Goal: Task Accomplishment & Management: Use online tool/utility

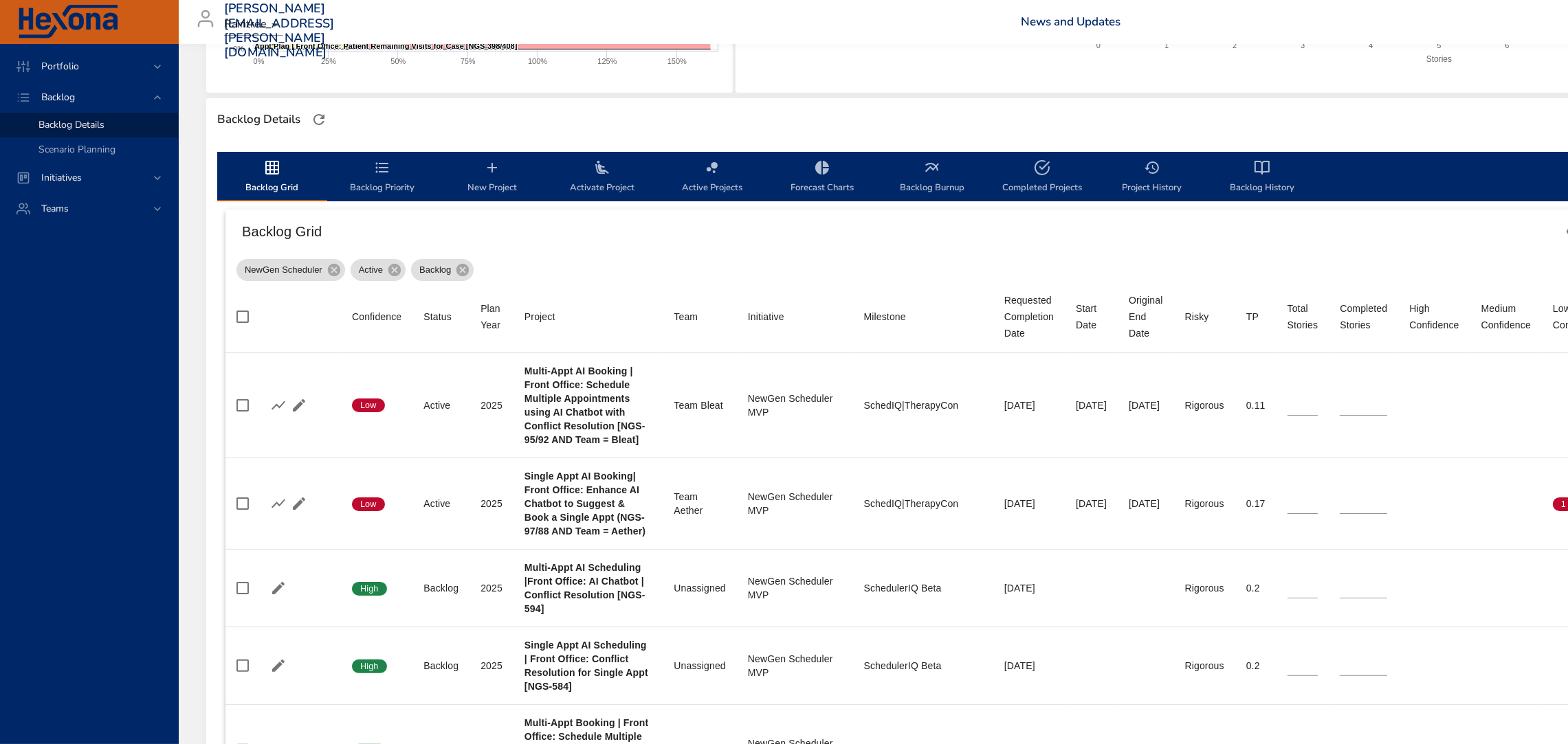
scroll to position [325, 0]
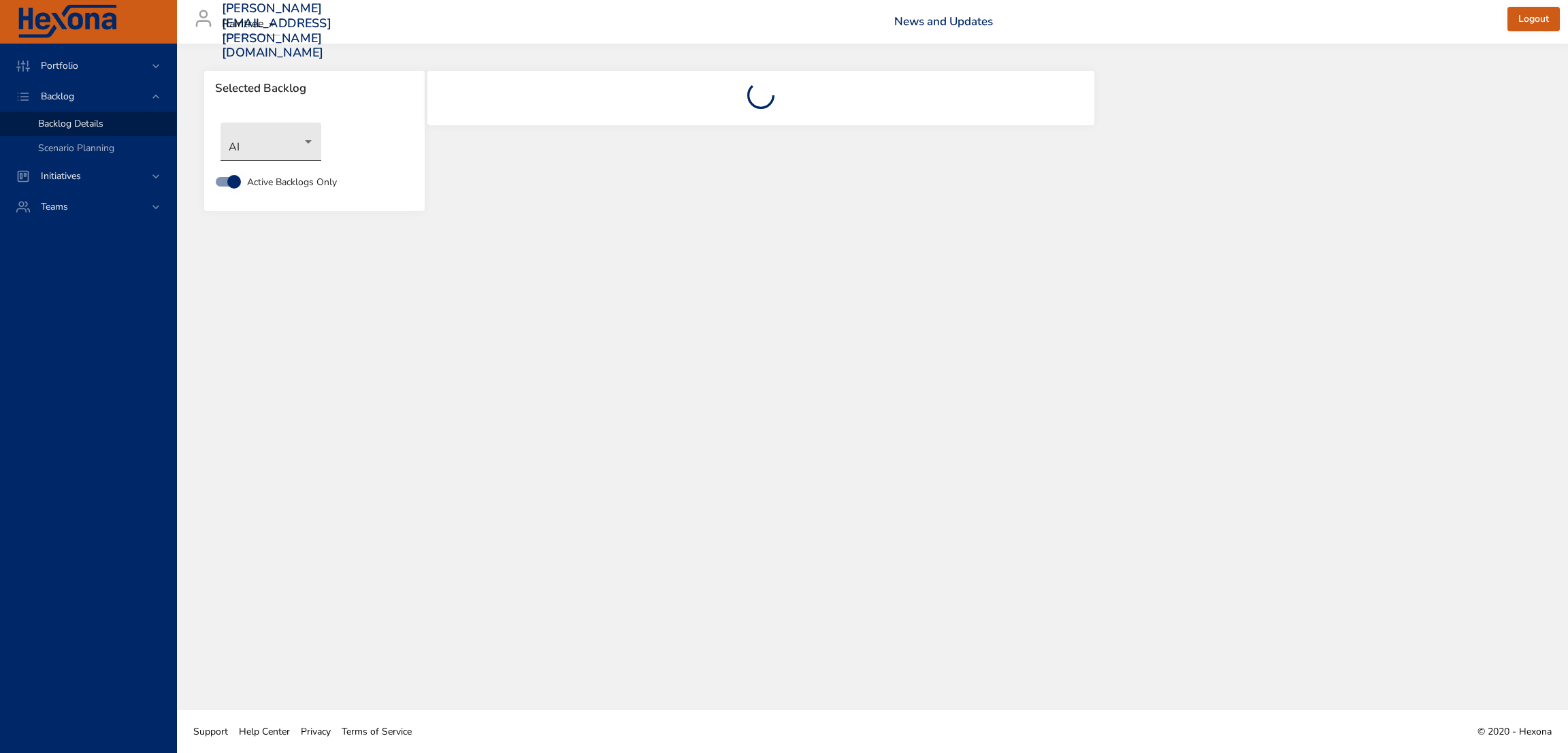
click at [298, 144] on body "Portfolio Backlog Backlog Details Scenario Planning Initiatives Teams [PERSON_N…" at bounding box center [784, 376] width 1568 height 753
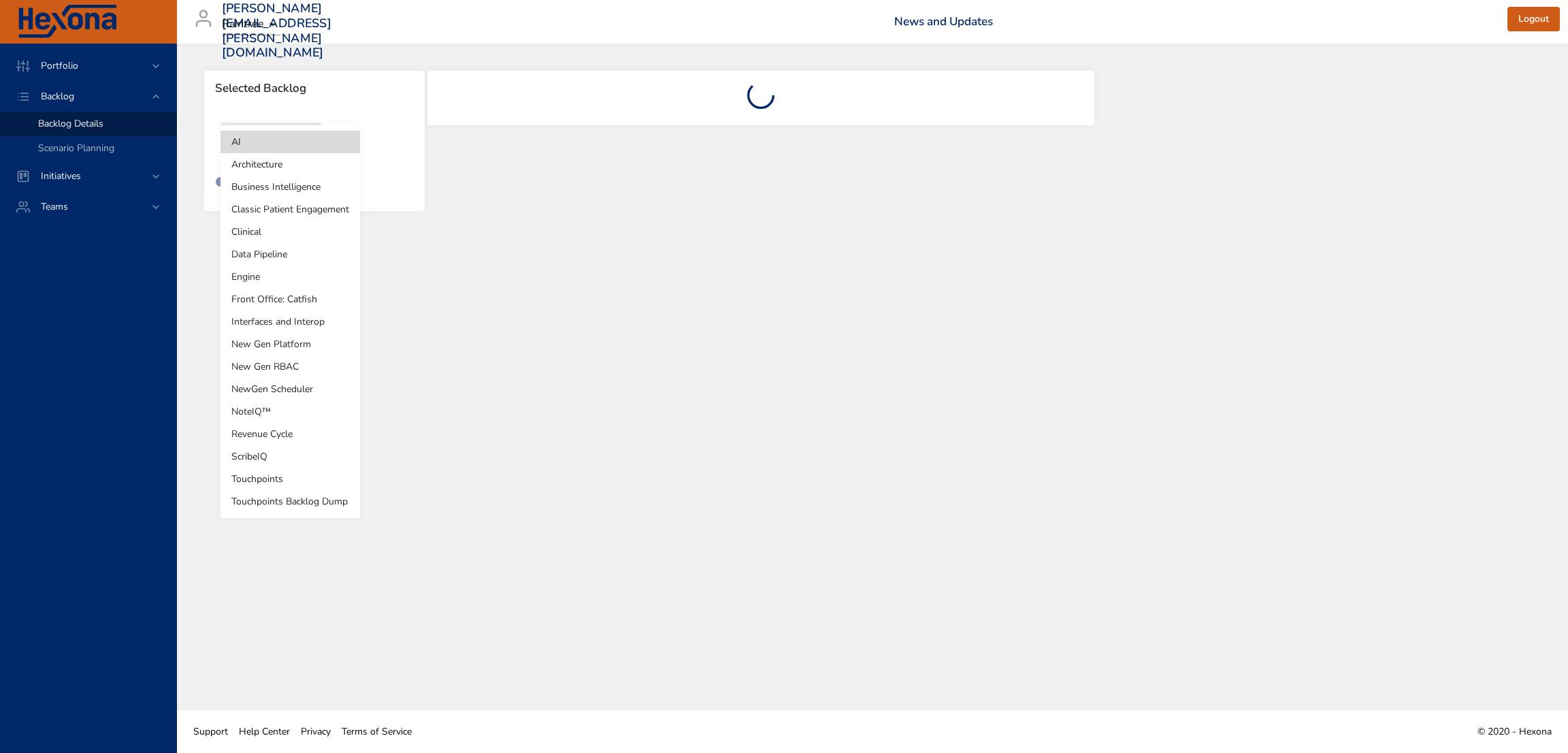
click at [289, 387] on li "NewGen Scheduler" at bounding box center [290, 389] width 139 height 22
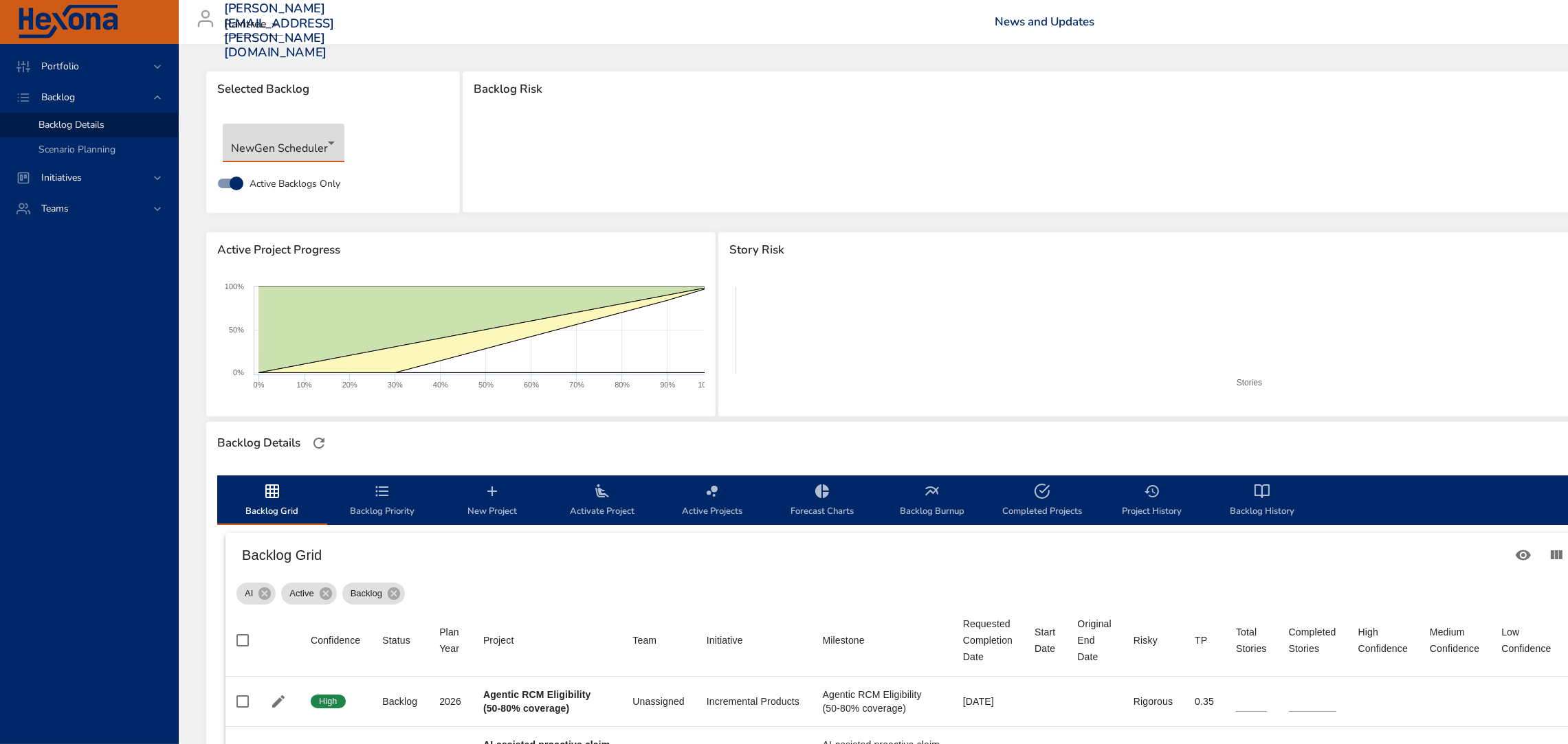
type input "*"
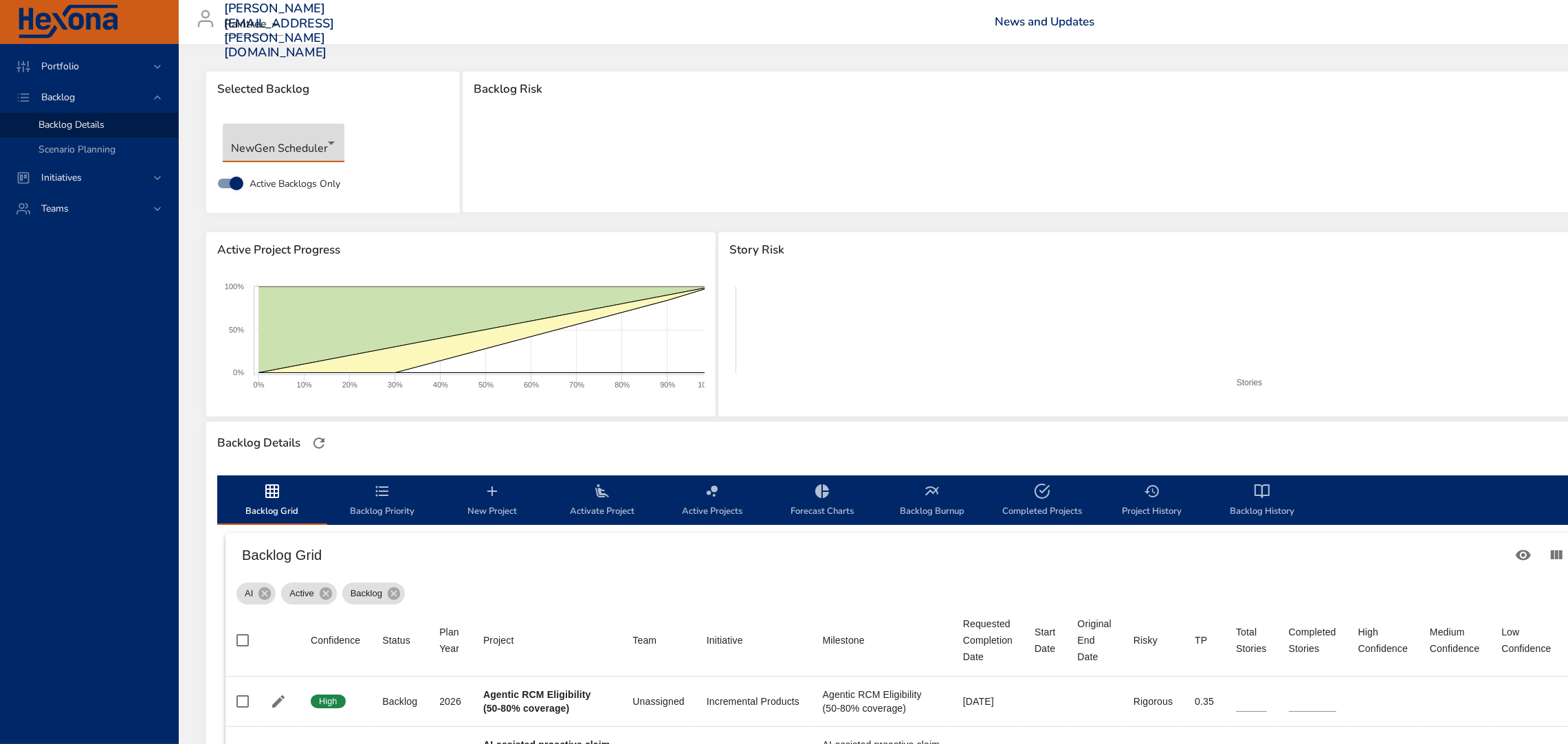
type input "*"
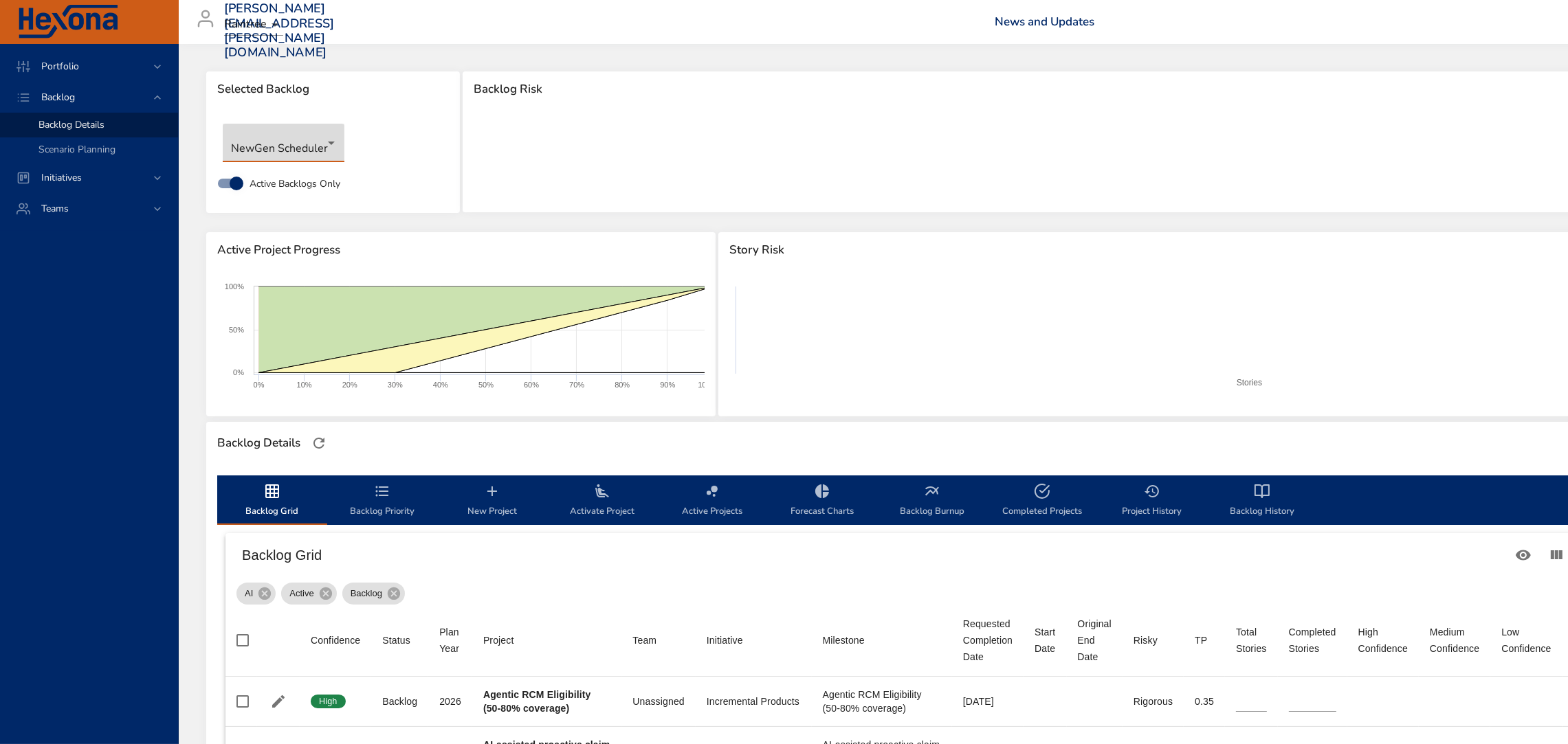
type input "*"
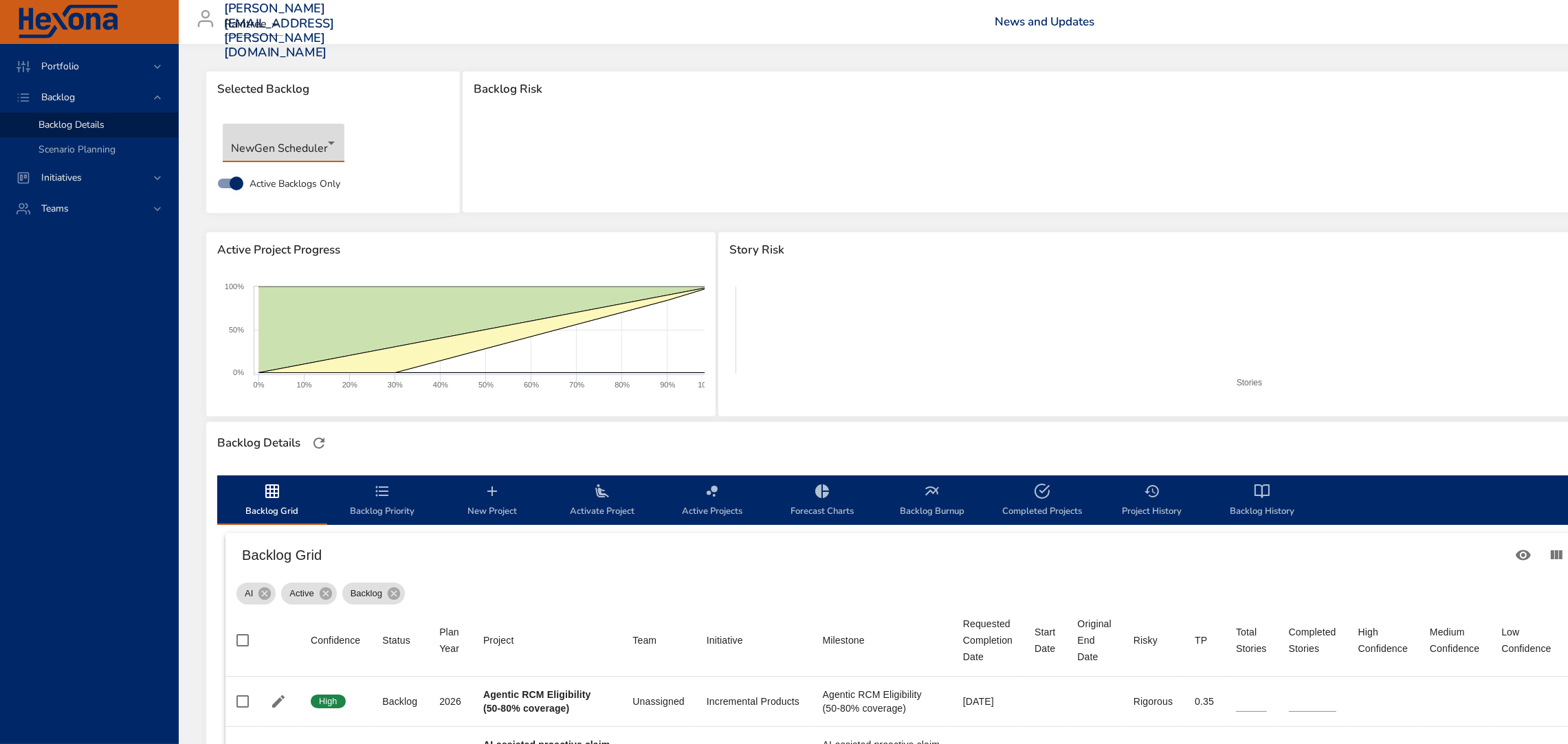
type input "*"
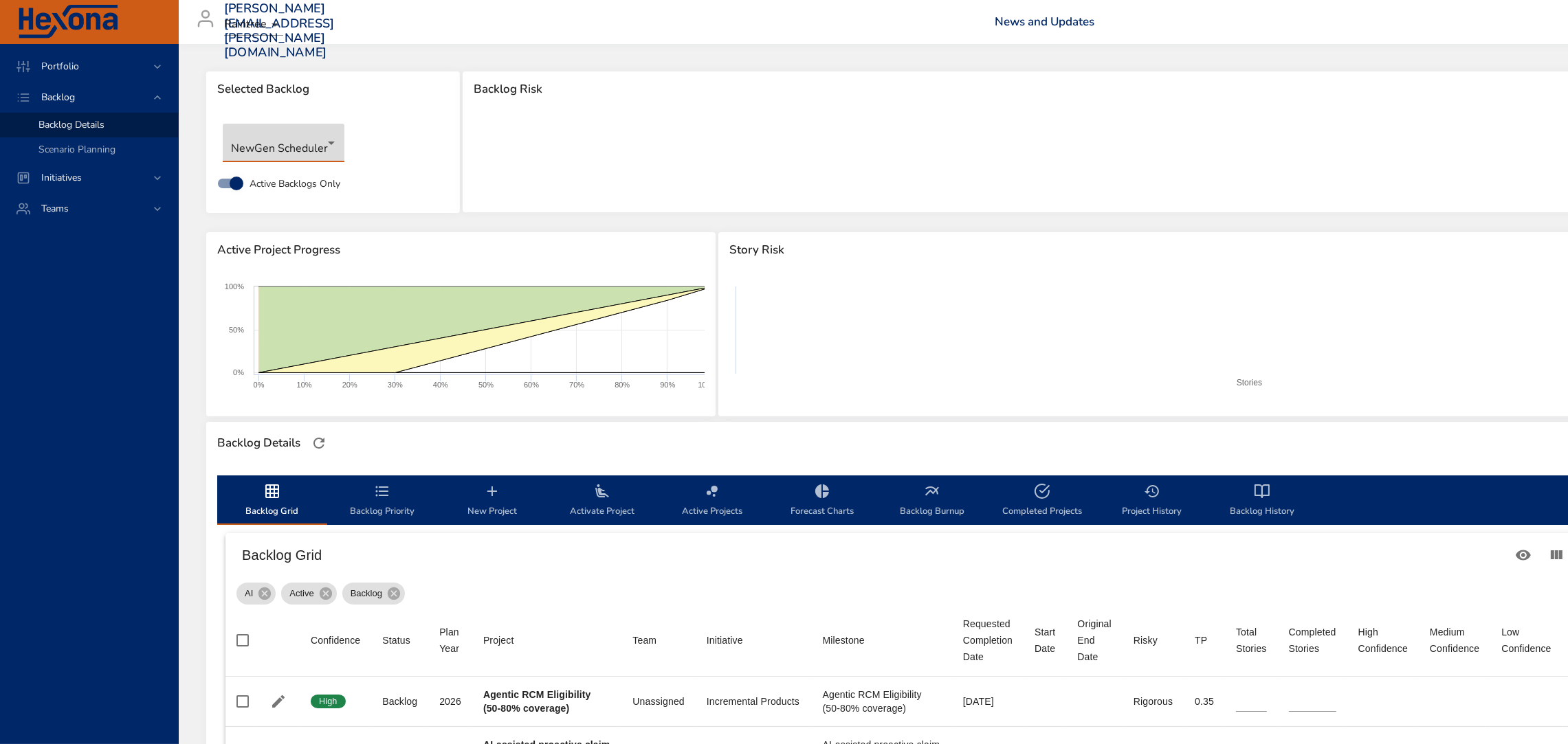
type input "*"
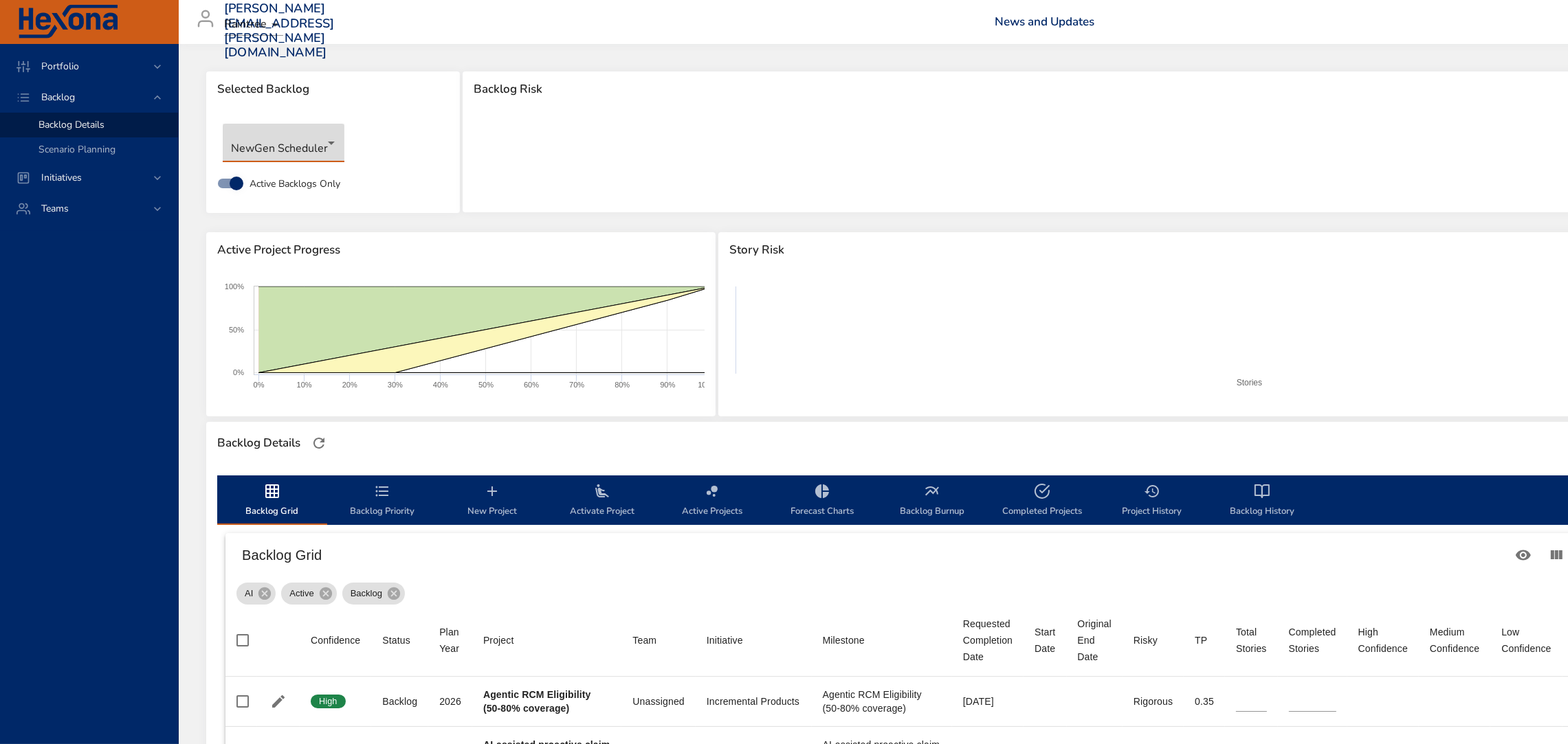
type input "*"
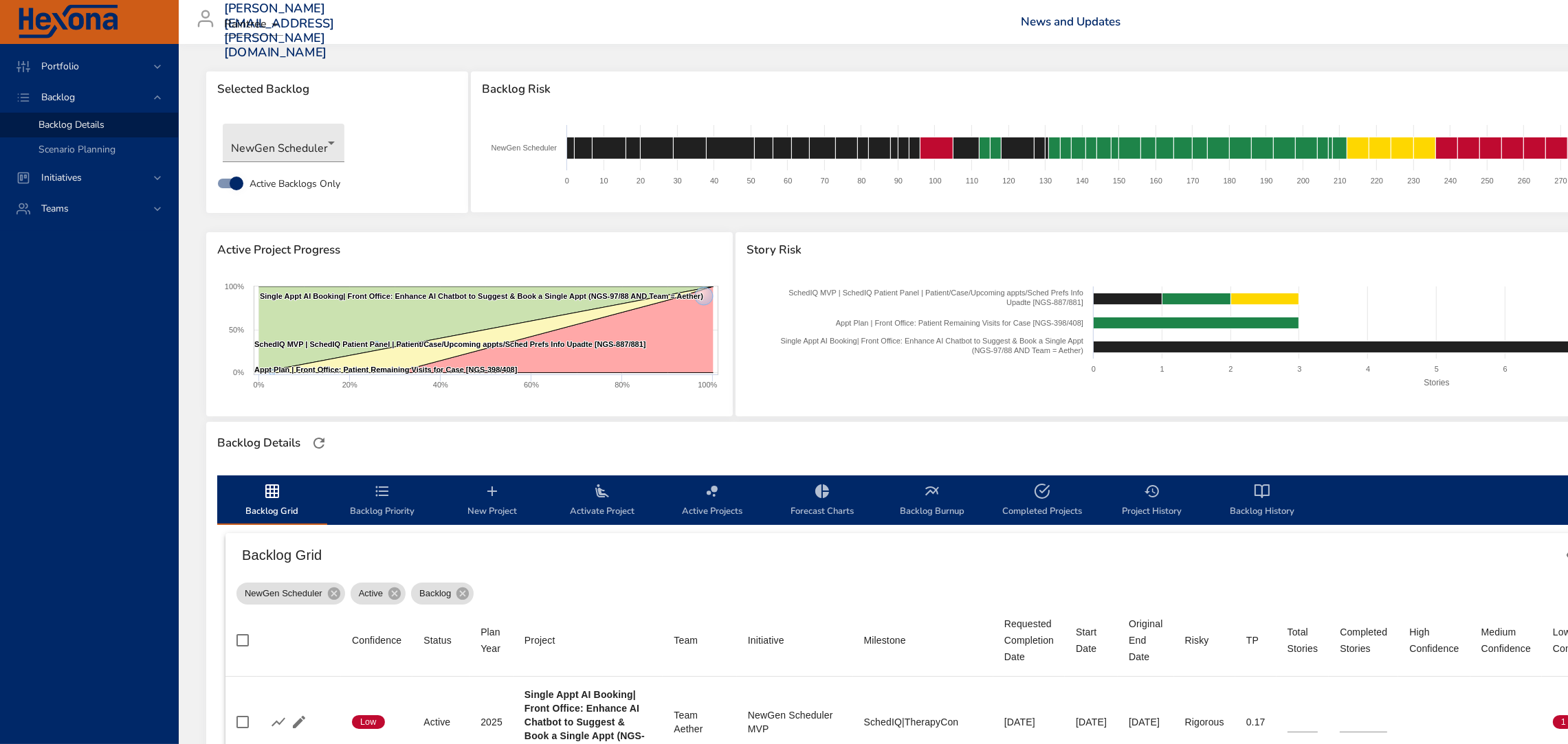
click at [1018, 490] on span "Completed Projects" at bounding box center [1042, 501] width 93 height 37
select select "***"
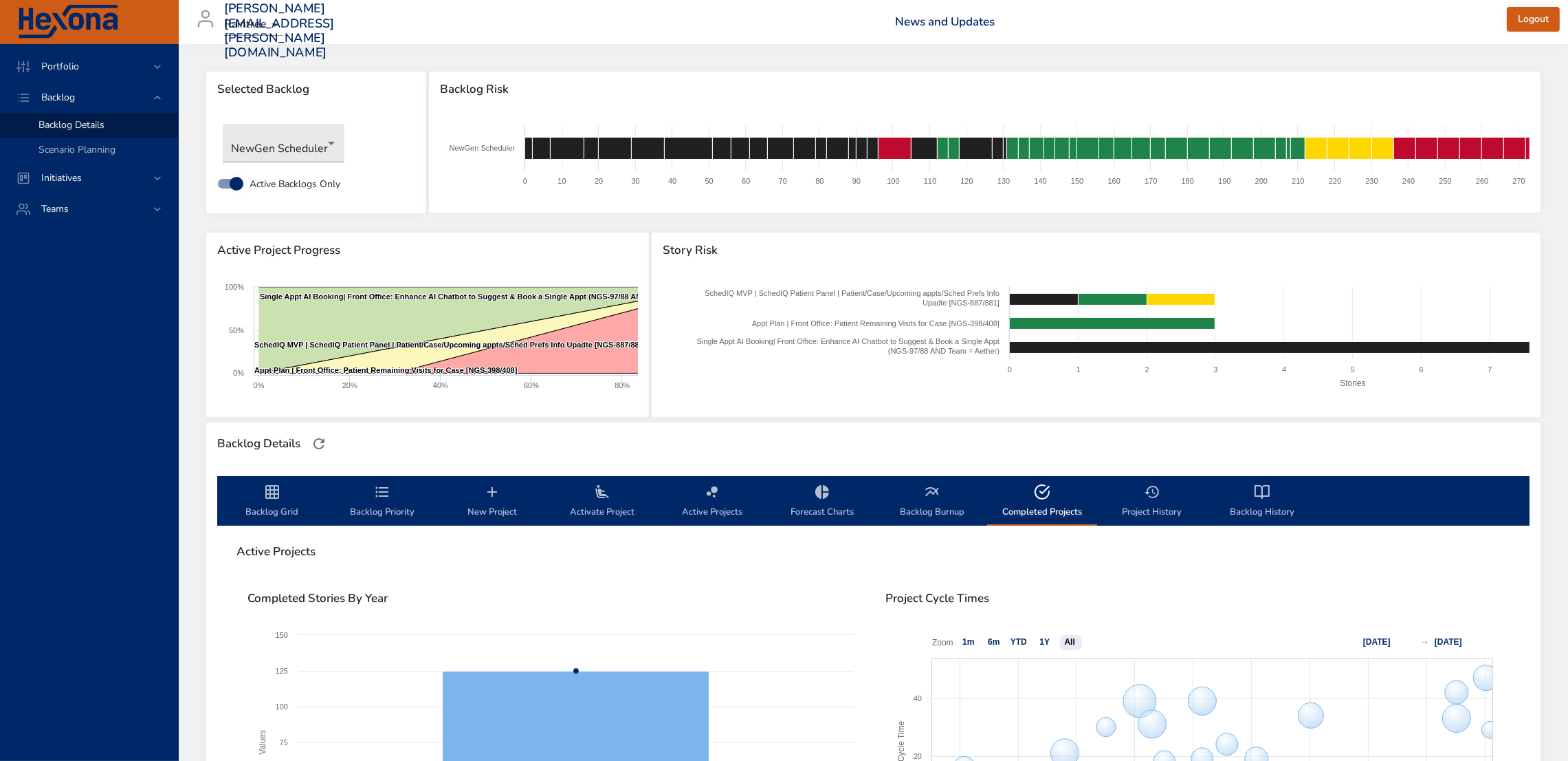
click at [383, 493] on icon "backlog-tab" at bounding box center [382, 491] width 17 height 17
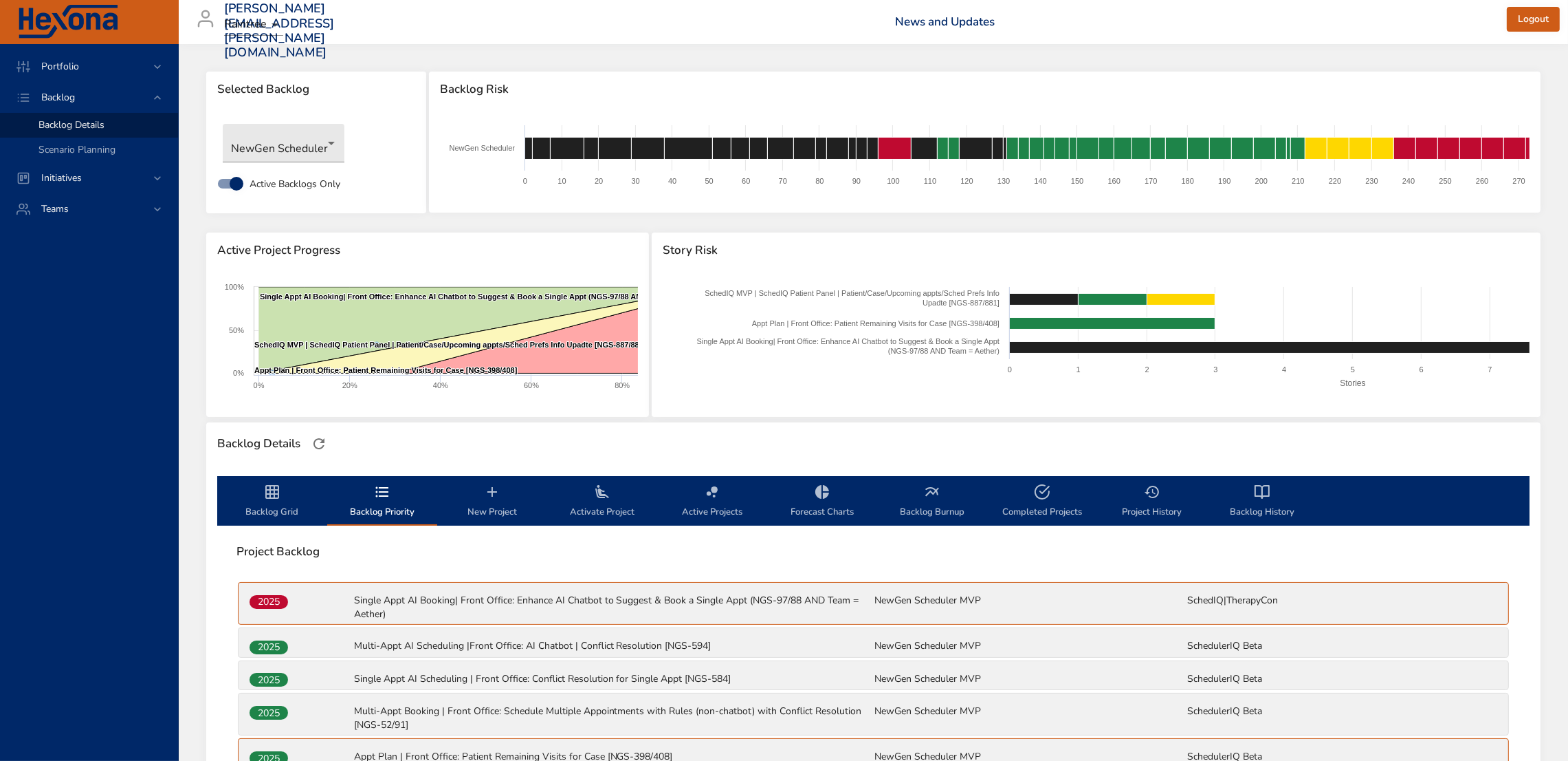
click at [596, 508] on span "Activate Project" at bounding box center [602, 502] width 93 height 37
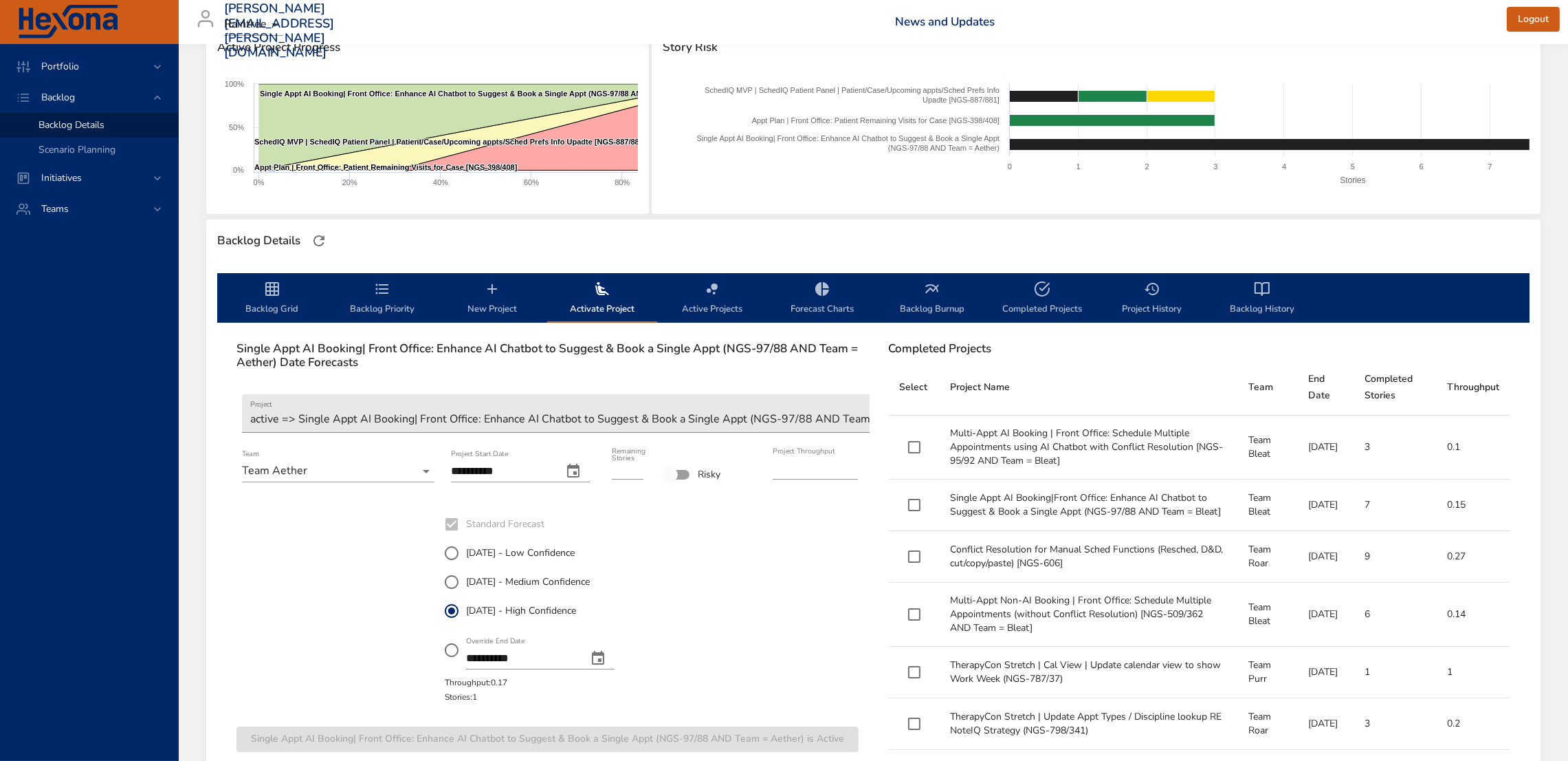
scroll to position [194, 0]
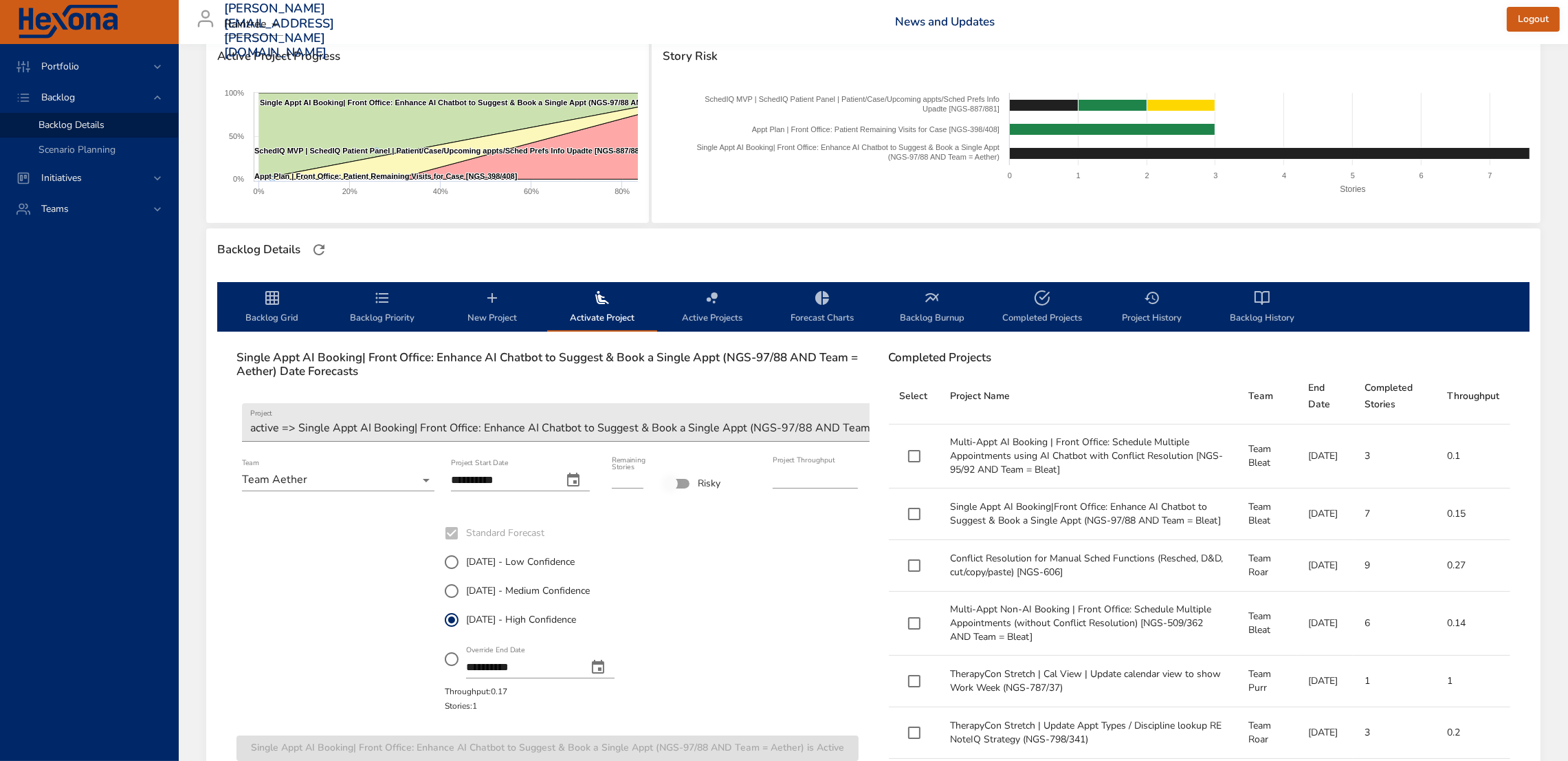
click at [720, 301] on icon "backlog-tab" at bounding box center [712, 297] width 17 height 17
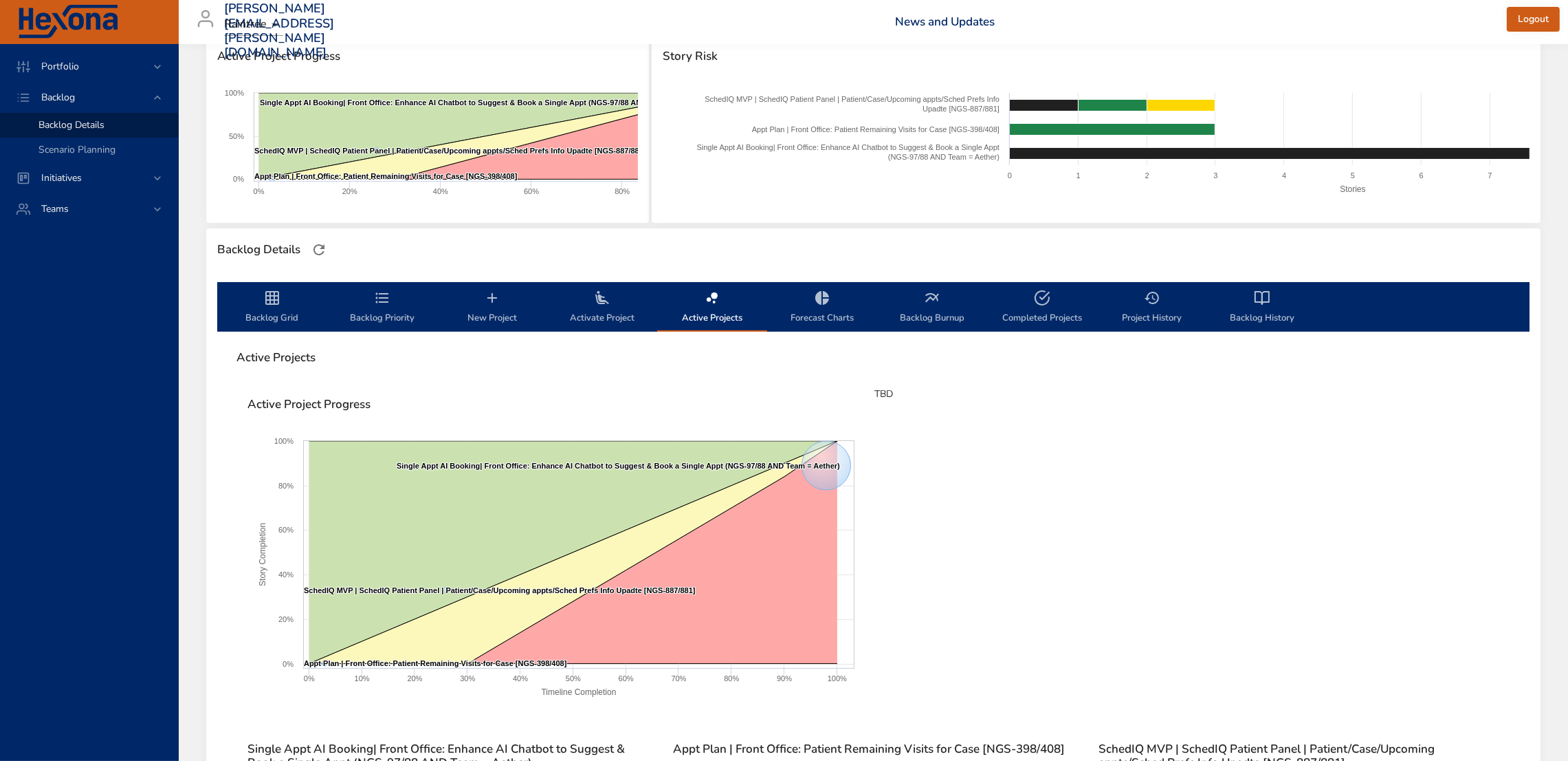
click at [816, 302] on icon "backlog-tab" at bounding box center [822, 297] width 17 height 17
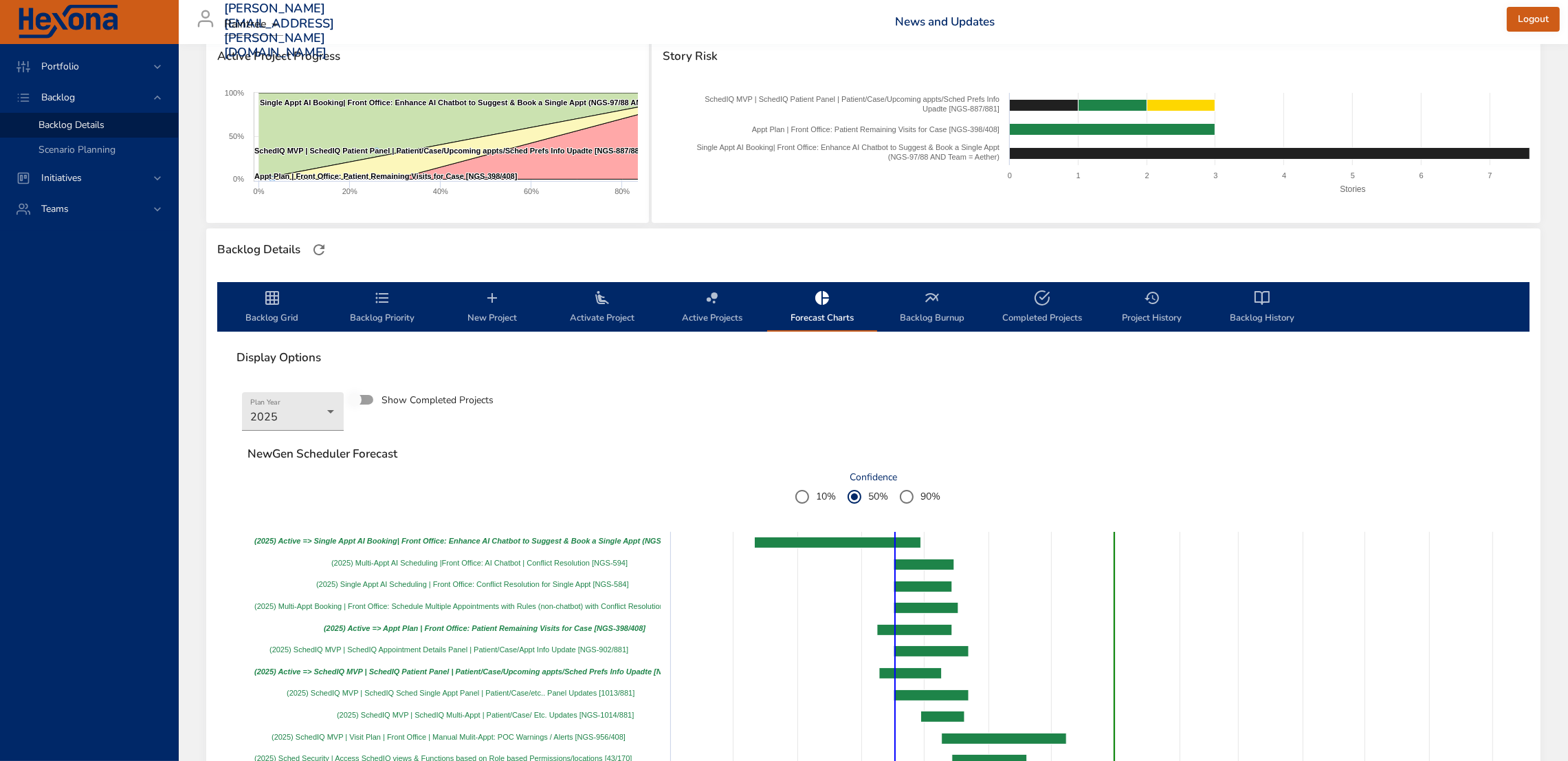
click at [1265, 317] on span "Backlog History" at bounding box center [1262, 308] width 93 height 37
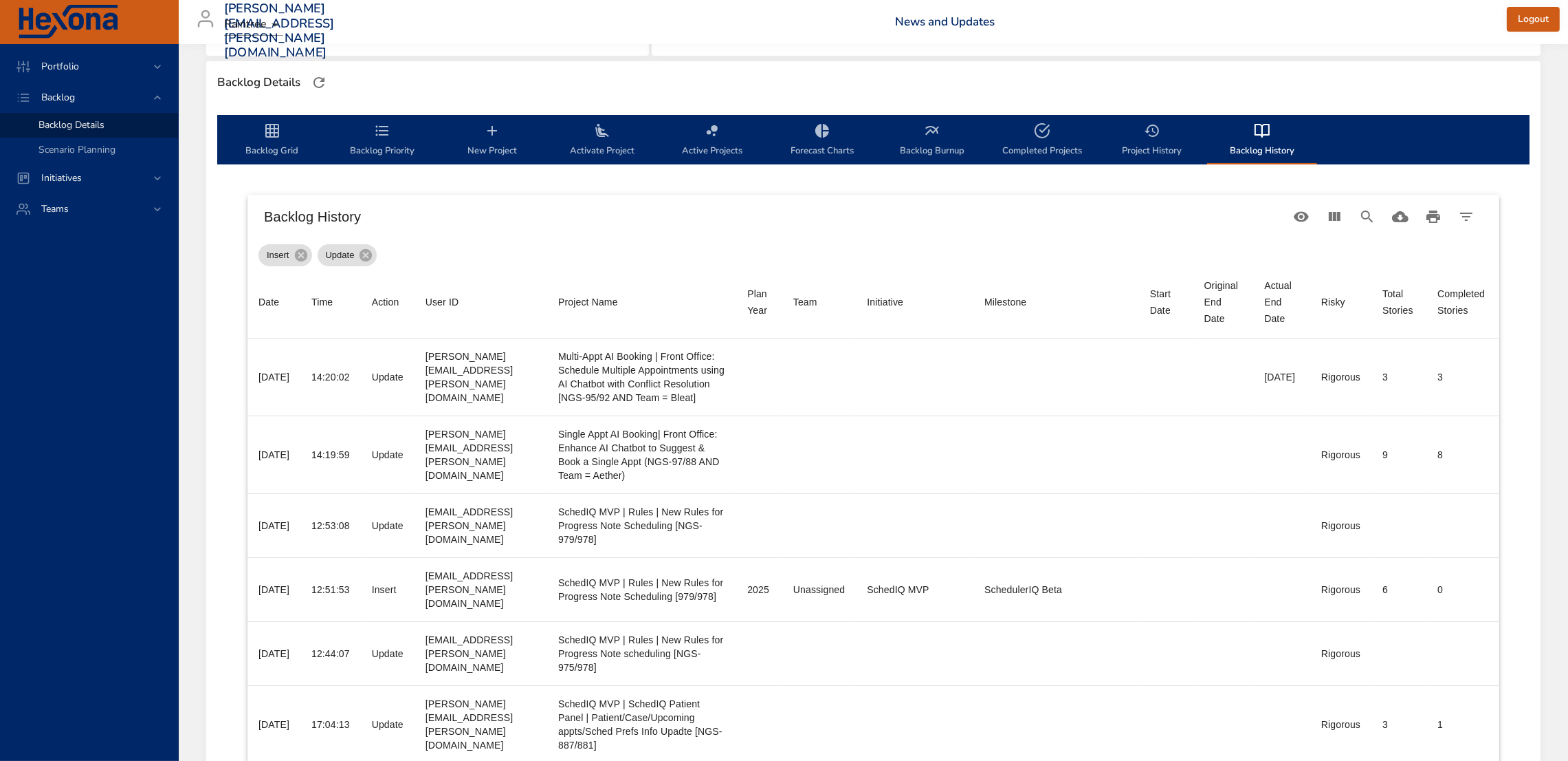
scroll to position [376, 0]
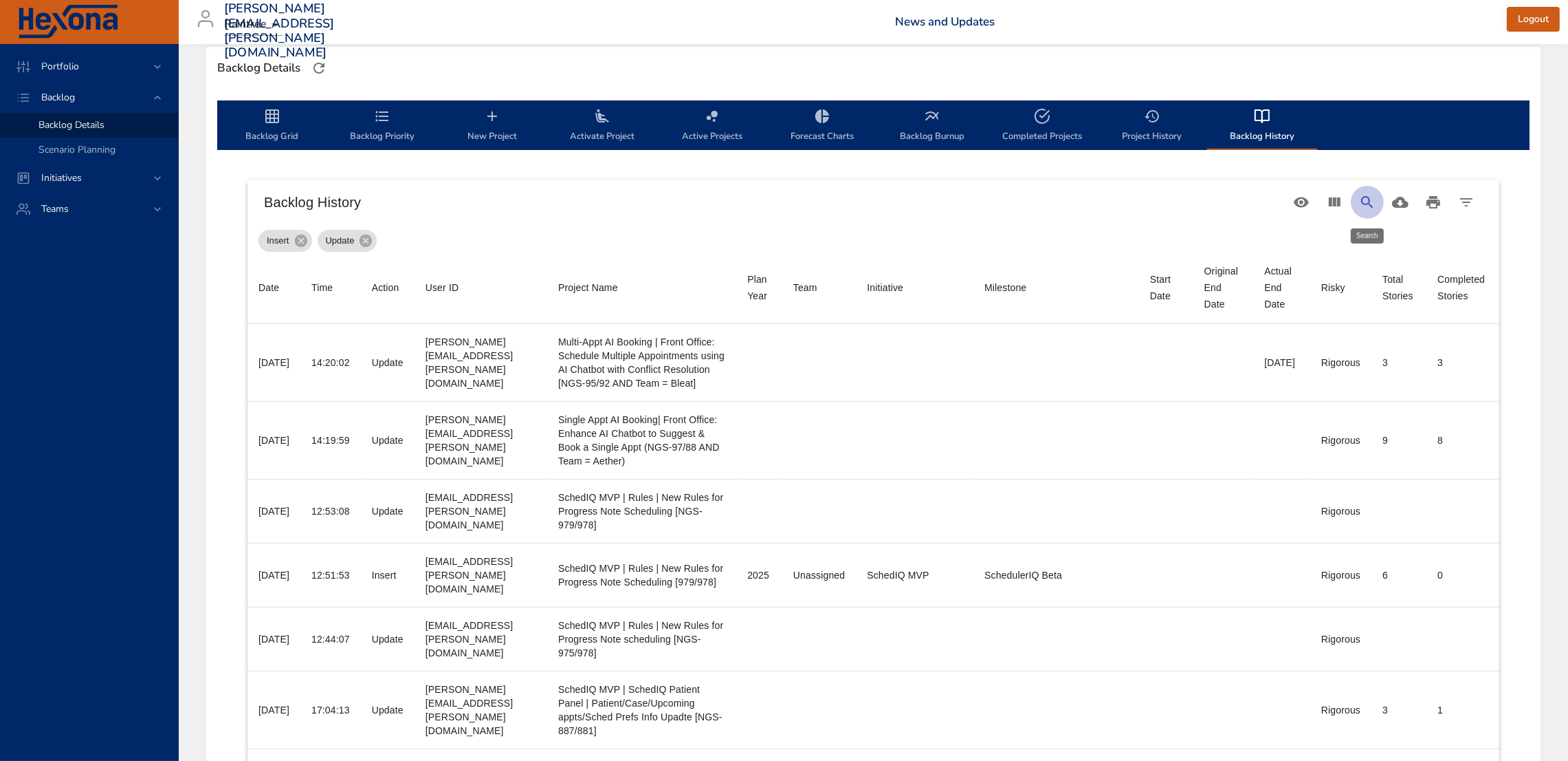
click at [1371, 204] on icon "Search" at bounding box center [1367, 201] width 11 height 11
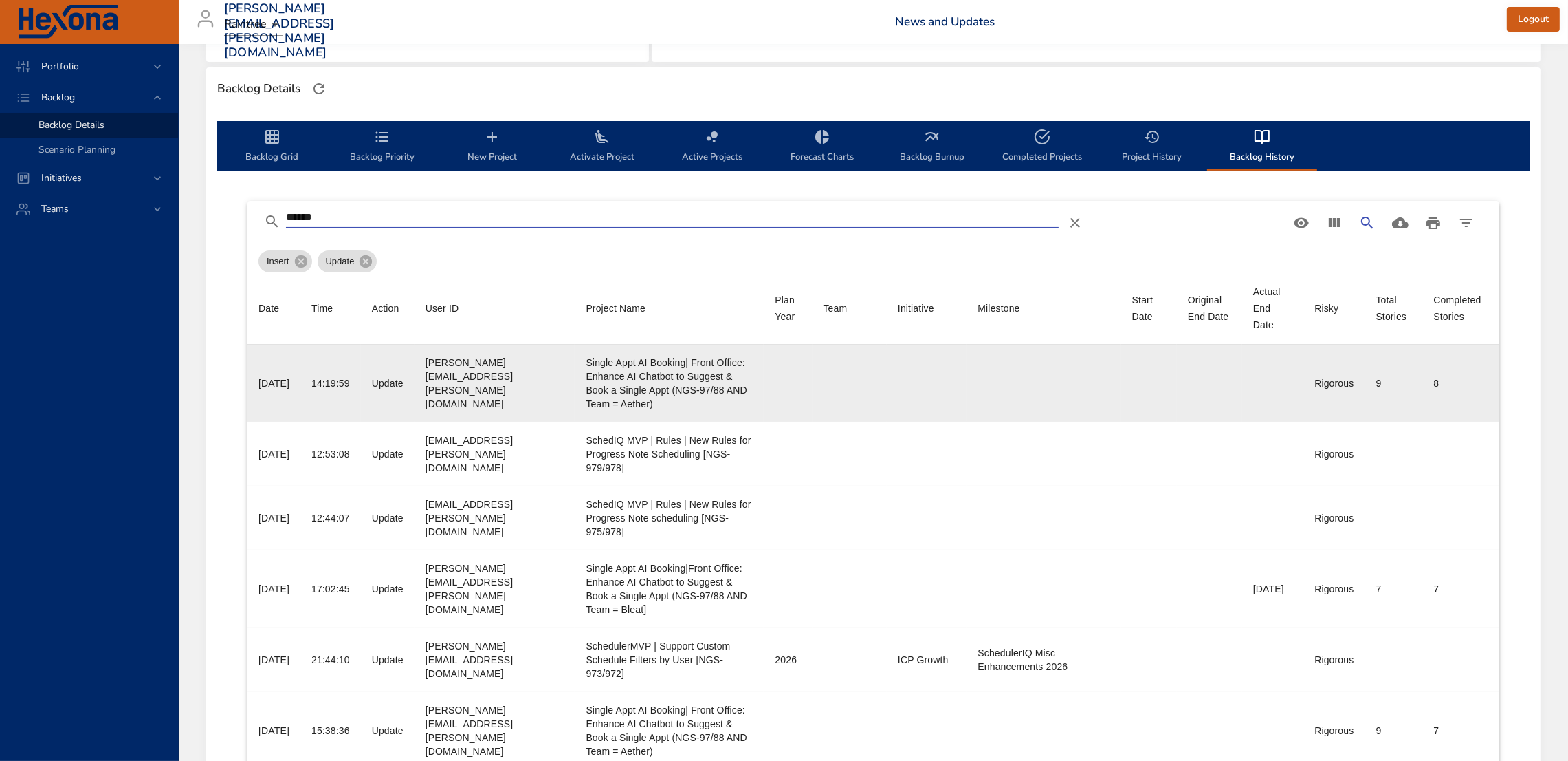
scroll to position [349, 0]
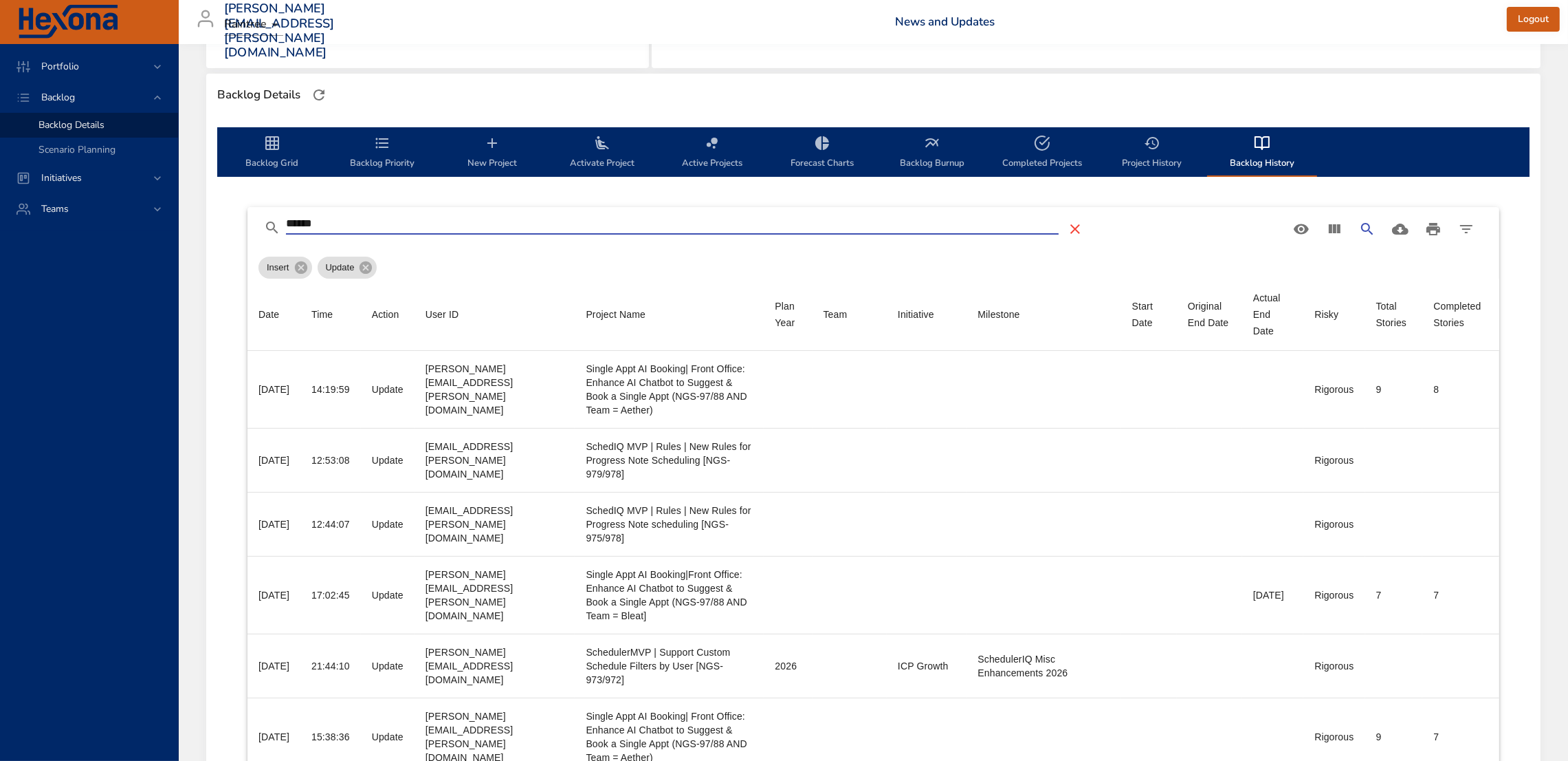
type input "******"
click at [1070, 229] on icon "Table Toolbar" at bounding box center [1075, 229] width 17 height 17
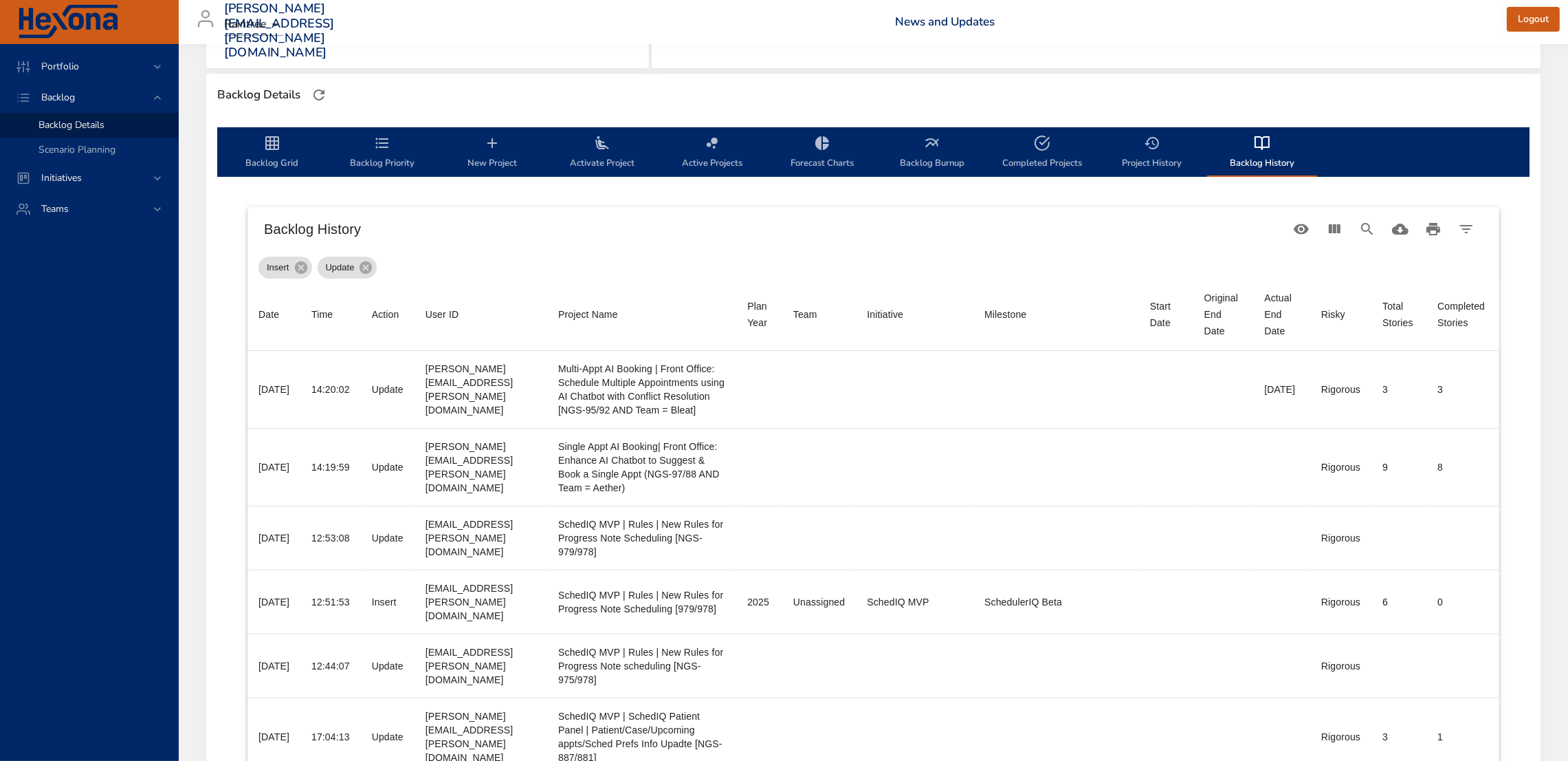
click at [1129, 155] on span "Project History" at bounding box center [1152, 153] width 93 height 37
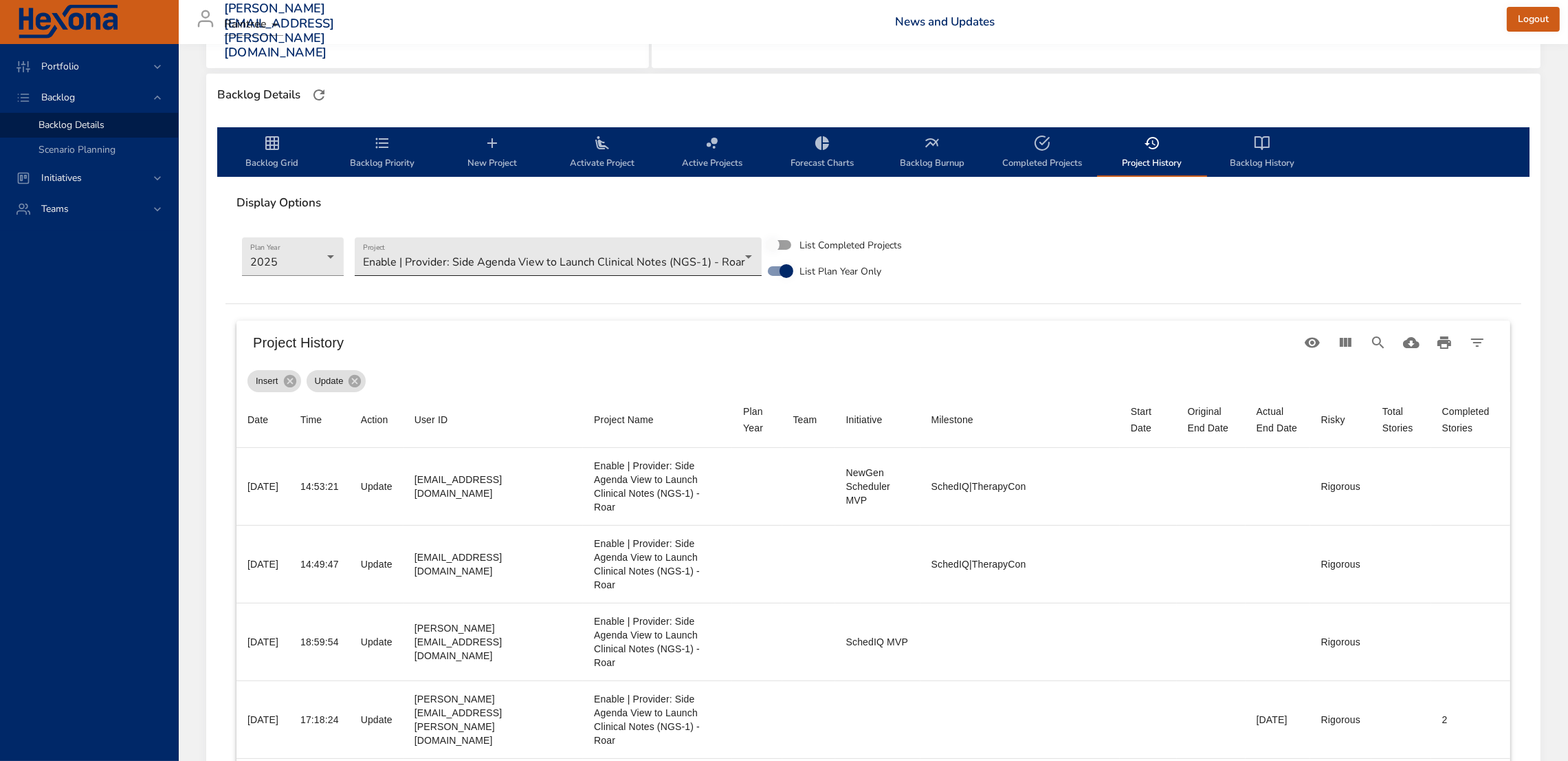
click at [722, 267] on body "Portfolio Backlog Backlog Details Scenario Planning Initiatives Teams [PERSON_N…" at bounding box center [784, 31] width 1568 height 761
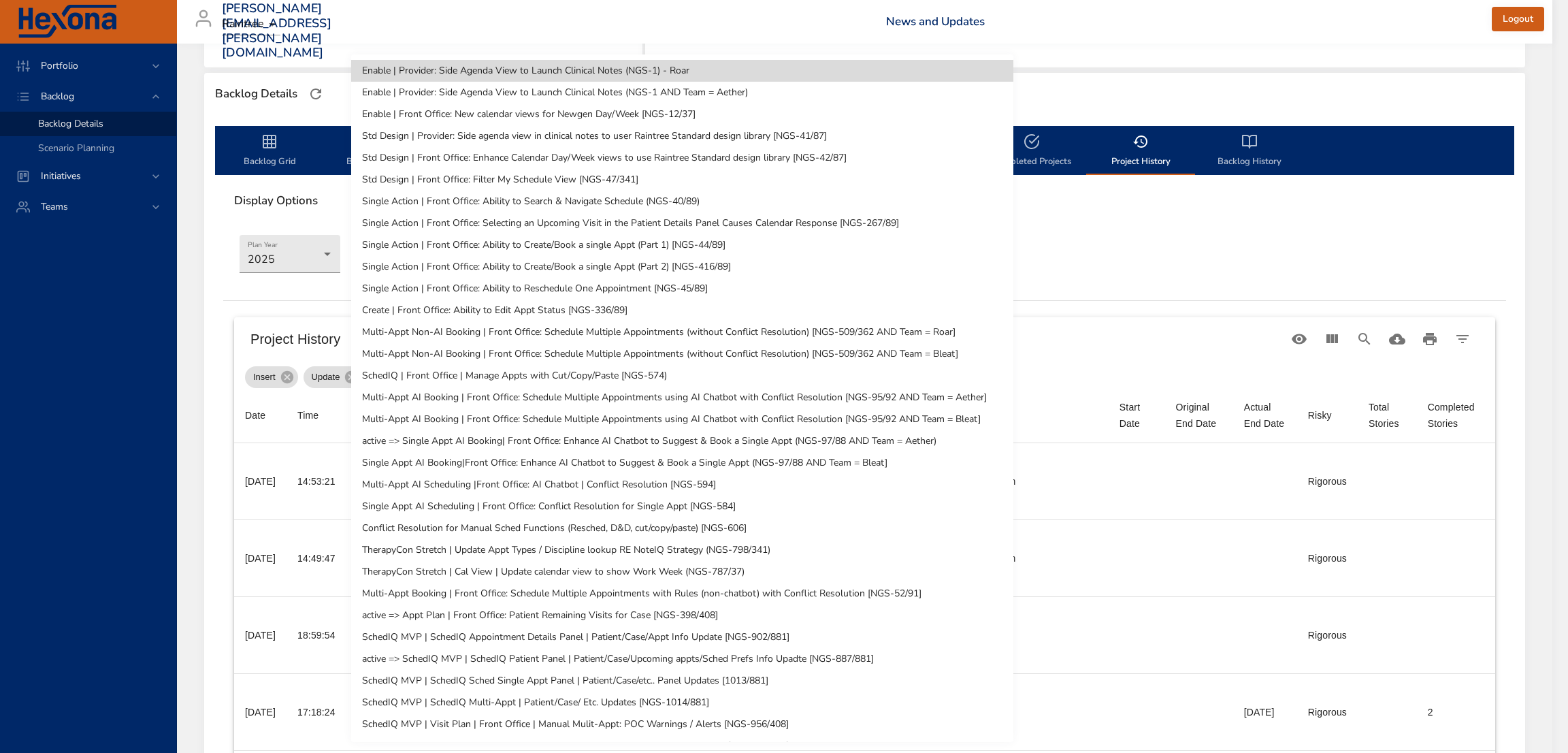
click at [1107, 299] on div at bounding box center [784, 376] width 1568 height 753
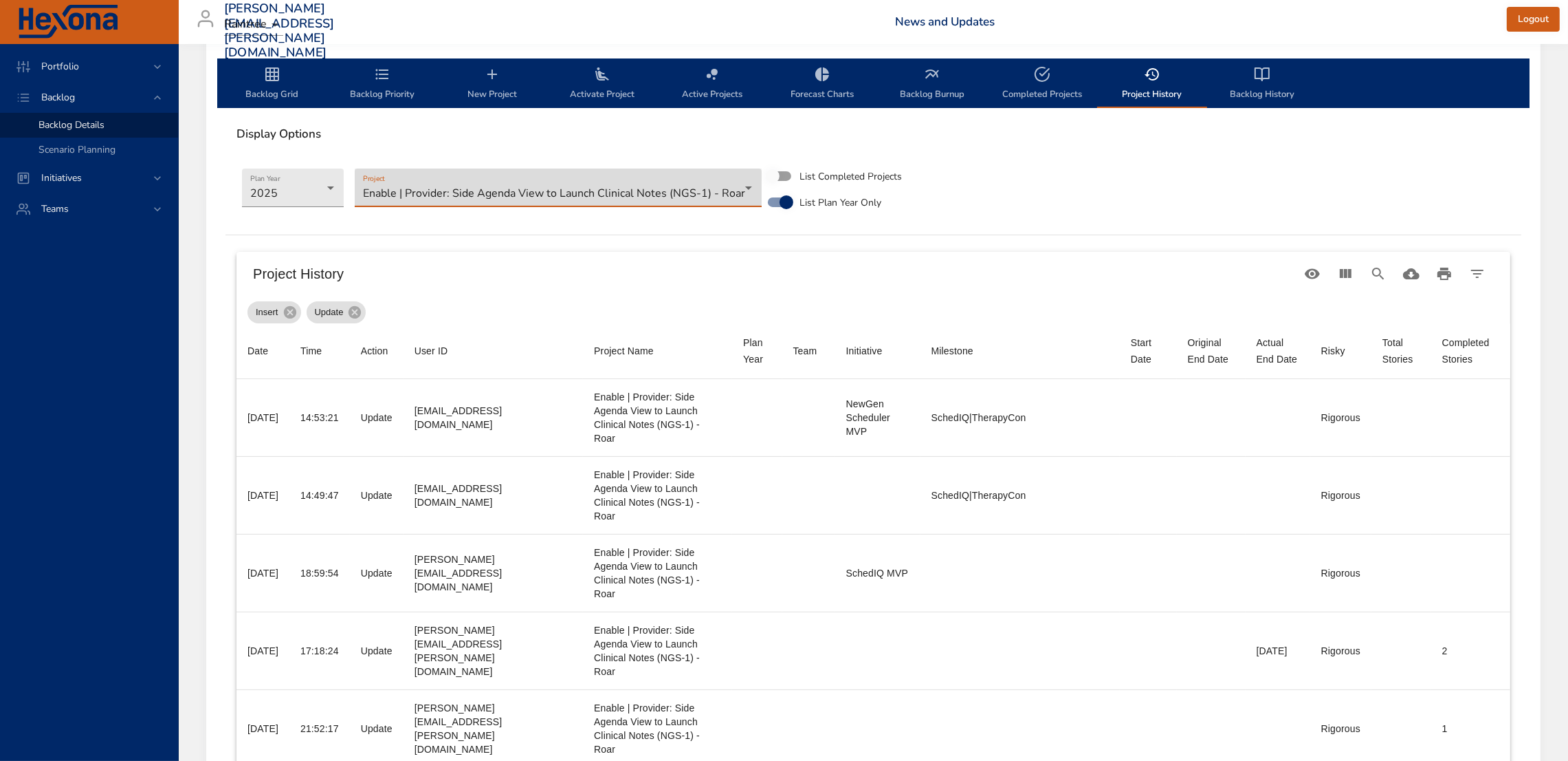
scroll to position [417, 0]
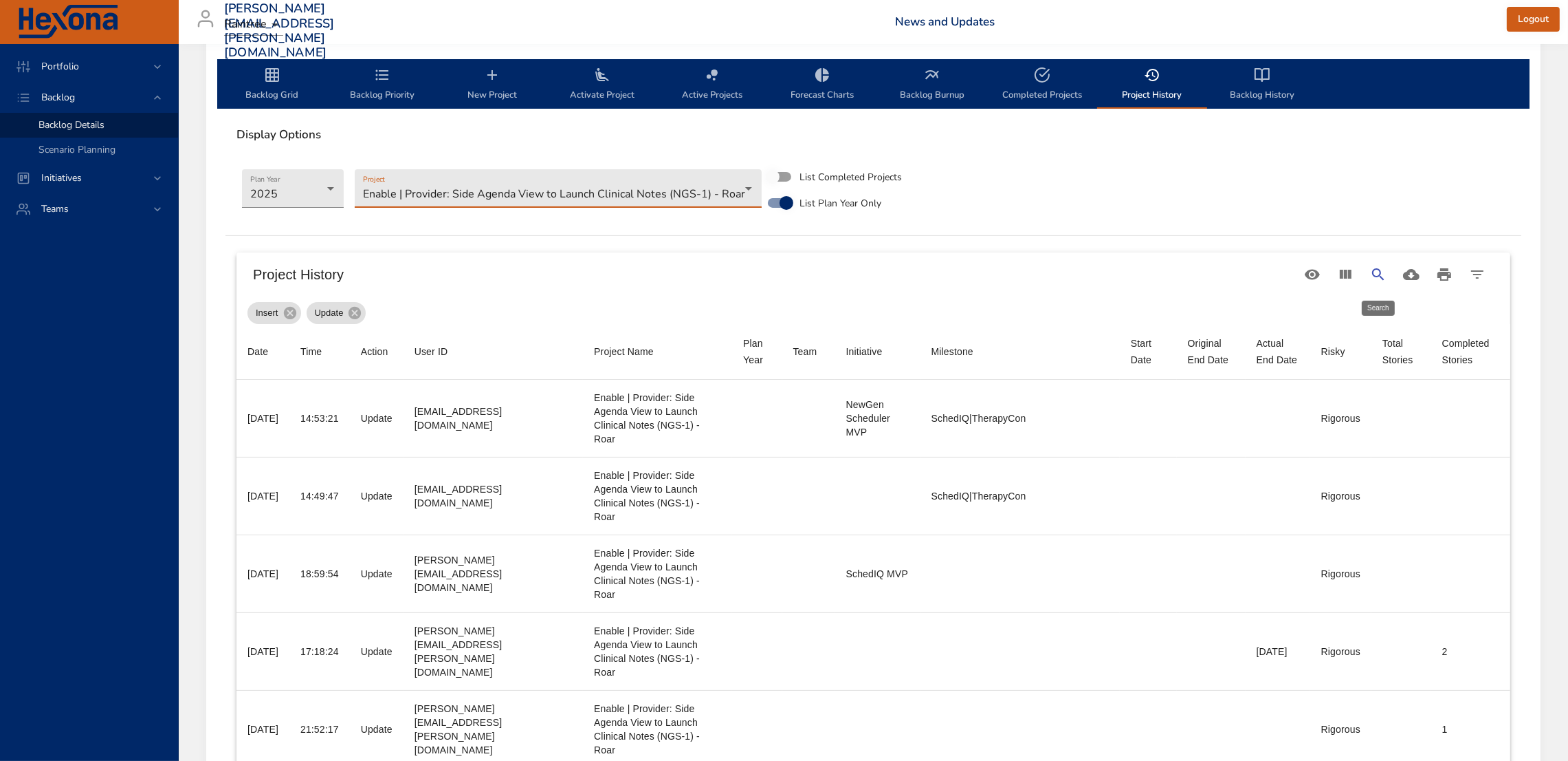
click at [1376, 274] on icon "Search" at bounding box center [1378, 274] width 17 height 17
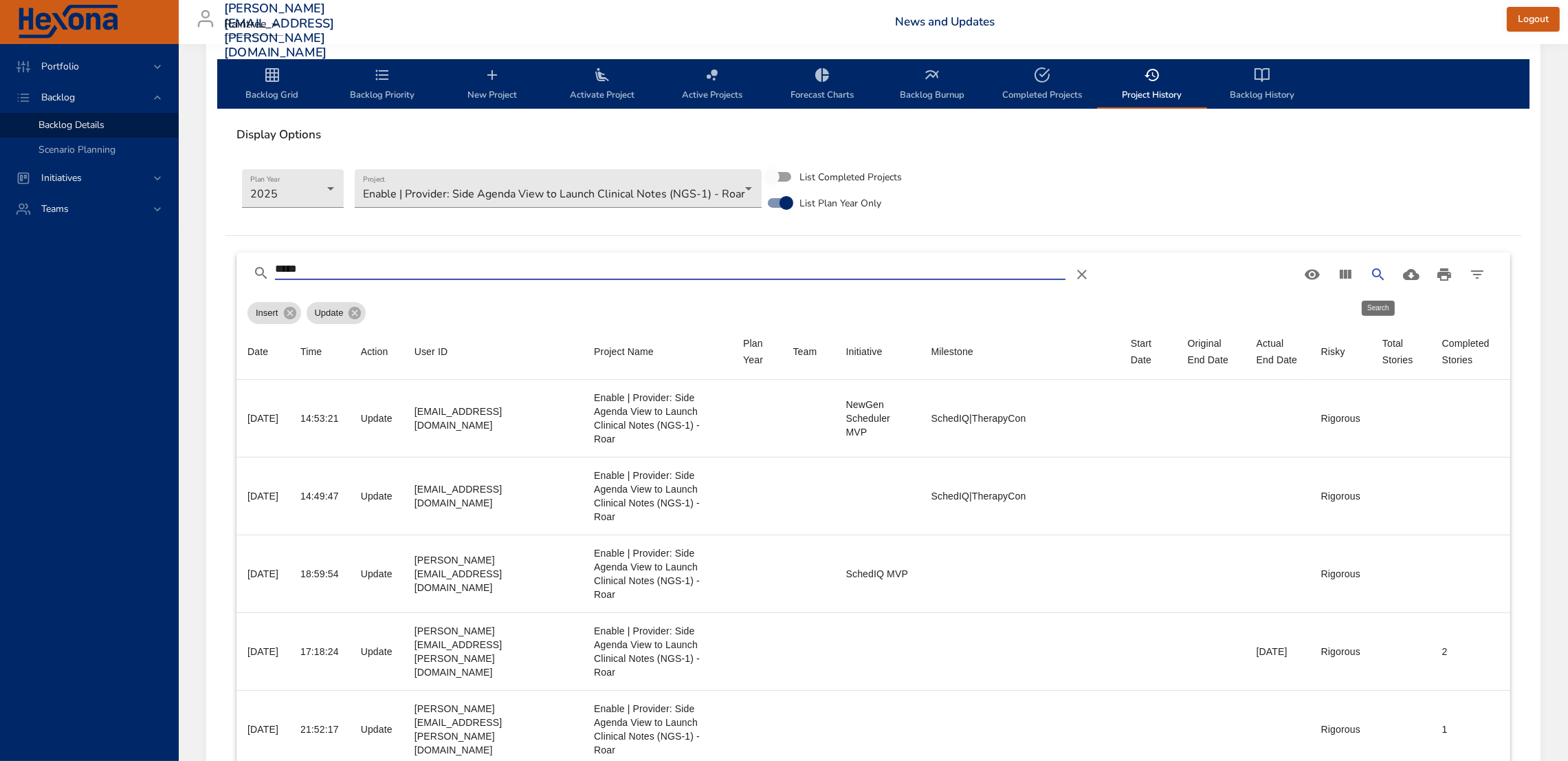
scroll to position [207, 0]
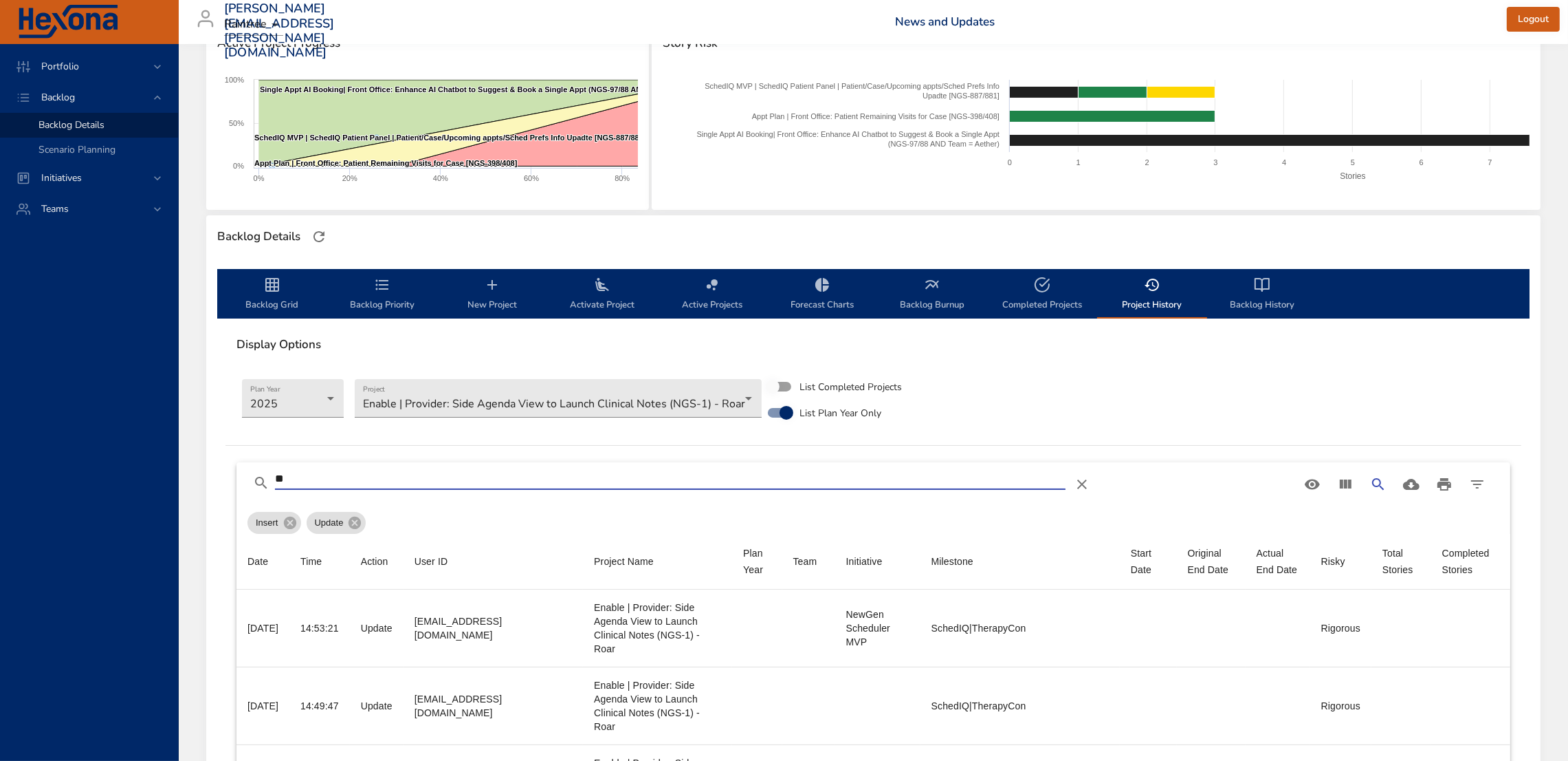
type input "*"
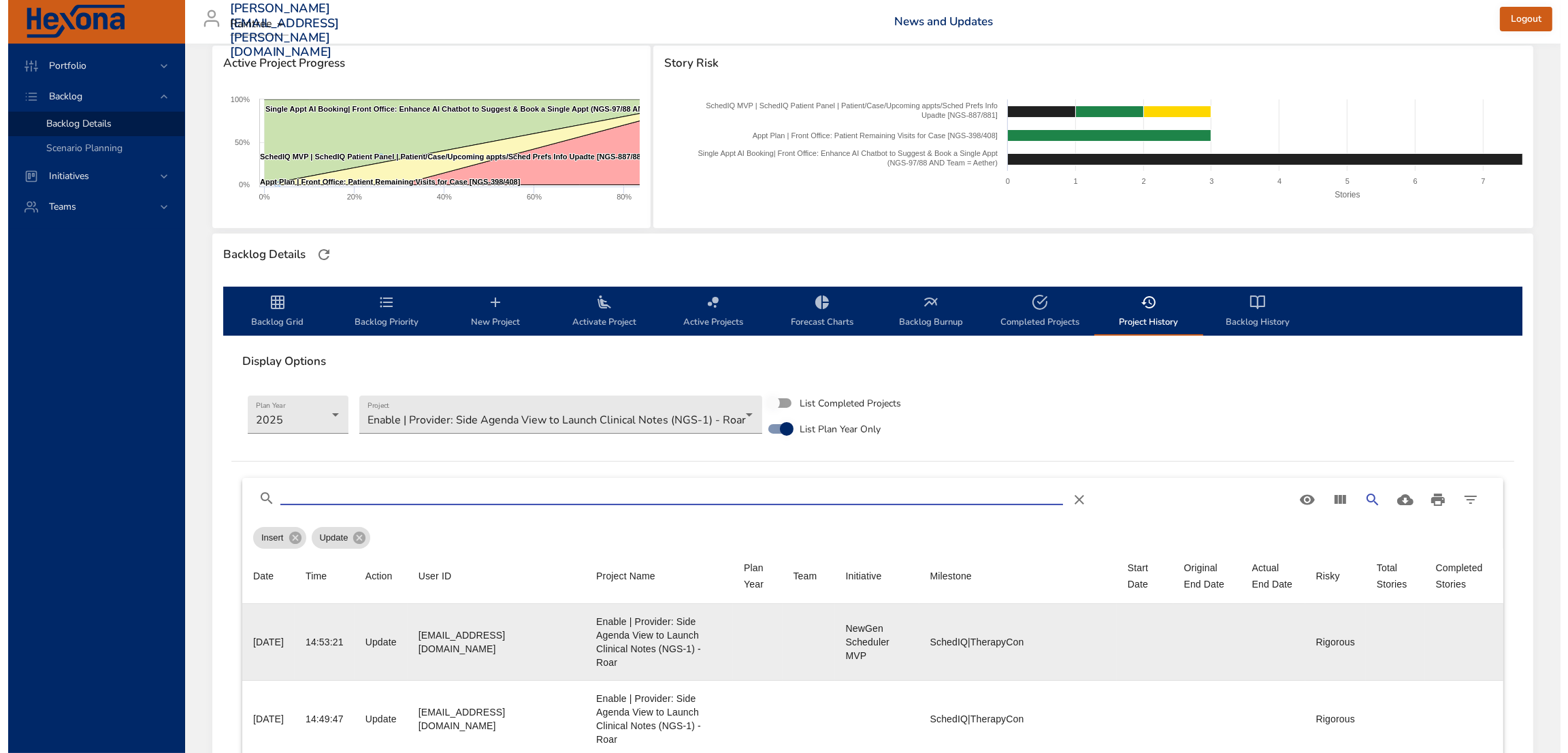
scroll to position [185, 0]
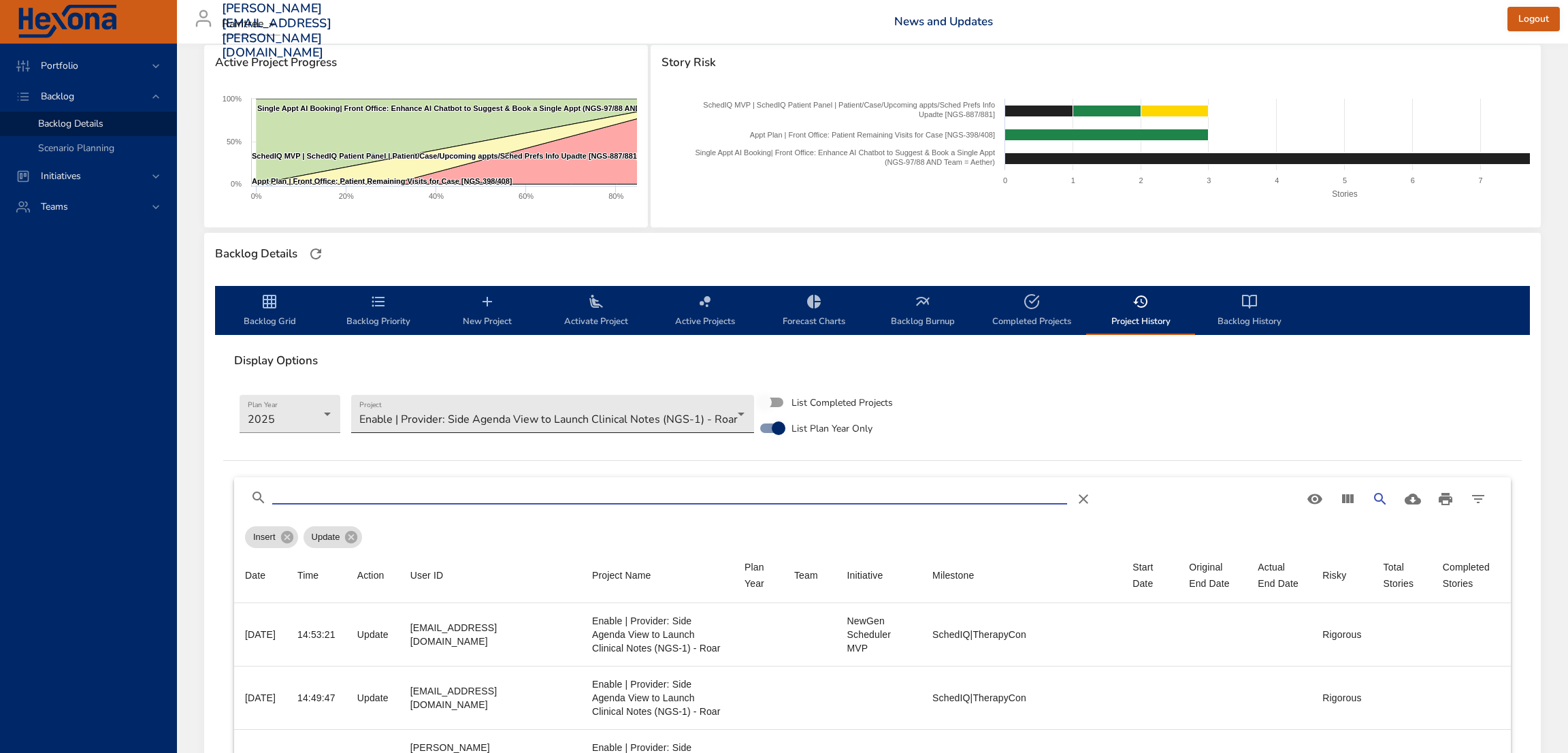
click at [612, 405] on body "Portfolio Backlog Backlog Details Scenario Planning Initiatives Teams [PERSON_N…" at bounding box center [784, 191] width 1568 height 753
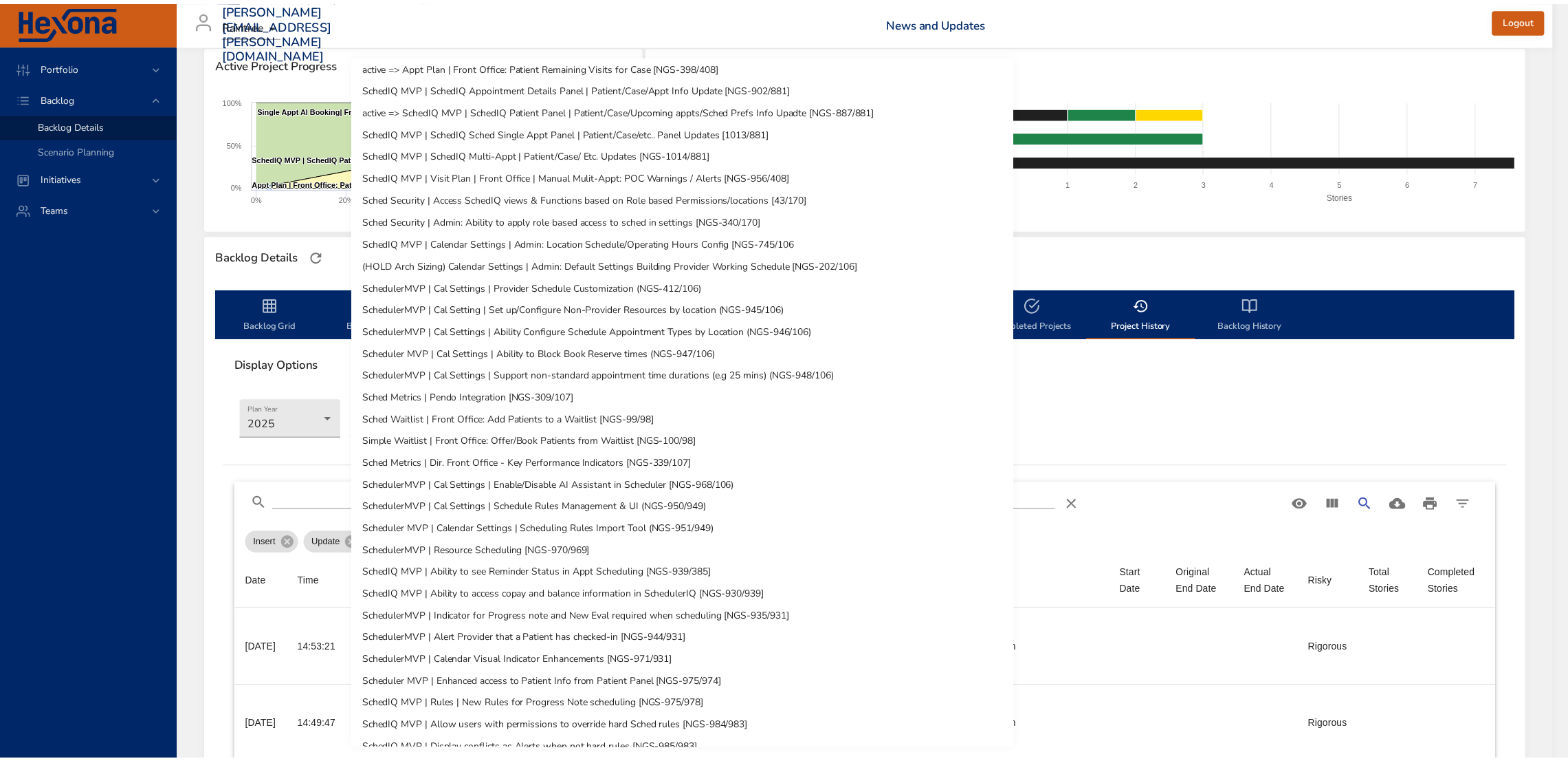
scroll to position [0, 0]
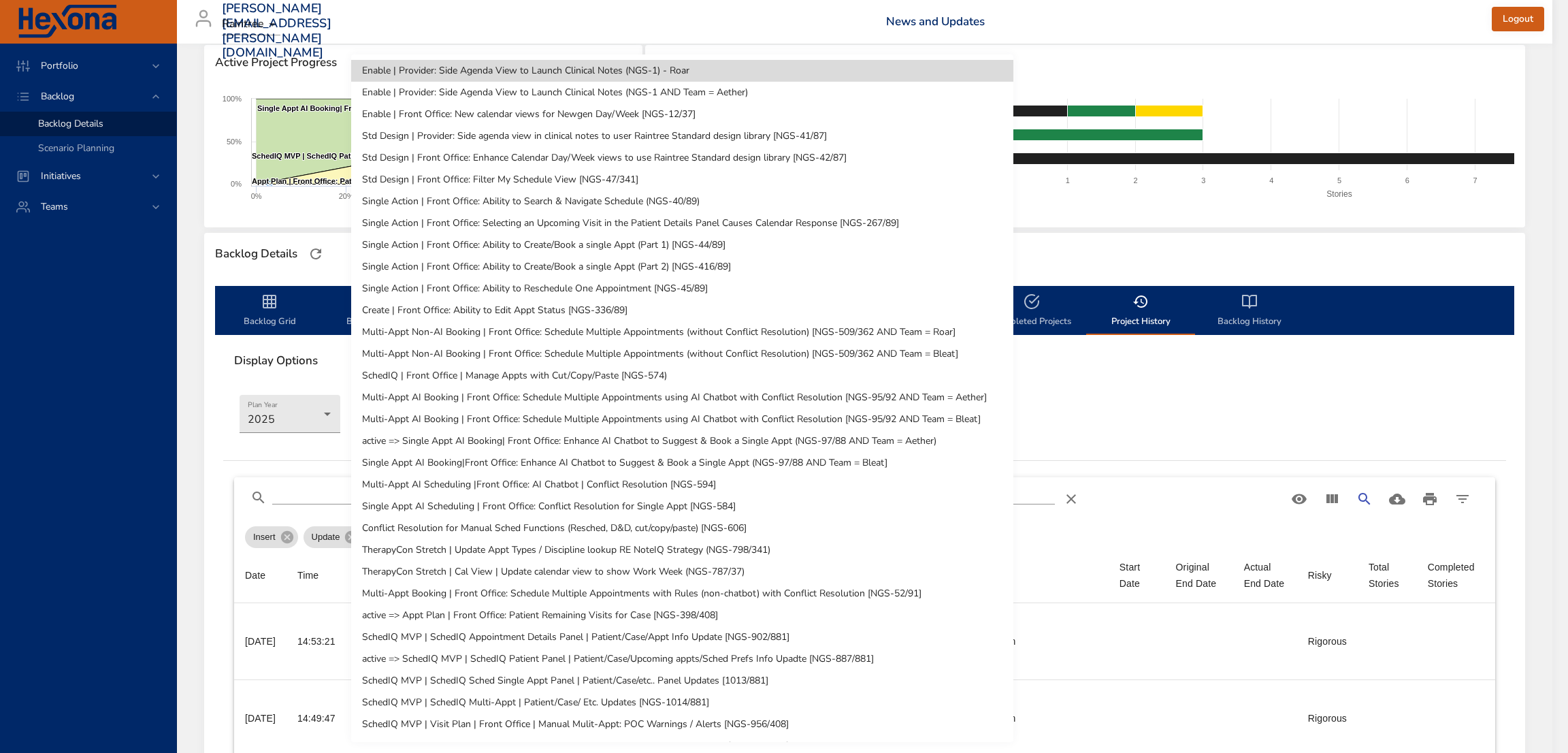
click at [746, 437] on li "active => Single Appt AI Booking| Front Office: Enhance AI Chatbot to Suggest &…" at bounding box center [682, 440] width 662 height 22
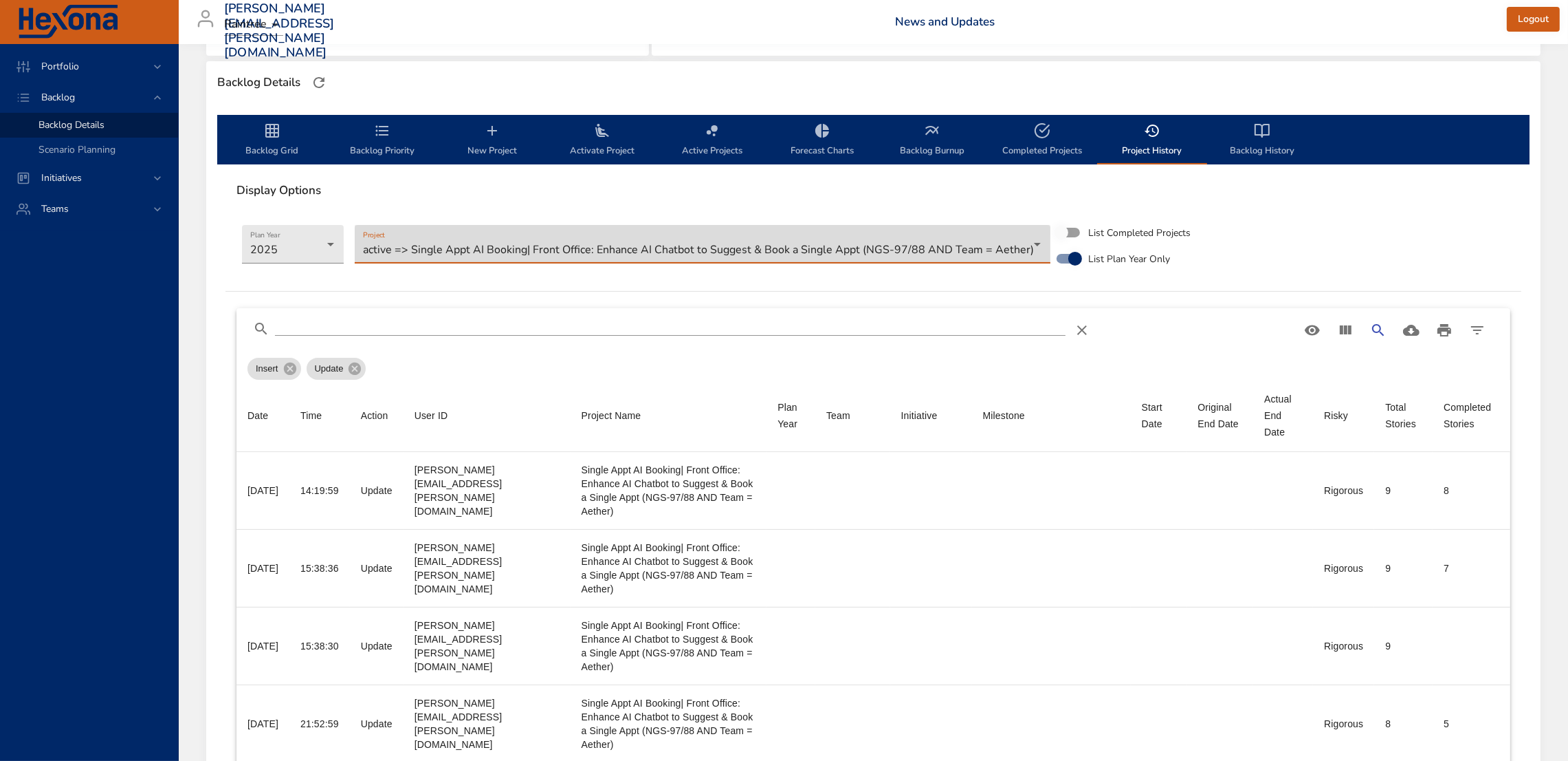
scroll to position [366, 0]
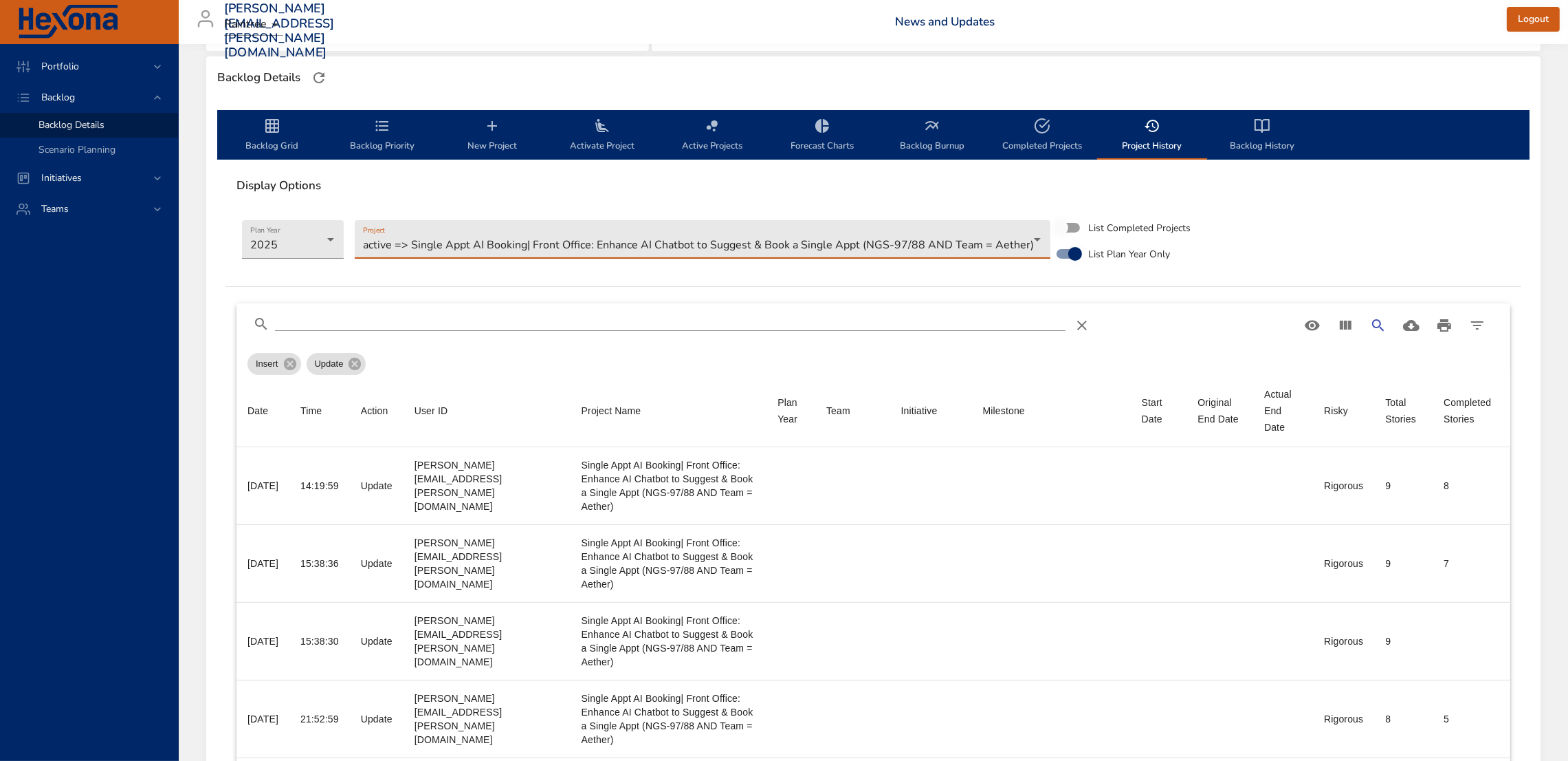
click at [816, 251] on body "Portfolio Backlog Backlog Details Scenario Planning Initiatives Teams [PERSON_N…" at bounding box center [784, 14] width 1568 height 761
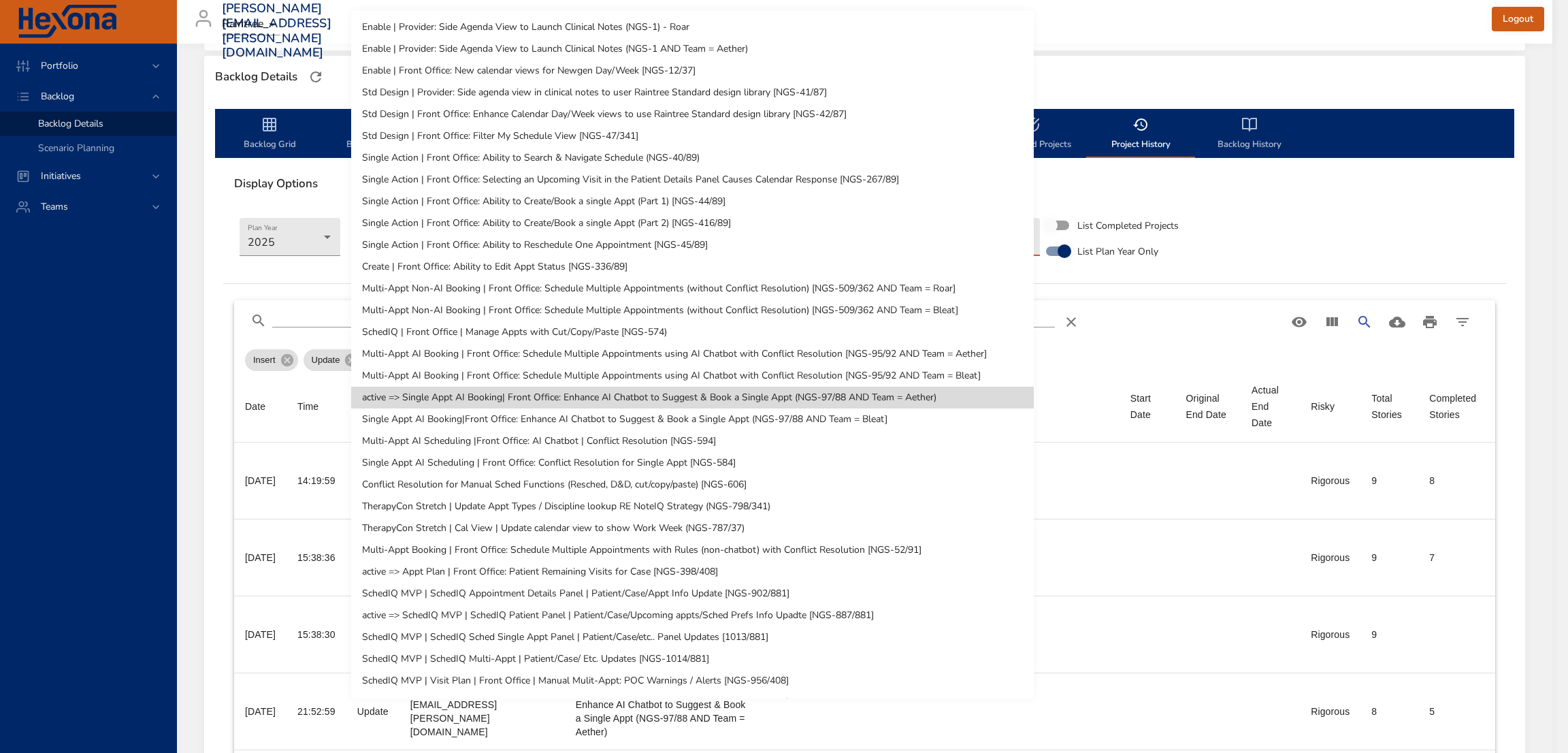
click at [838, 347] on li "Multi-Appt AI Booking | Front Office: Schedule Multiple Appointments using AI C…" at bounding box center [692, 354] width 682 height 22
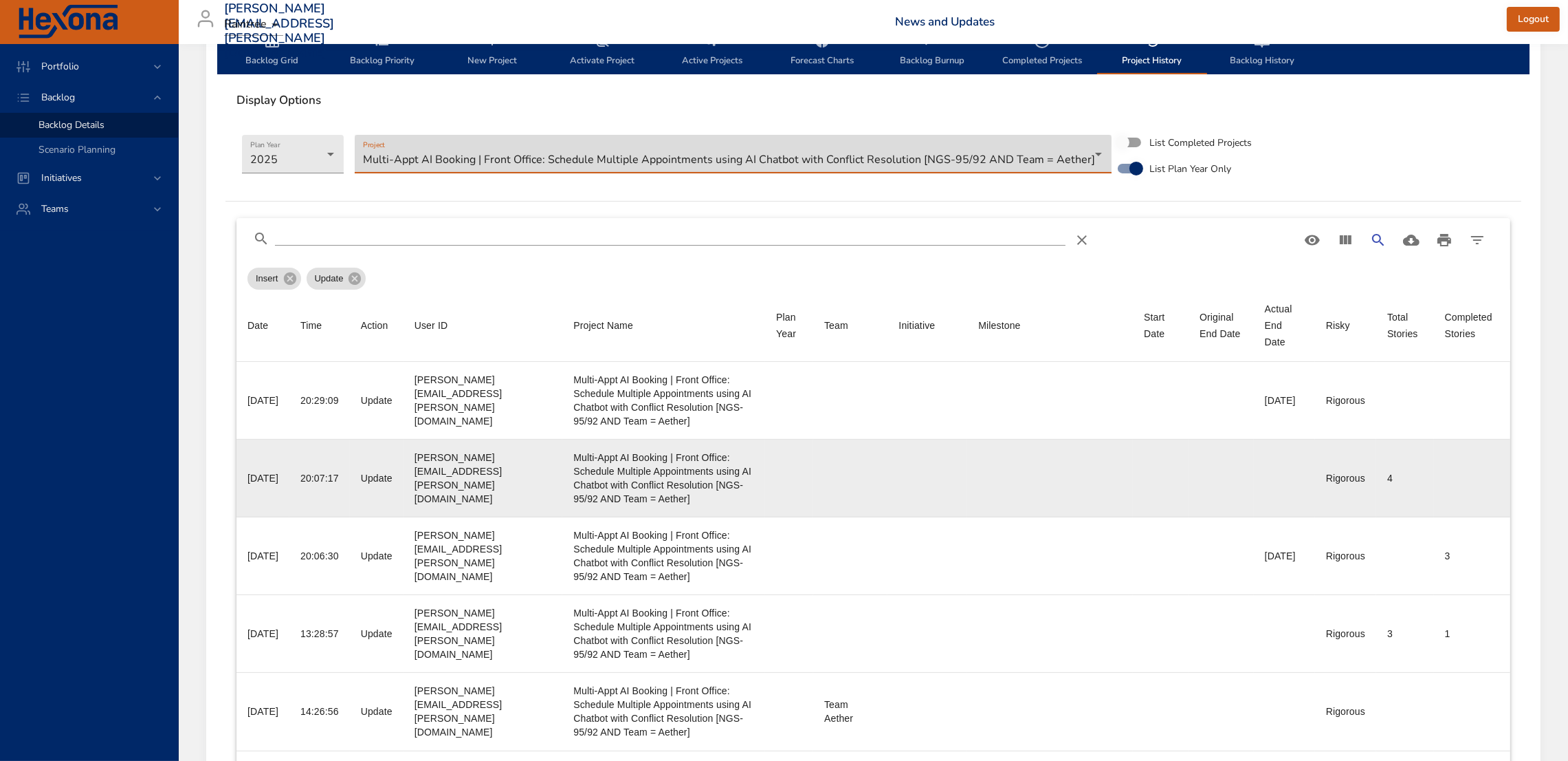
scroll to position [451, 0]
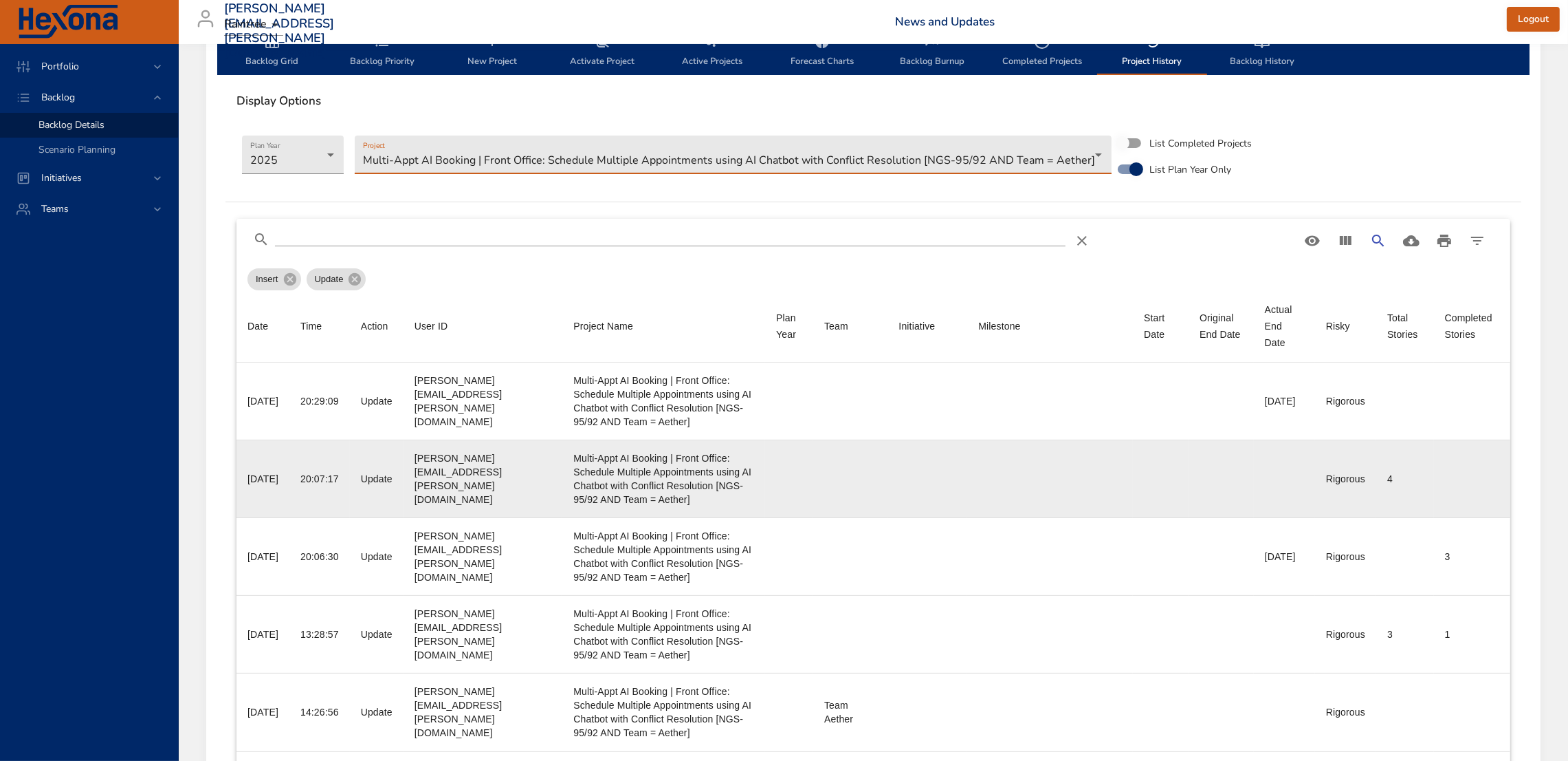
click at [1448, 482] on td "Completed Stories" at bounding box center [1472, 479] width 76 height 78
click at [612, 474] on div "Multi-Appt AI Booking | Front Office: Schedule Multiple Appointments using AI C…" at bounding box center [663, 478] width 181 height 55
click at [439, 483] on div "[PERSON_NAME][EMAIL_ADDRESS][PERSON_NAME][DOMAIN_NAME]" at bounding box center [483, 478] width 137 height 55
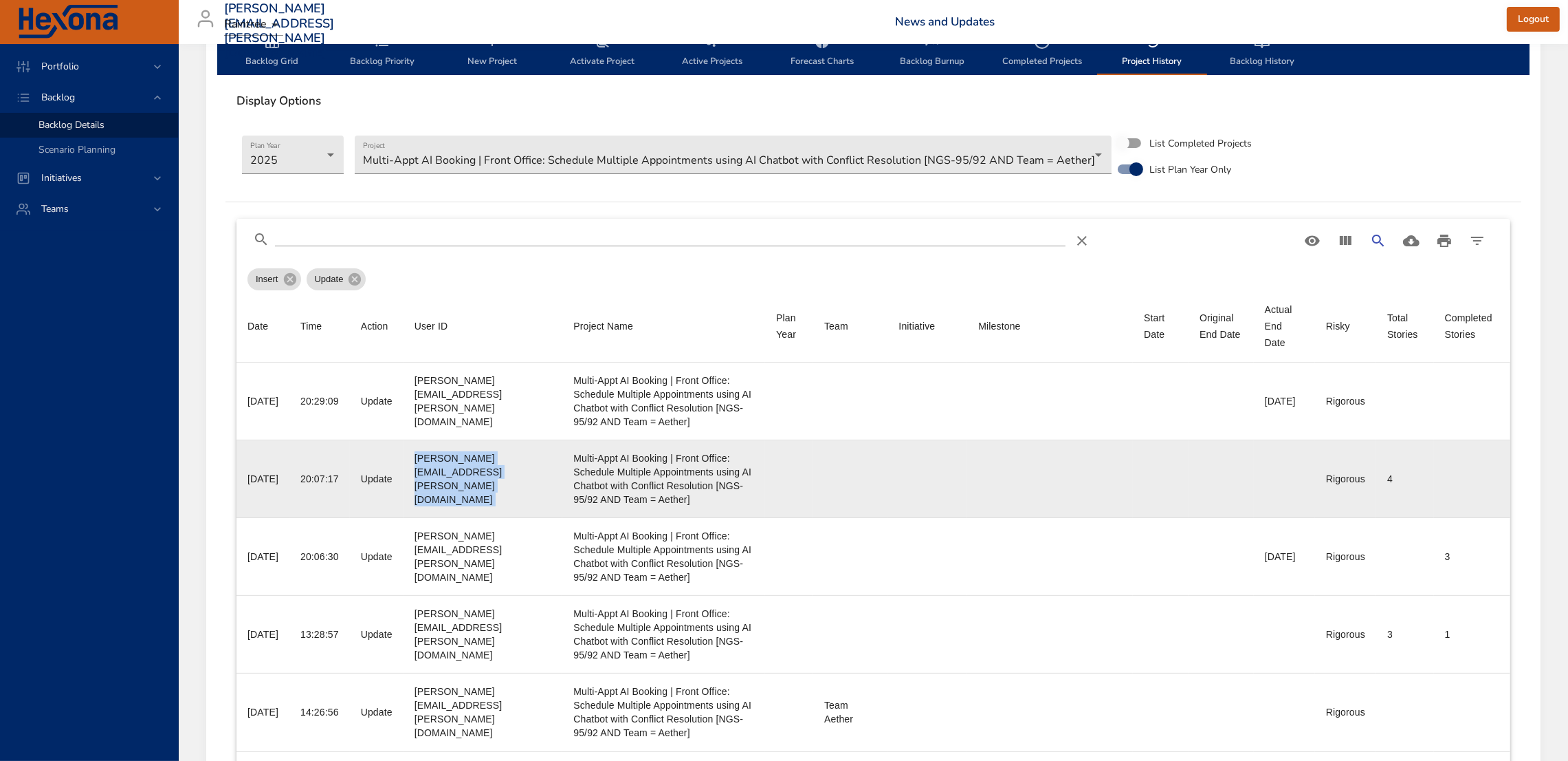
click at [439, 483] on div "[PERSON_NAME][EMAIL_ADDRESS][PERSON_NAME][DOMAIN_NAME]" at bounding box center [483, 478] width 137 height 55
click at [310, 485] on div "20:07:17" at bounding box center [320, 479] width 38 height 14
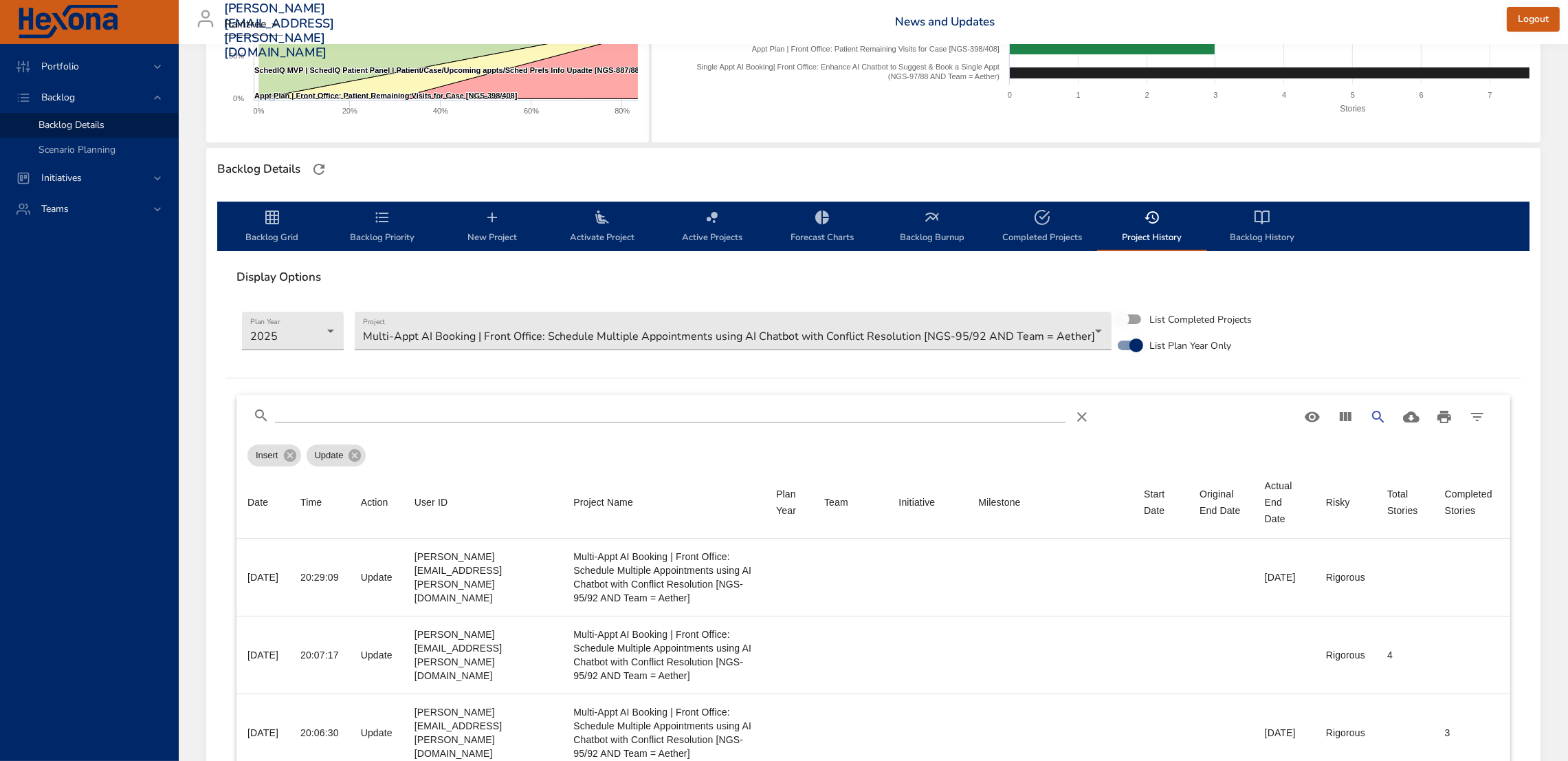
scroll to position [266, 0]
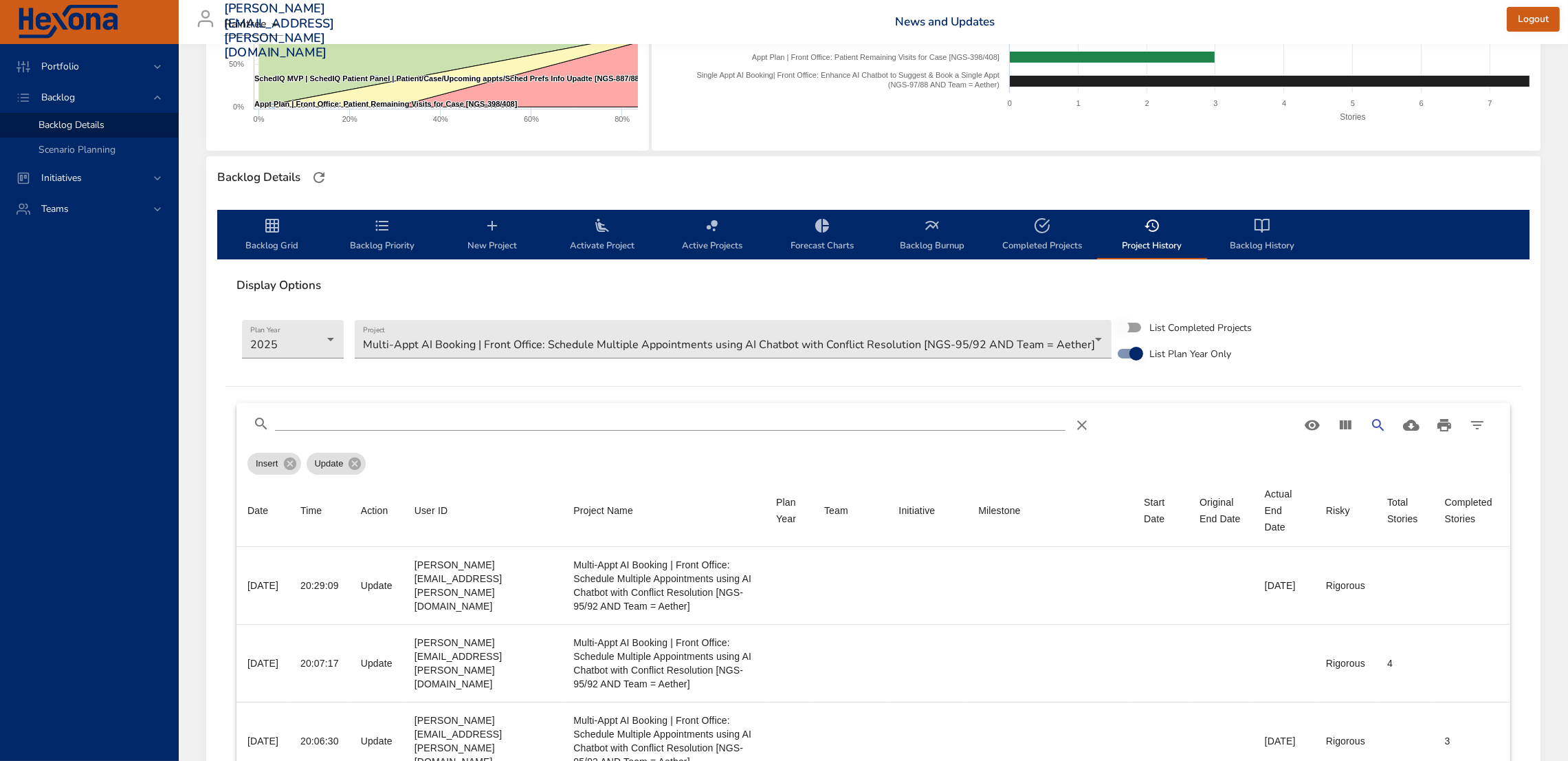
click at [1040, 233] on span "Completed Projects" at bounding box center [1042, 236] width 93 height 37
select select "***"
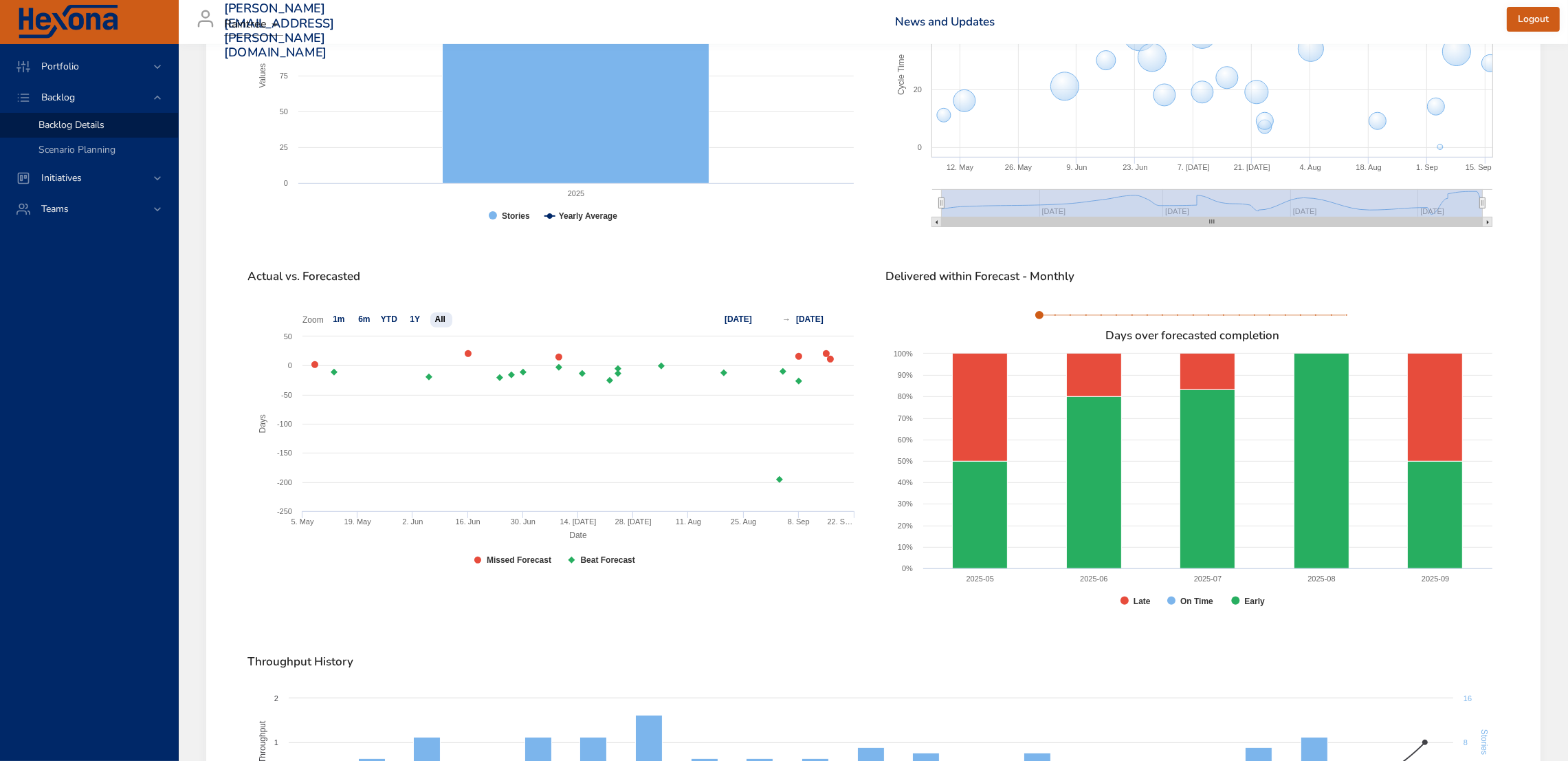
scroll to position [654, 0]
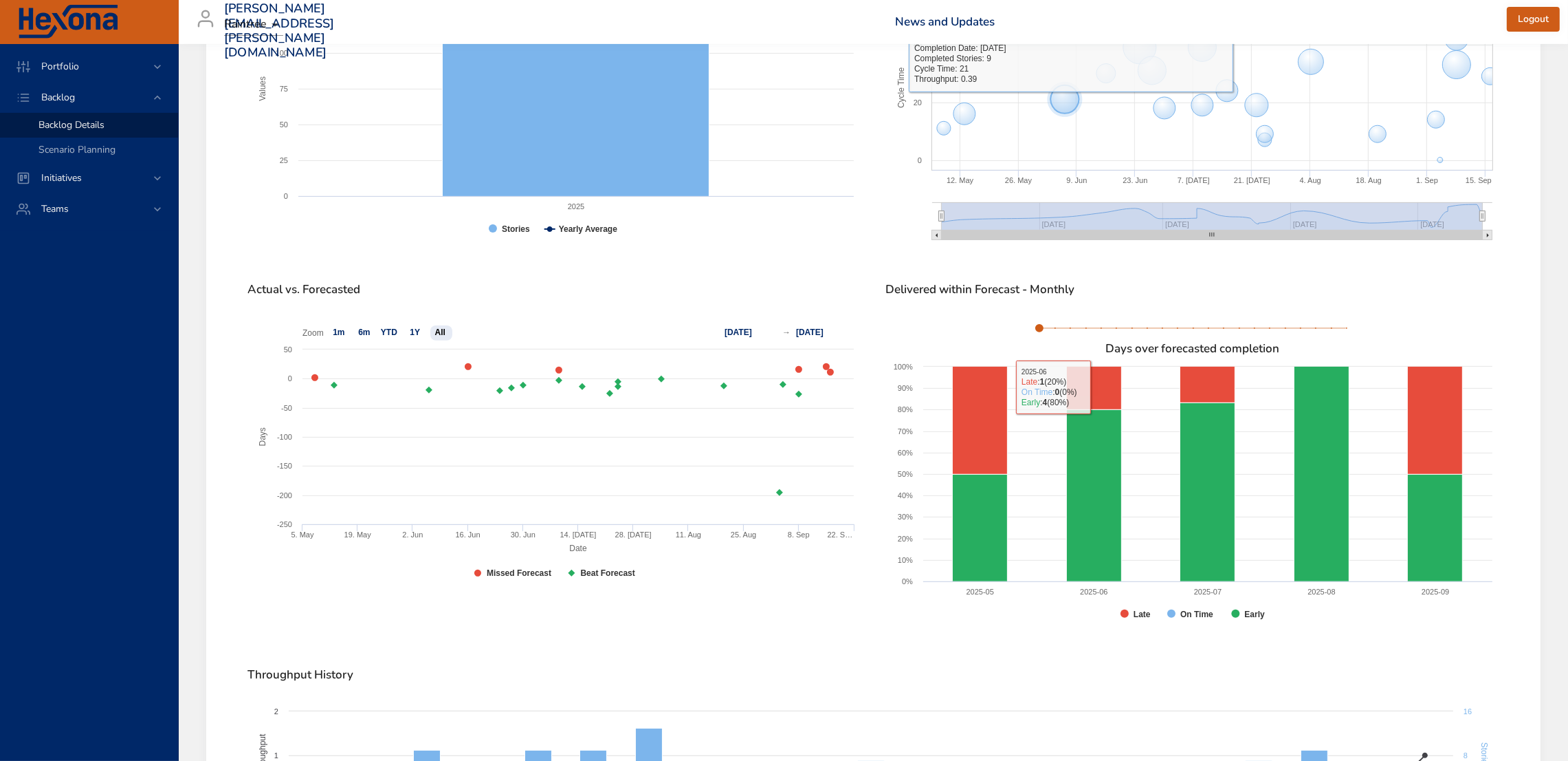
click at [1070, 101] on icon at bounding box center [1065, 100] width 28 height 28
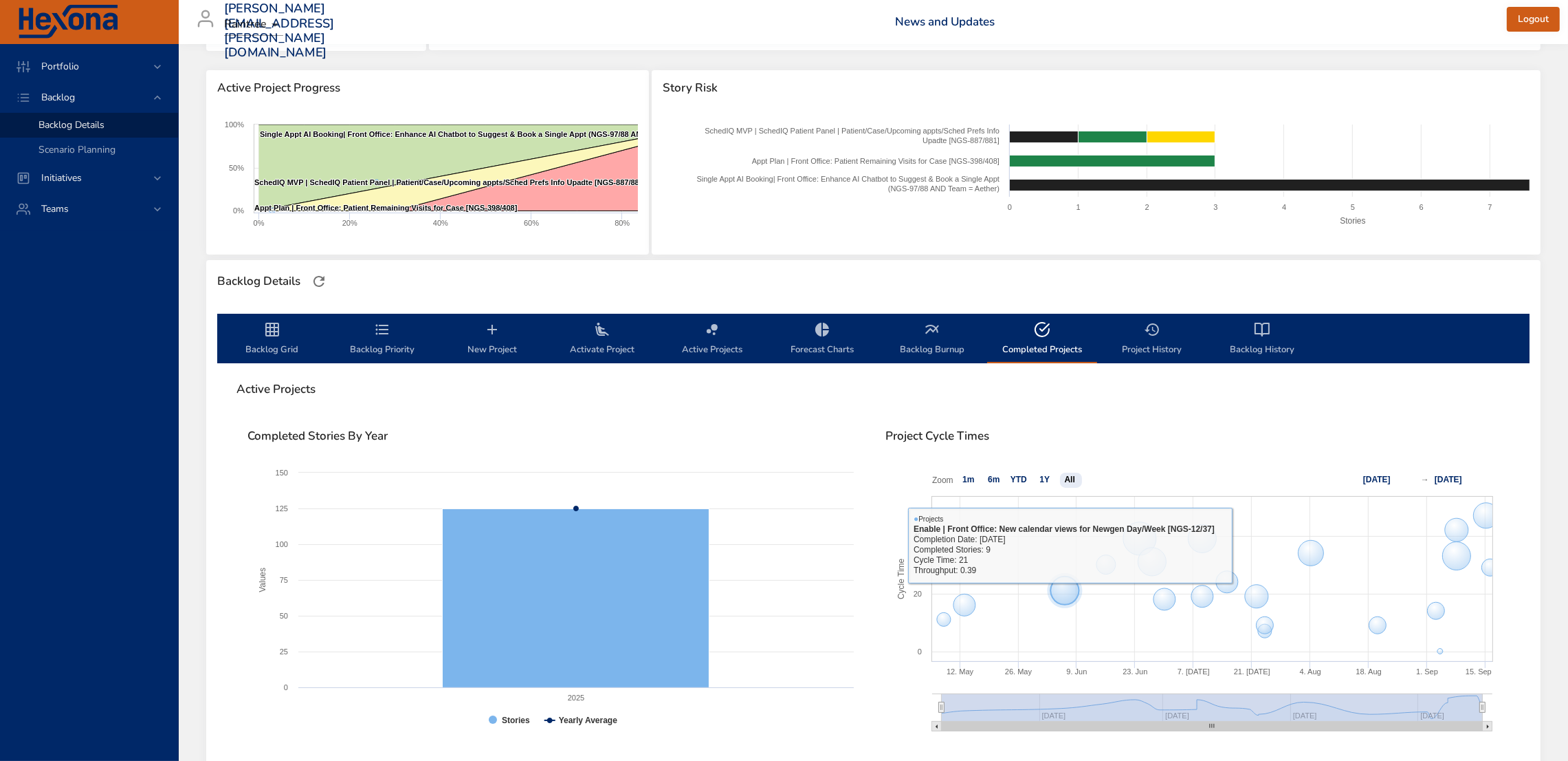
scroll to position [151, 0]
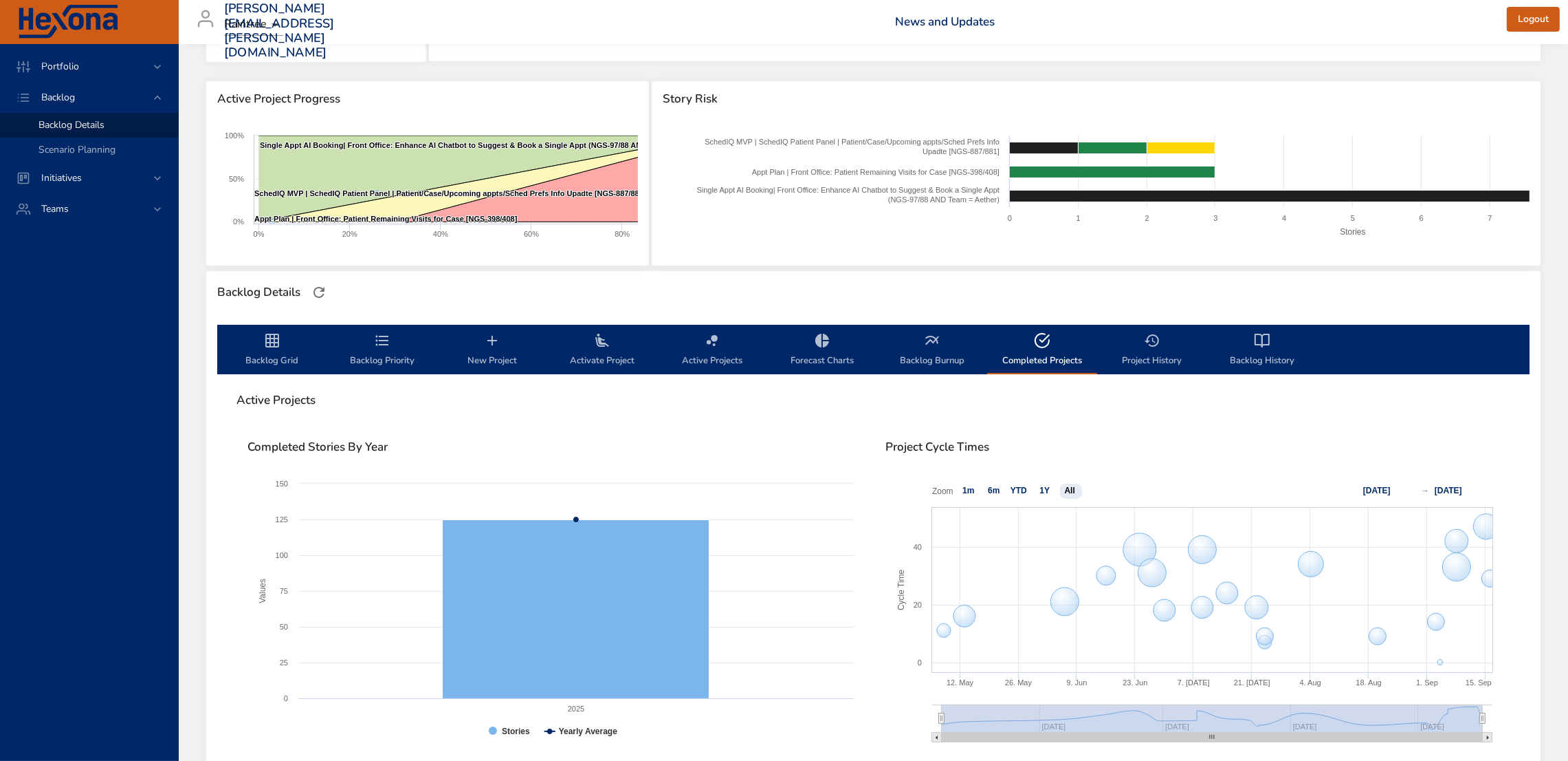
click at [715, 350] on span "Active Projects" at bounding box center [712, 350] width 93 height 37
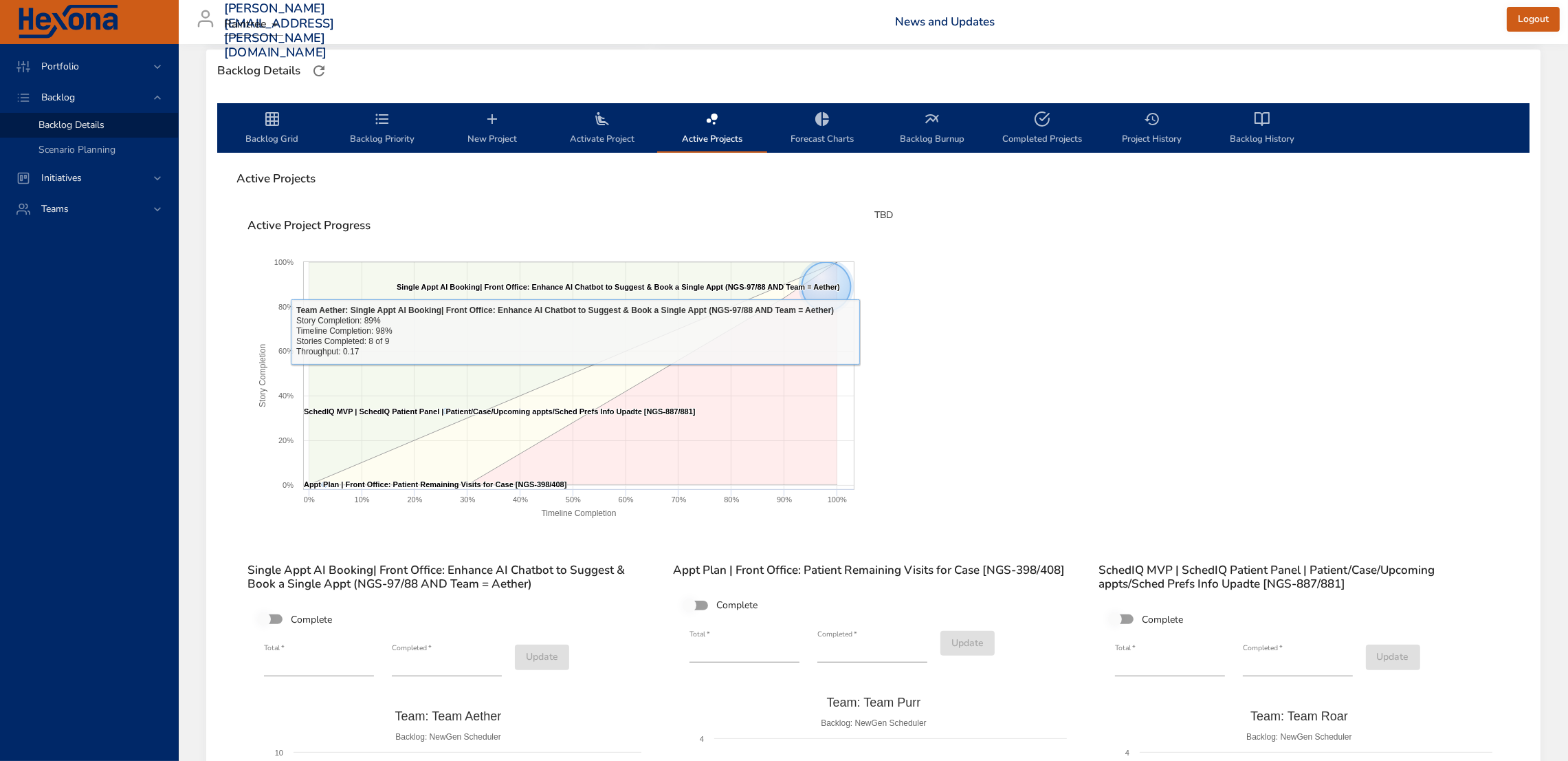
scroll to position [370, 0]
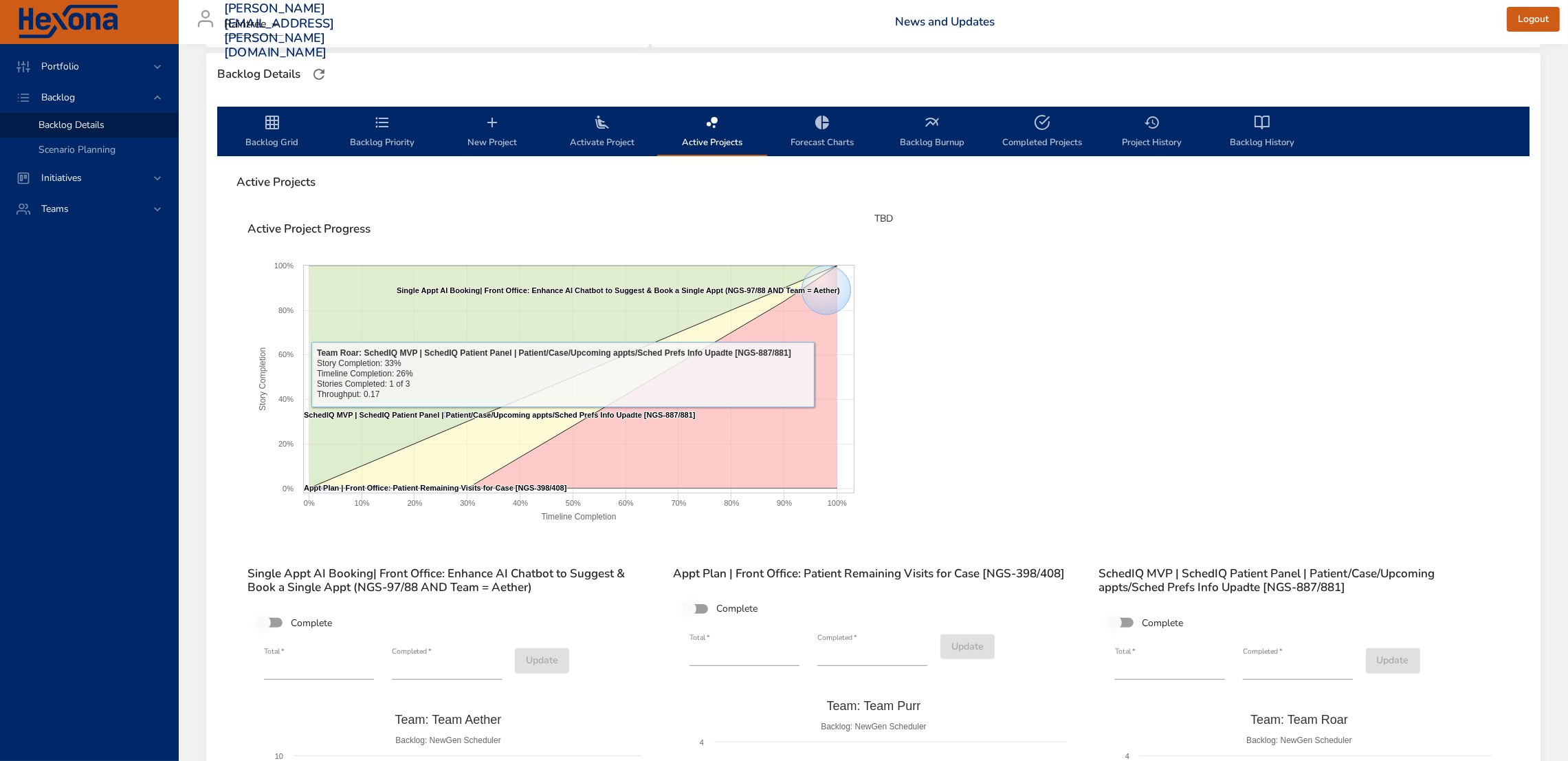
click at [1013, 446] on div "TBD" at bounding box center [1192, 382] width 639 height 344
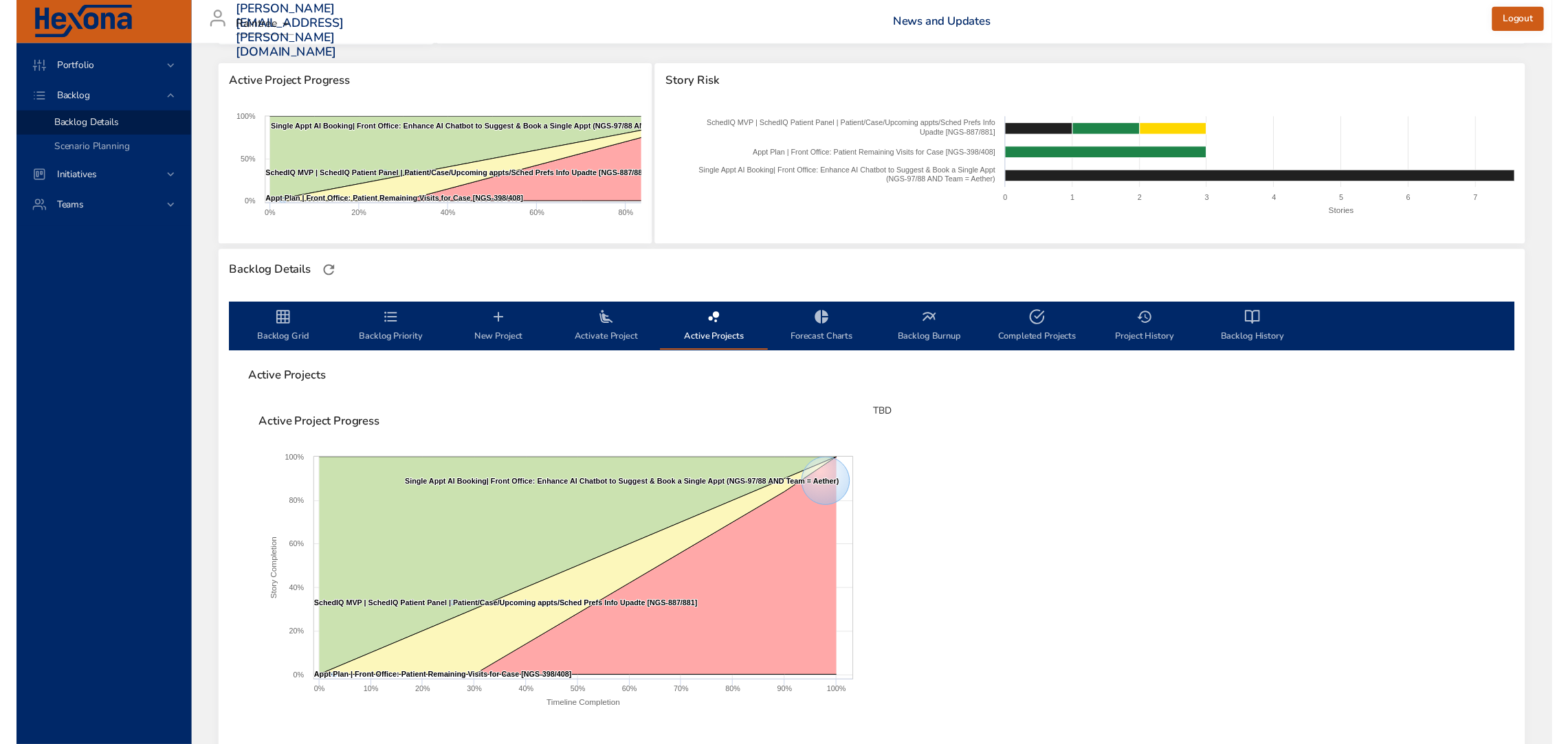
scroll to position [206, 0]
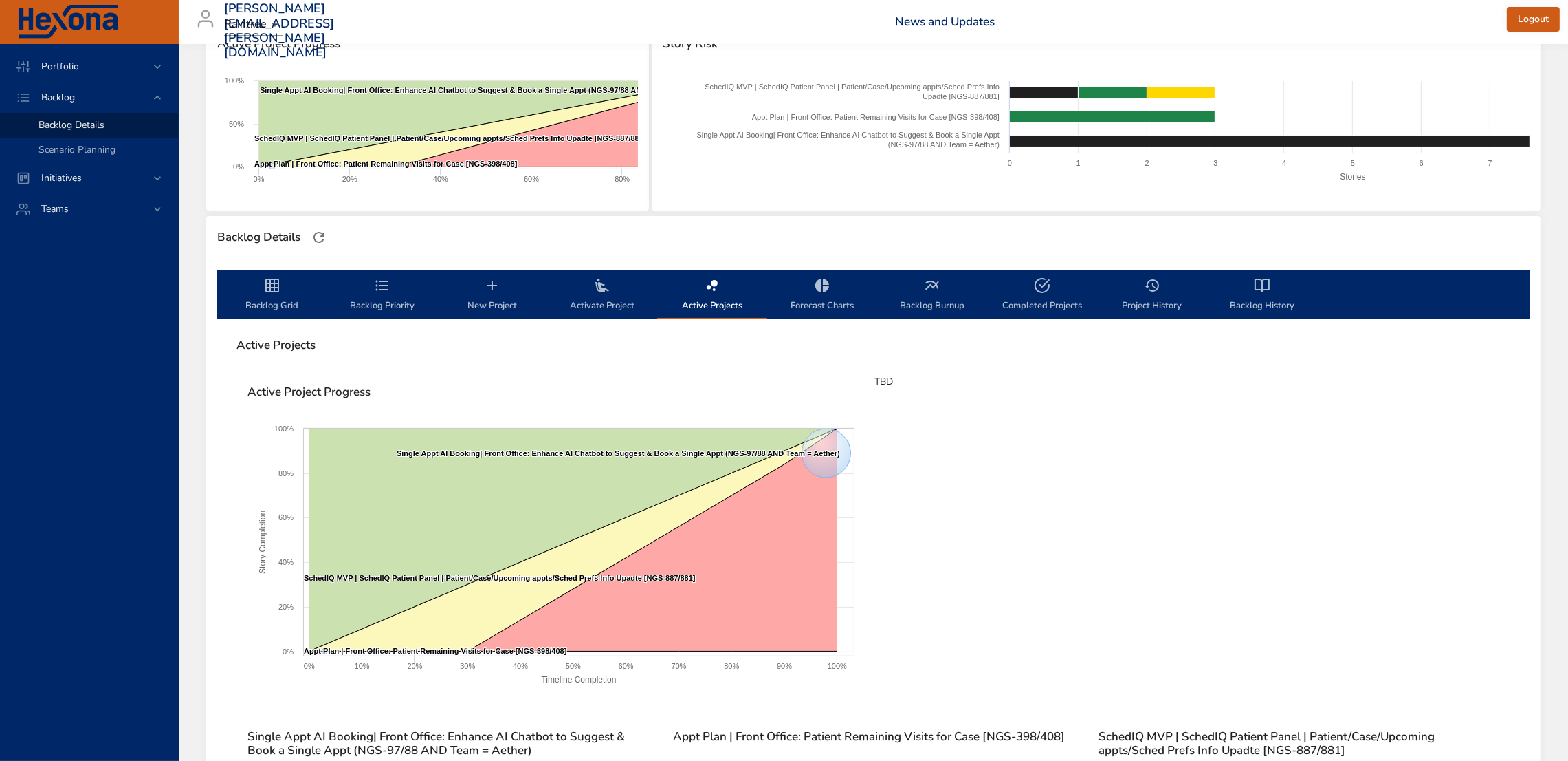
click at [380, 291] on icon "backlog-tab" at bounding box center [382, 285] width 17 height 17
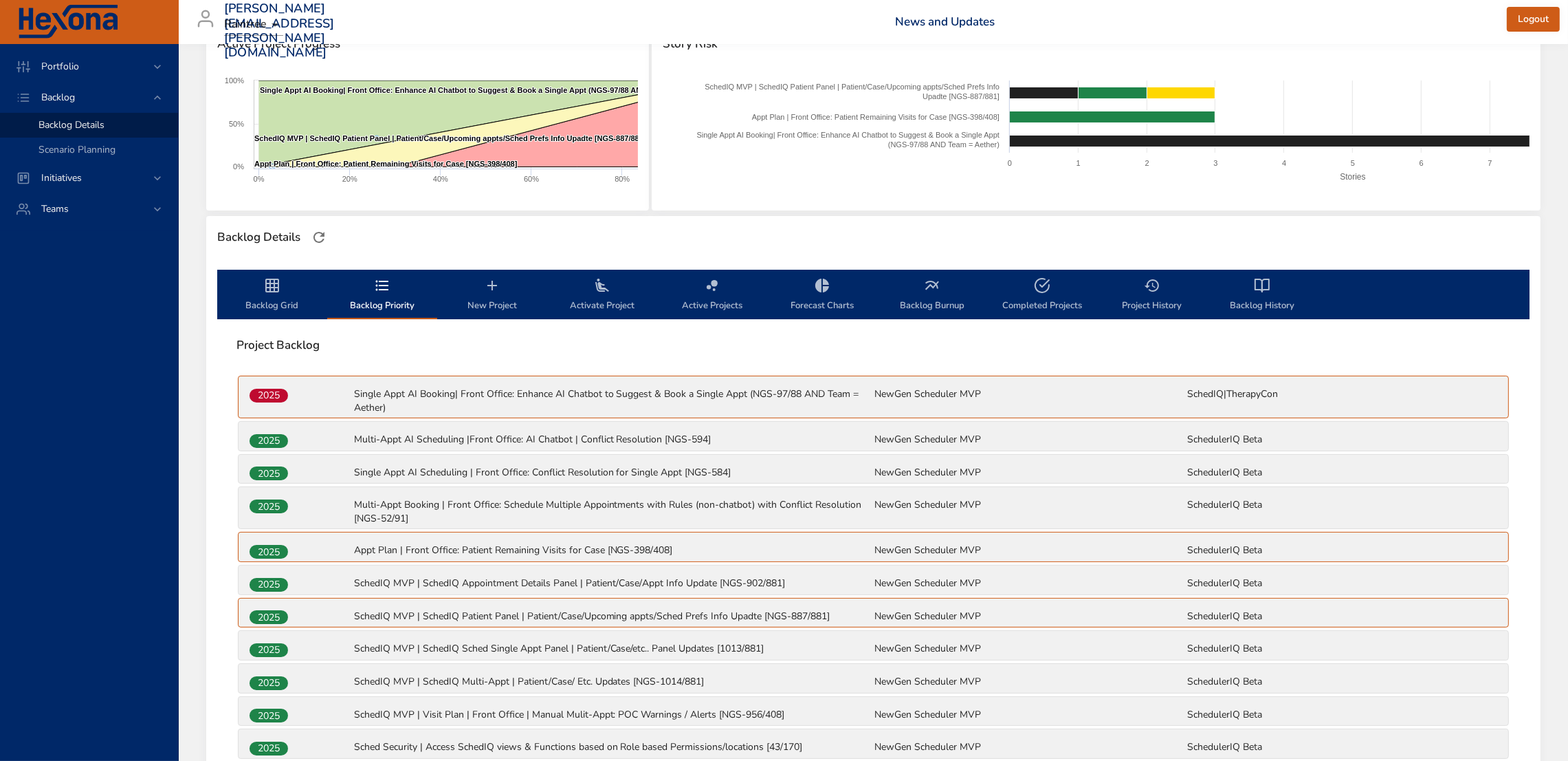
click at [270, 294] on span "Backlog Grid" at bounding box center [272, 295] width 93 height 37
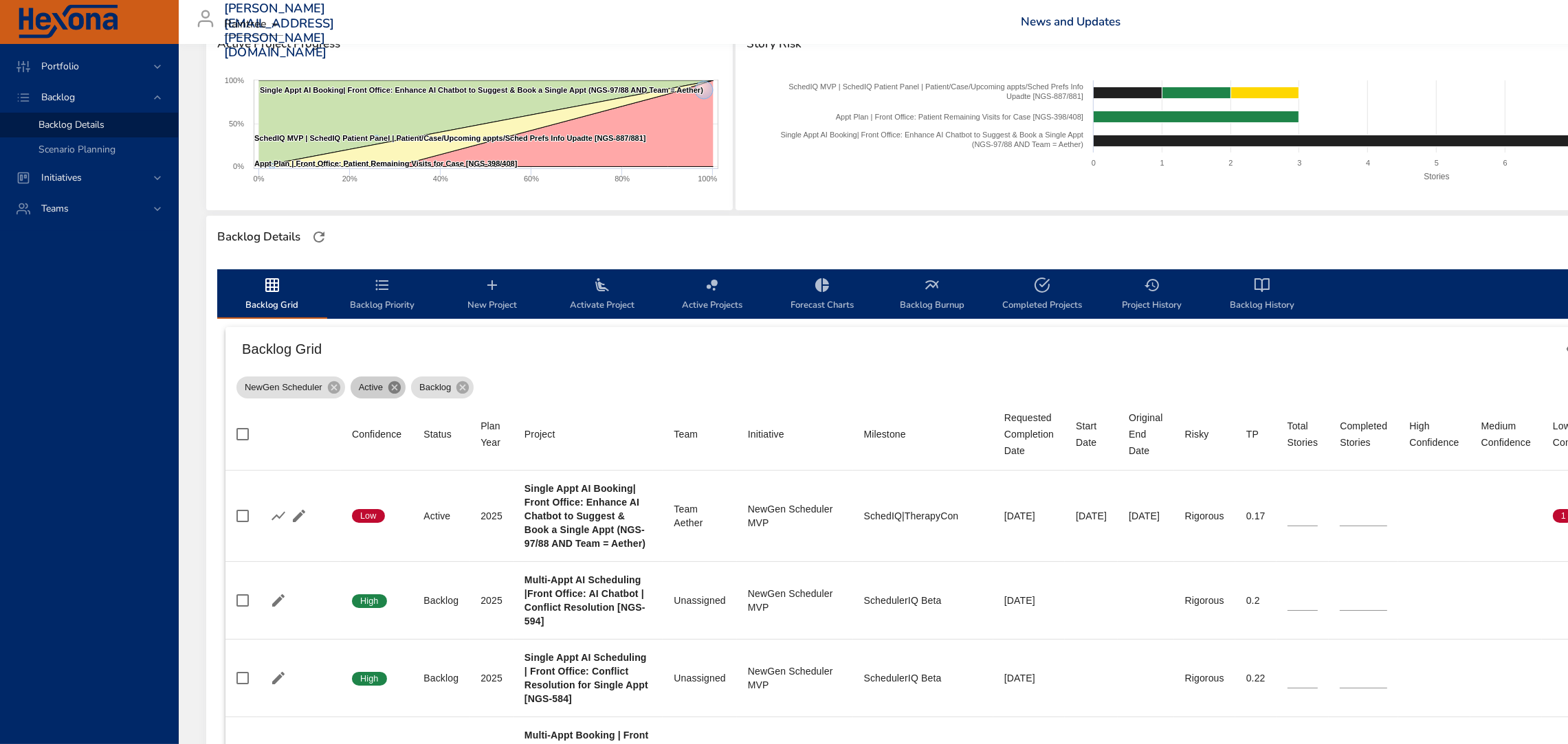
click at [392, 386] on icon at bounding box center [395, 388] width 12 height 12
type input "*"
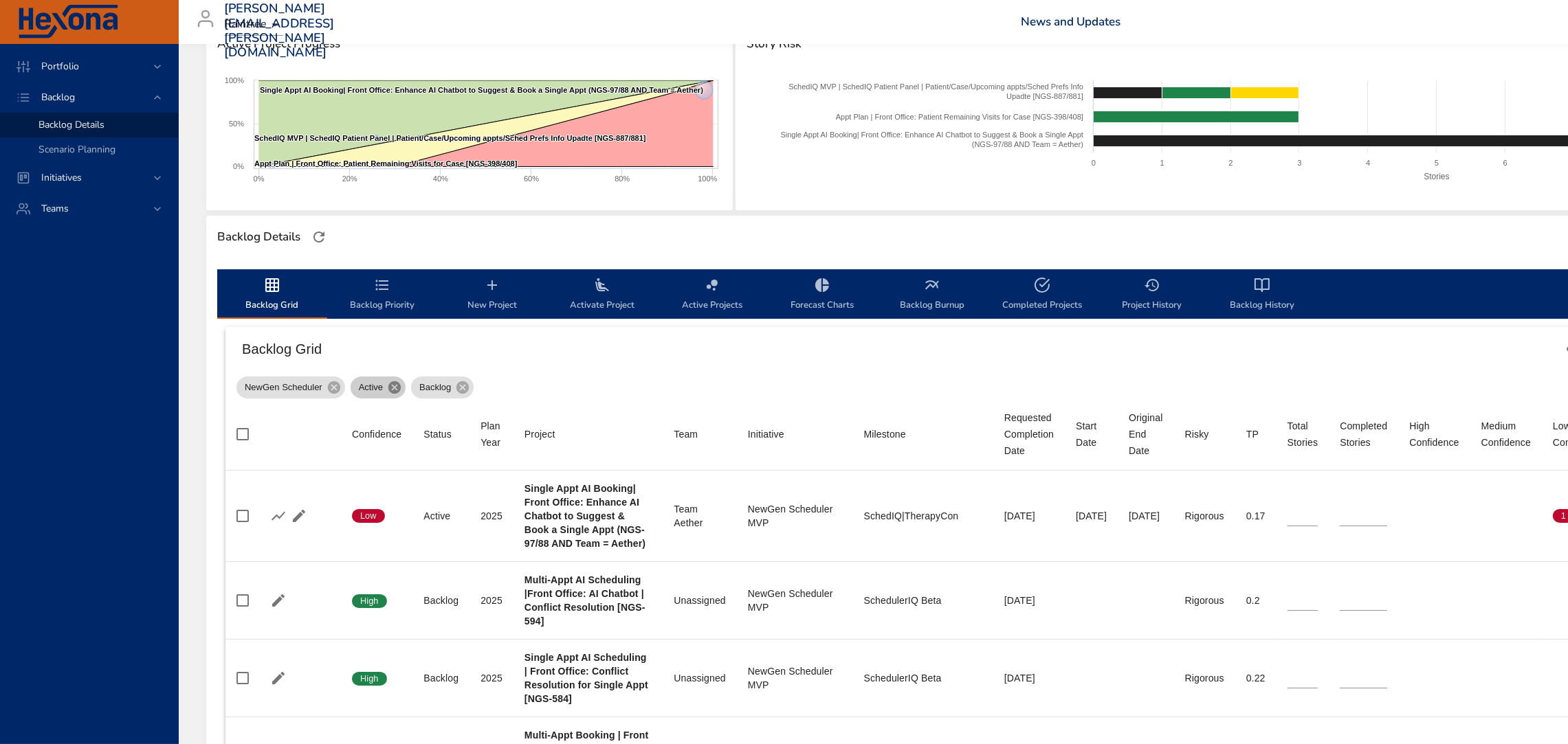
type input "*"
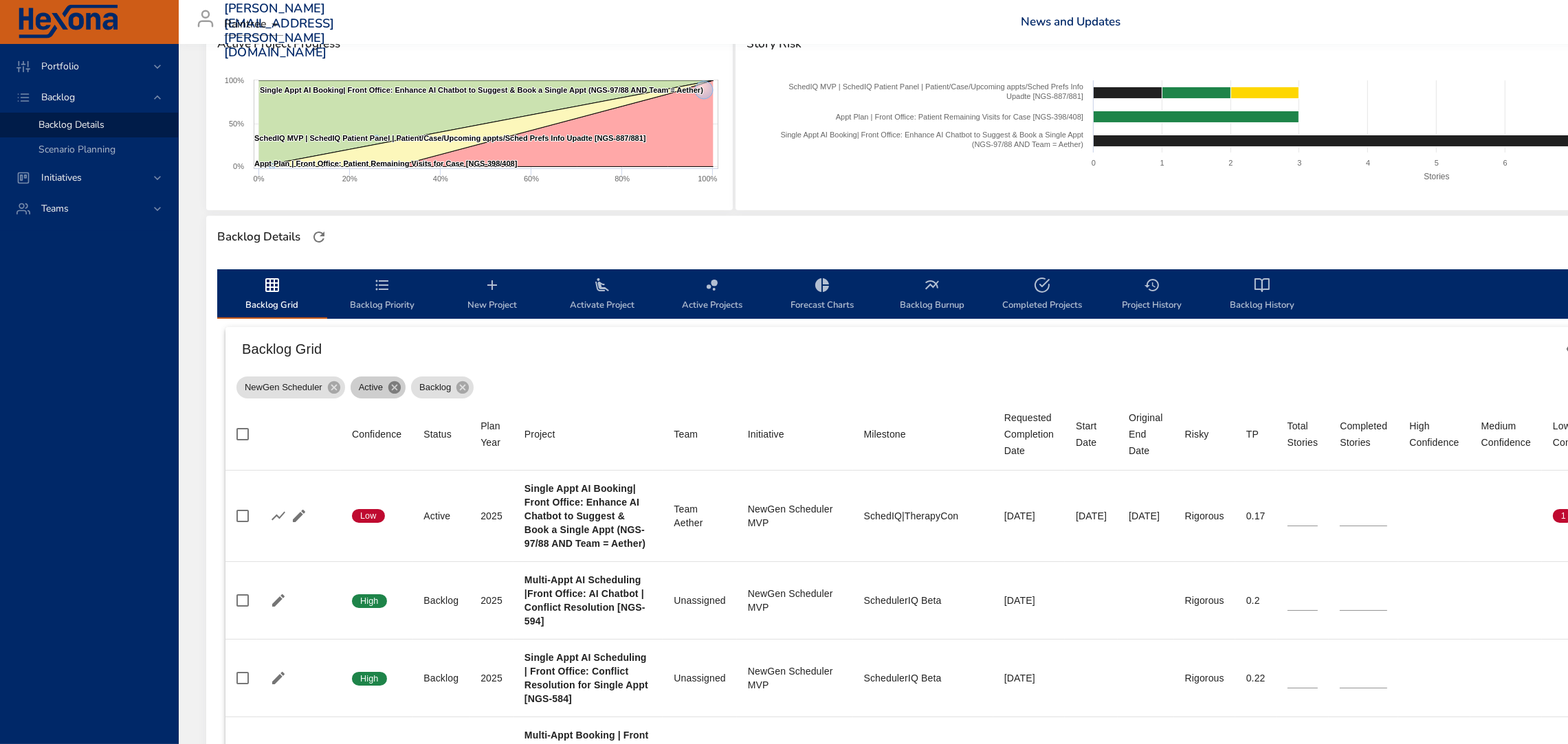
type input "*"
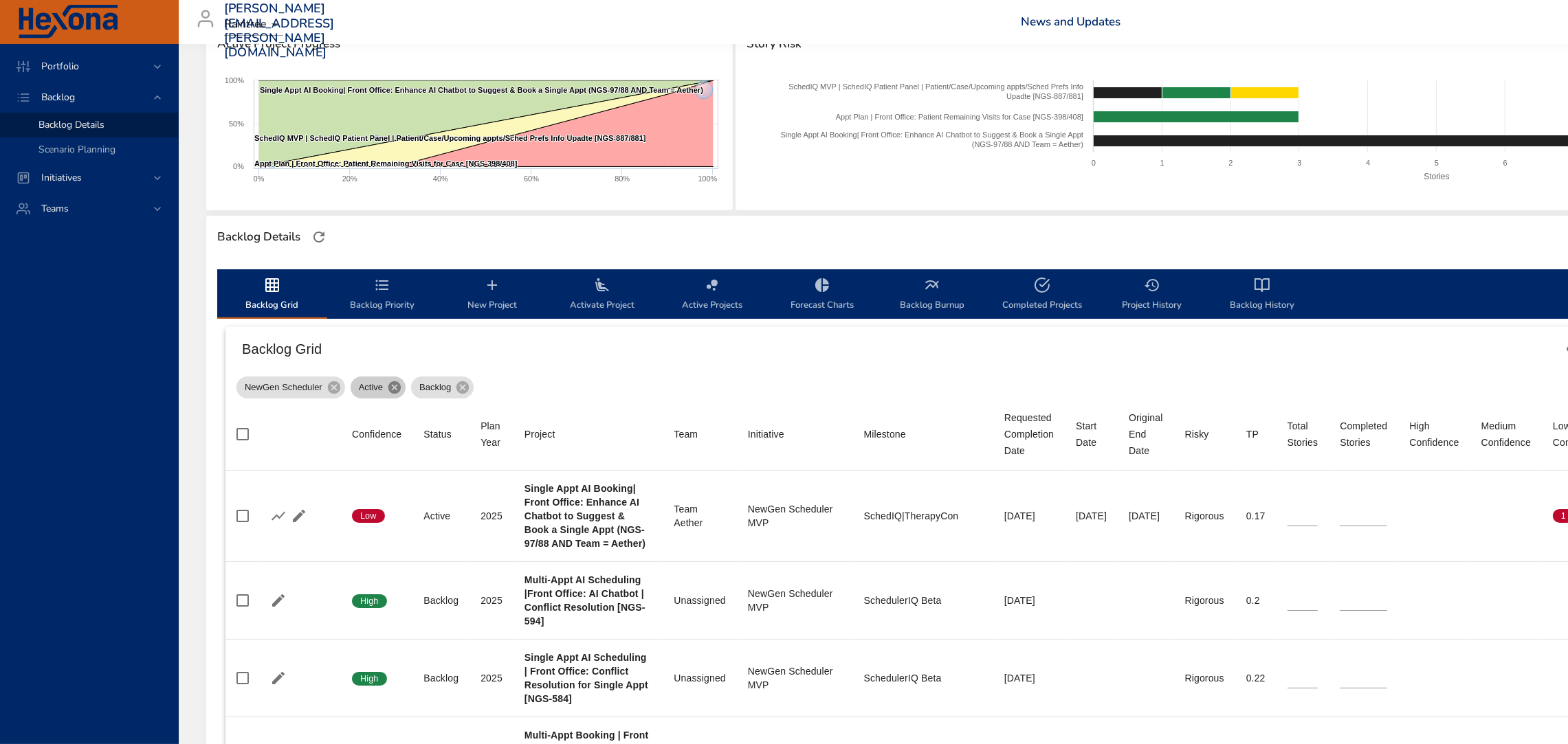
type input "*"
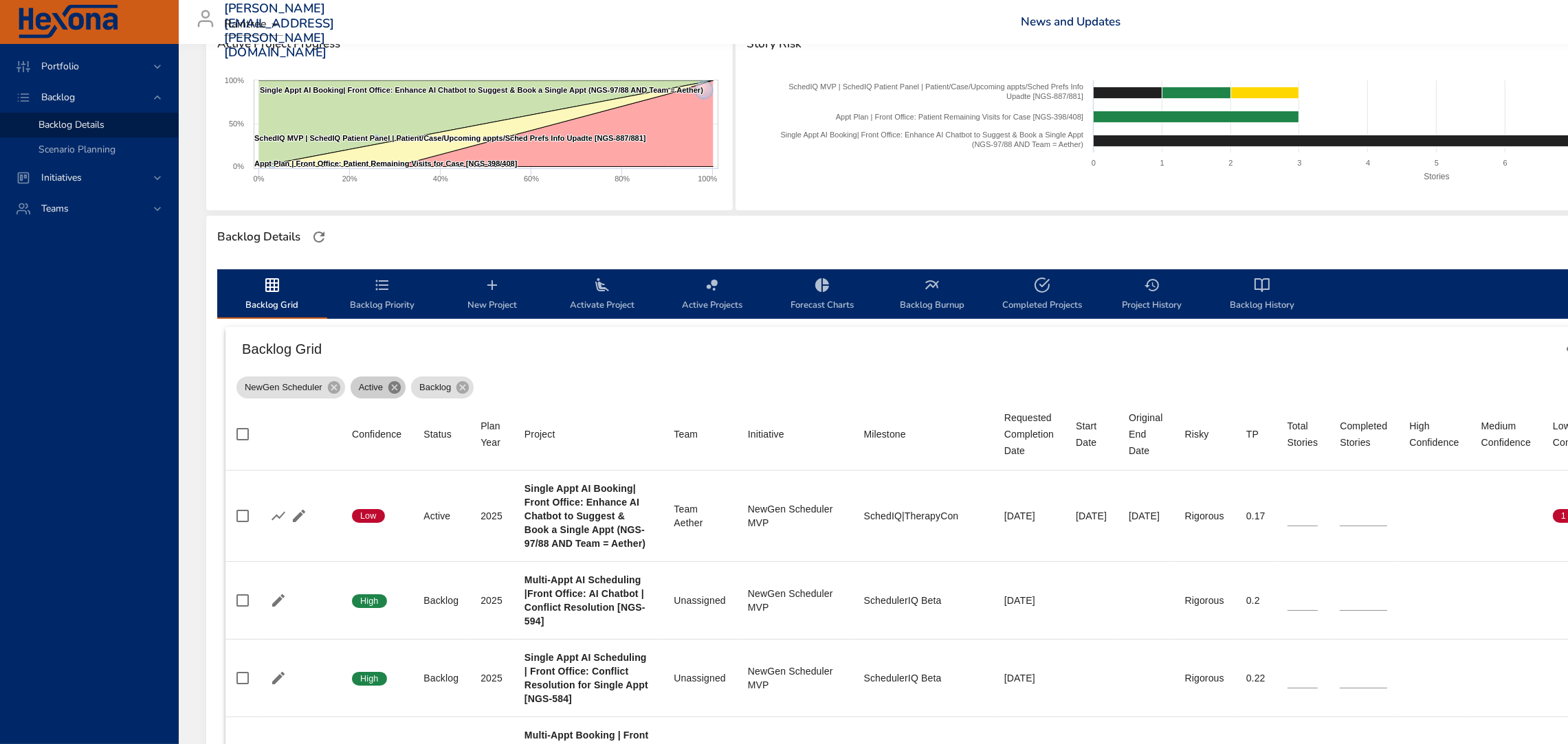
type input "*"
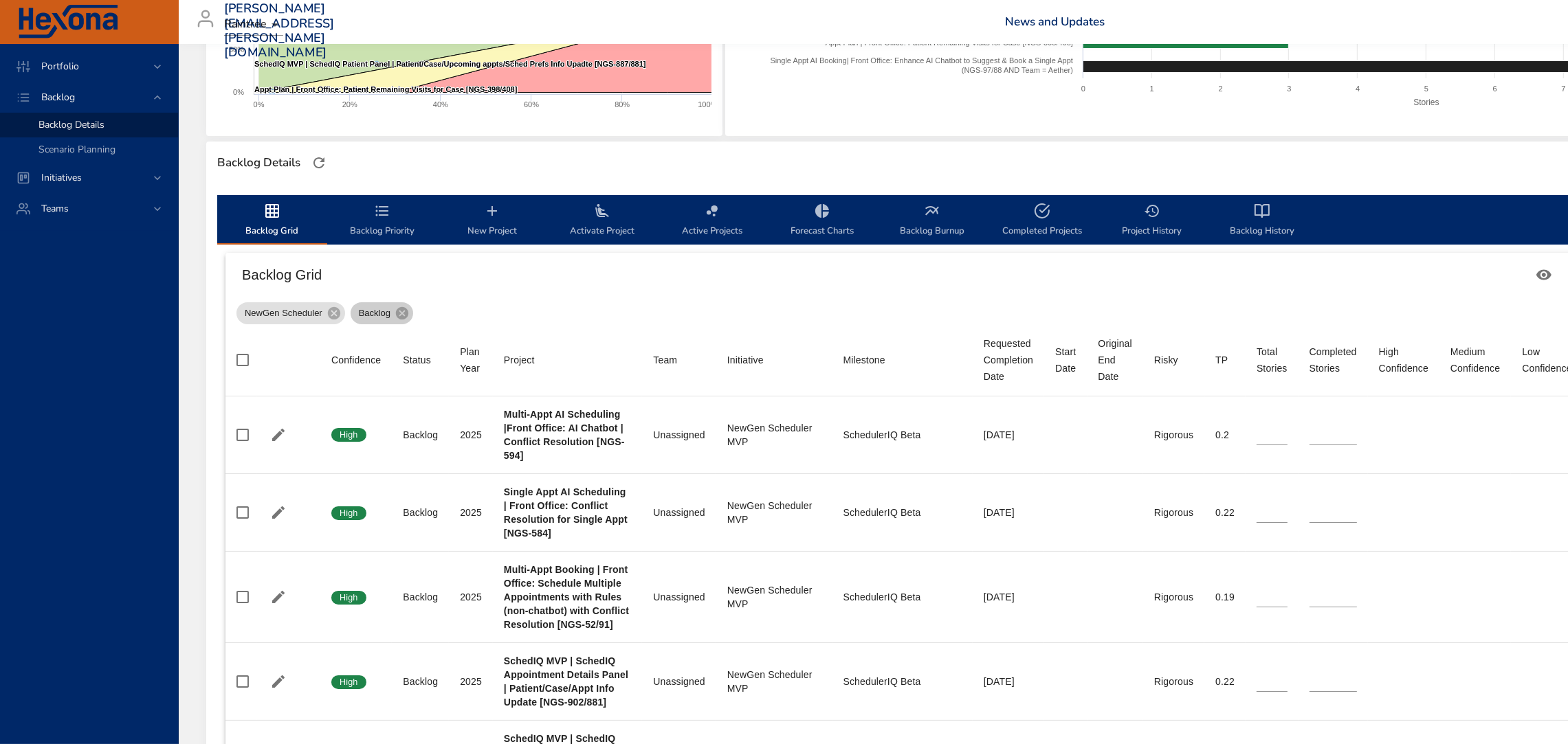
scroll to position [281, 0]
click at [1355, 272] on h6 "Backlog Grid" at bounding box center [885, 273] width 1286 height 22
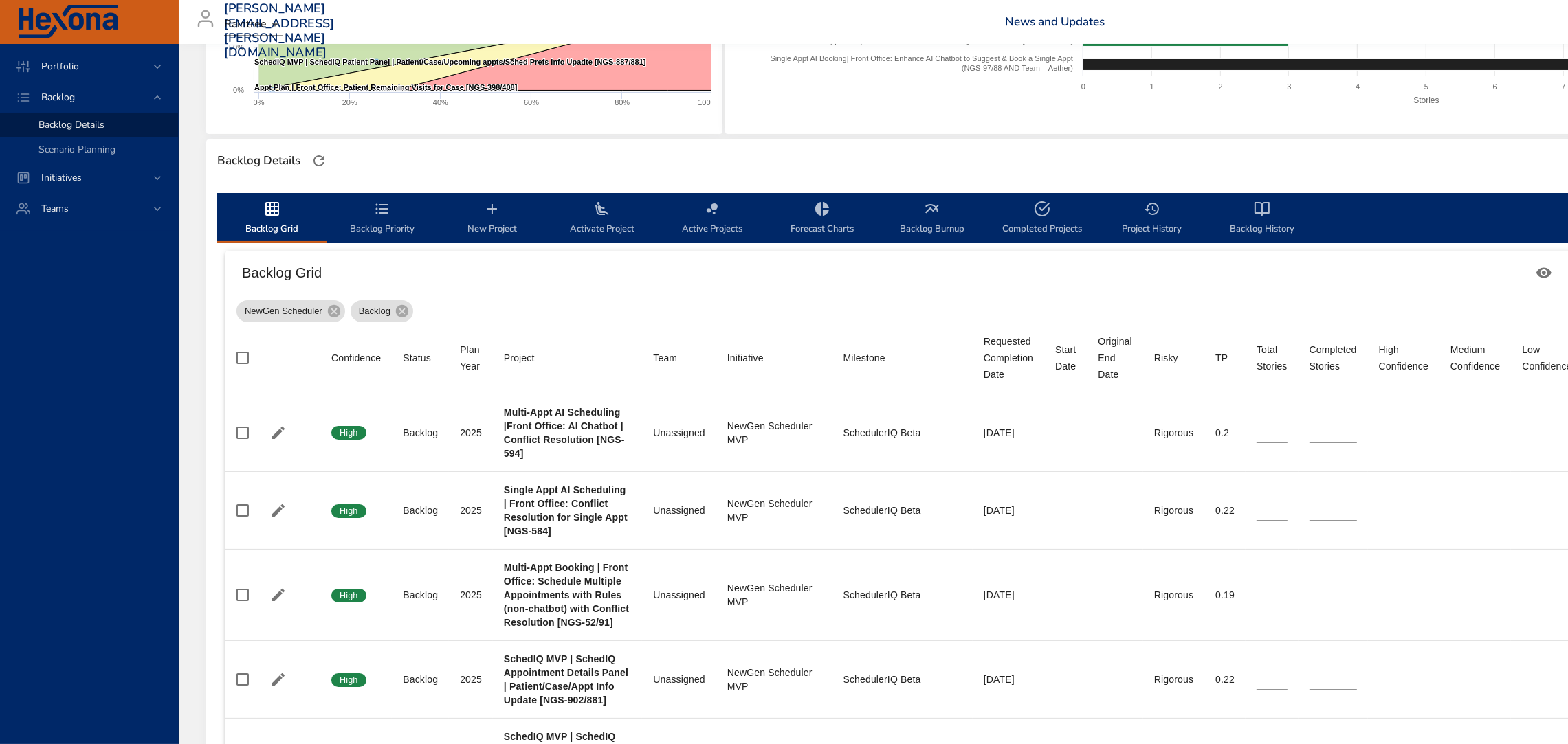
scroll to position [286, 0]
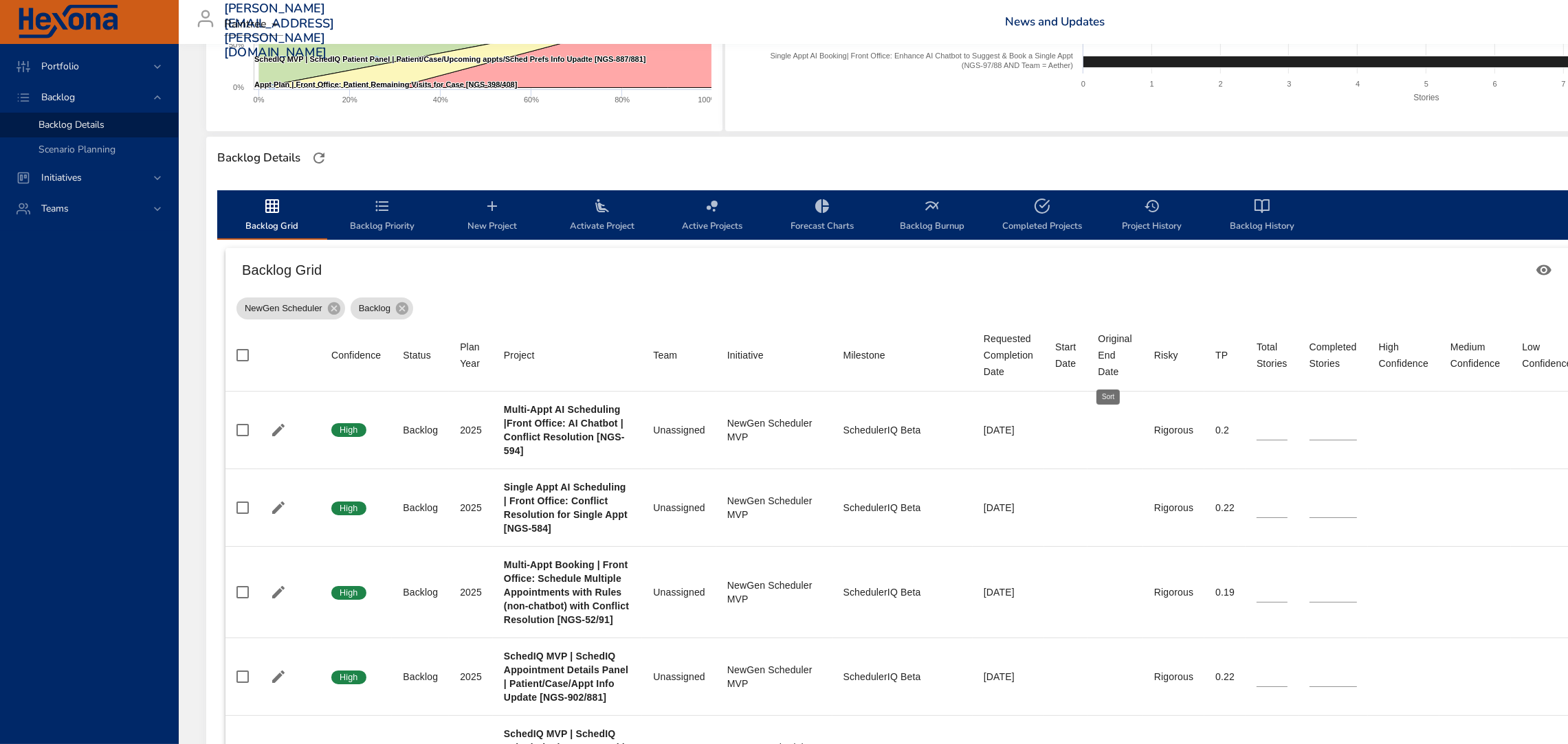
click at [1100, 363] on div "Original End Date" at bounding box center [1116, 355] width 34 height 50
click at [1129, 348] on div "Original End Date" at bounding box center [1116, 355] width 34 height 50
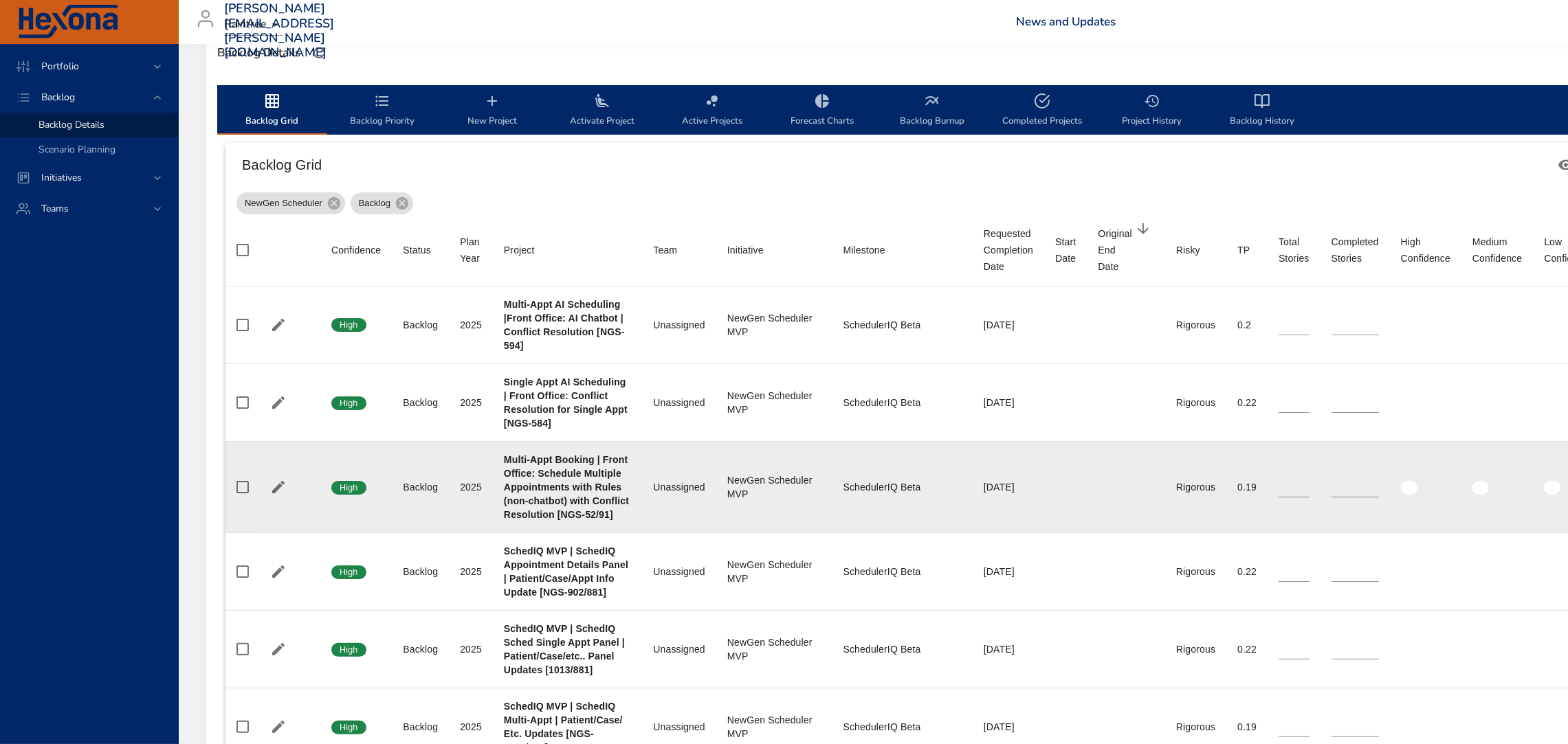
scroll to position [388, 0]
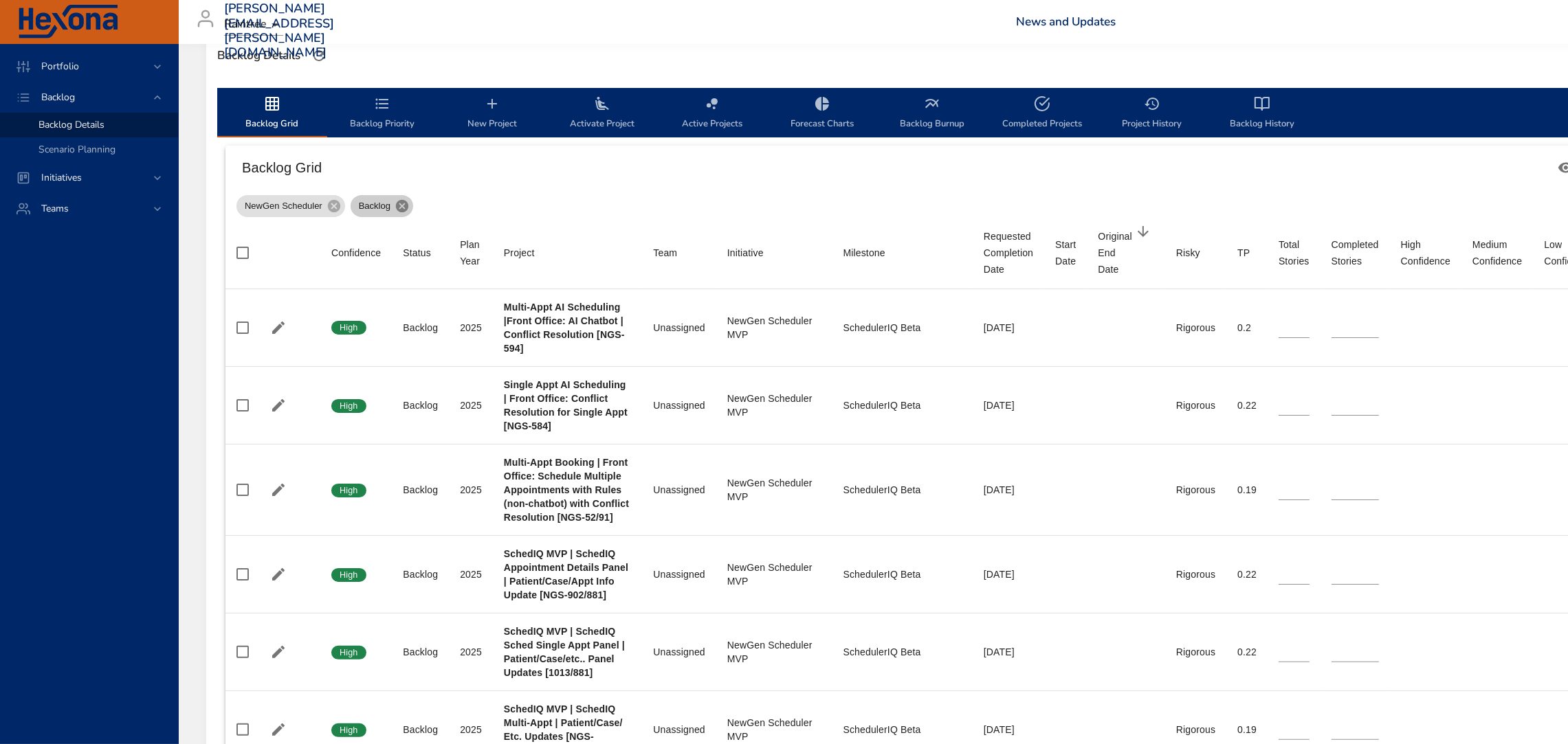
click at [402, 208] on icon at bounding box center [402, 205] width 15 height 15
type input "*"
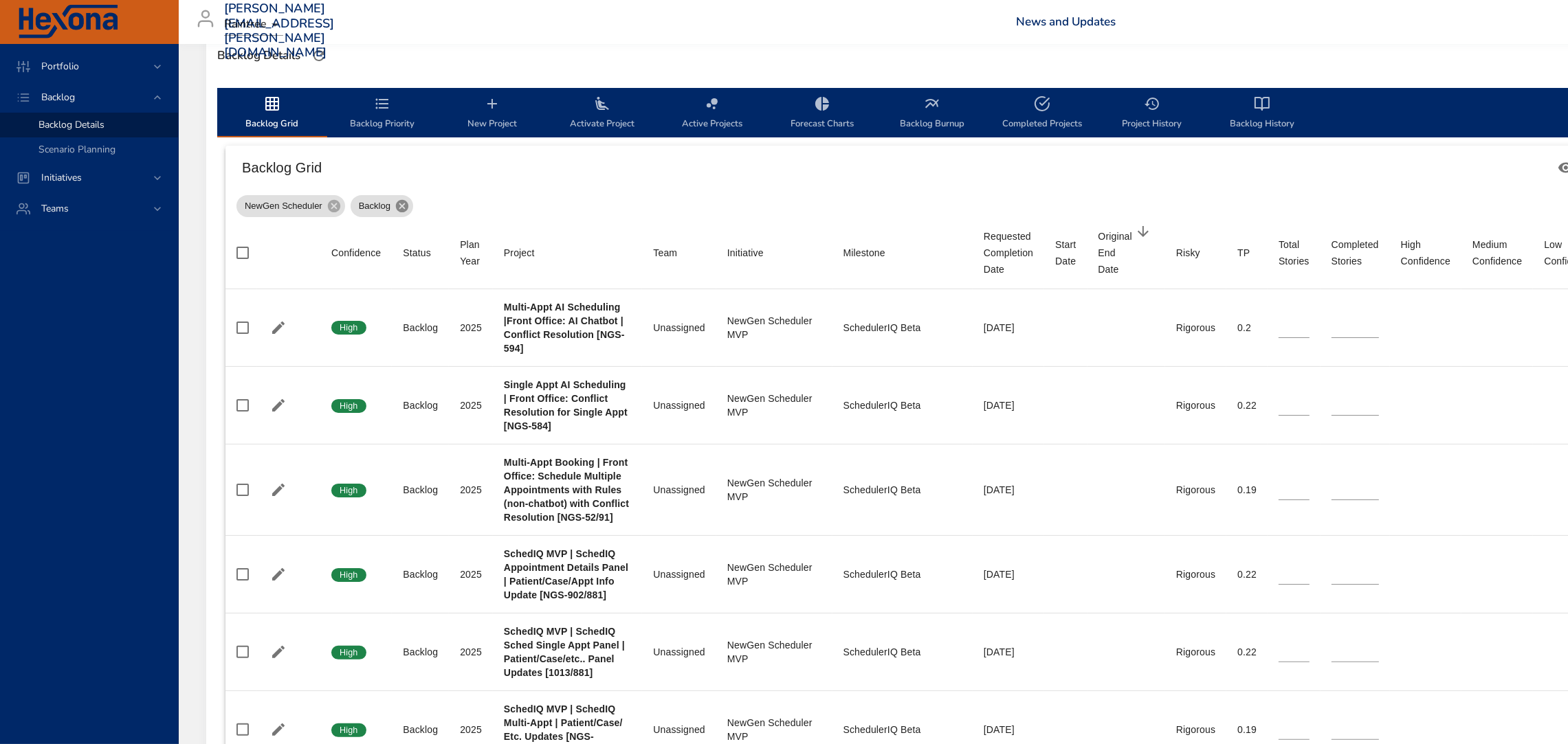
type input "*"
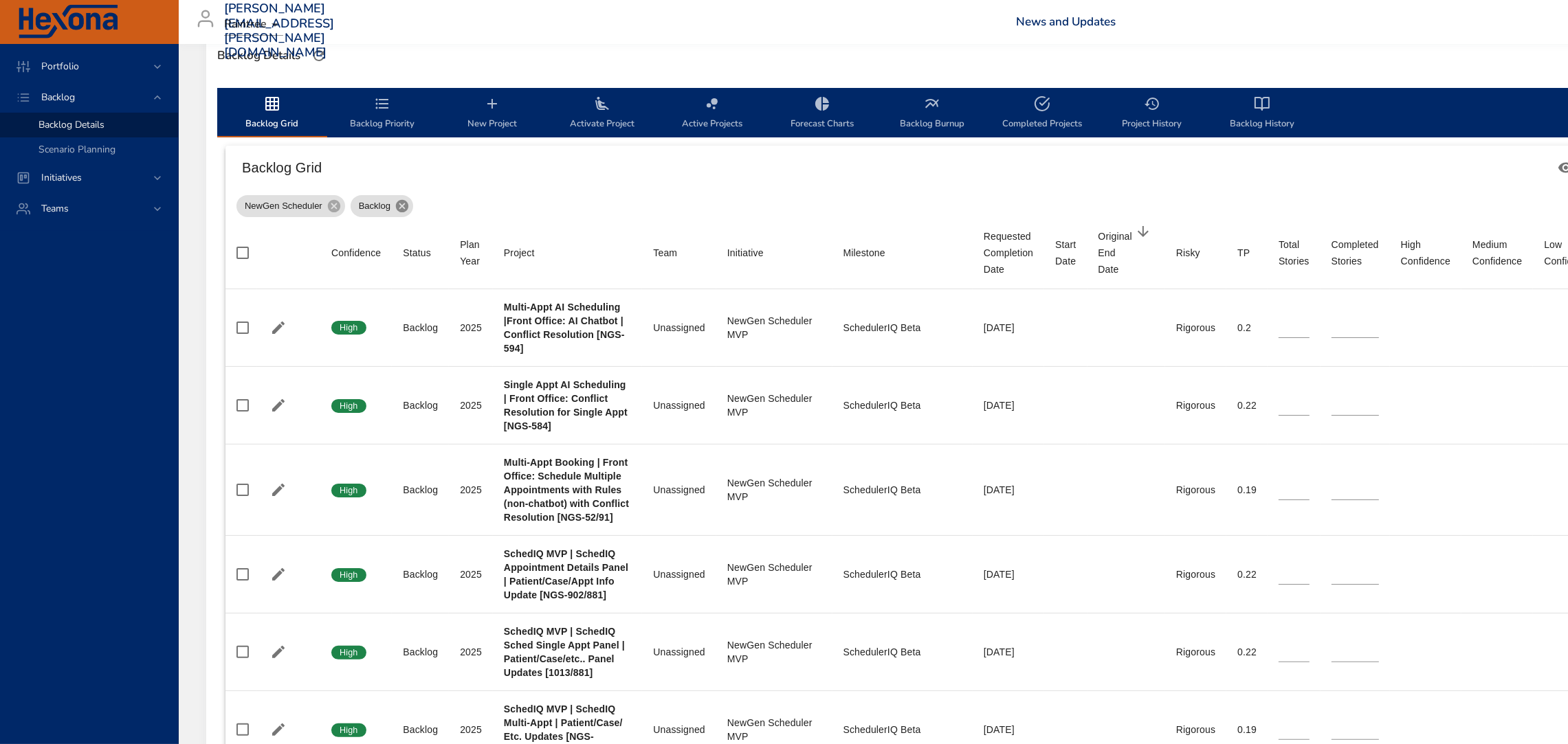
type input "*"
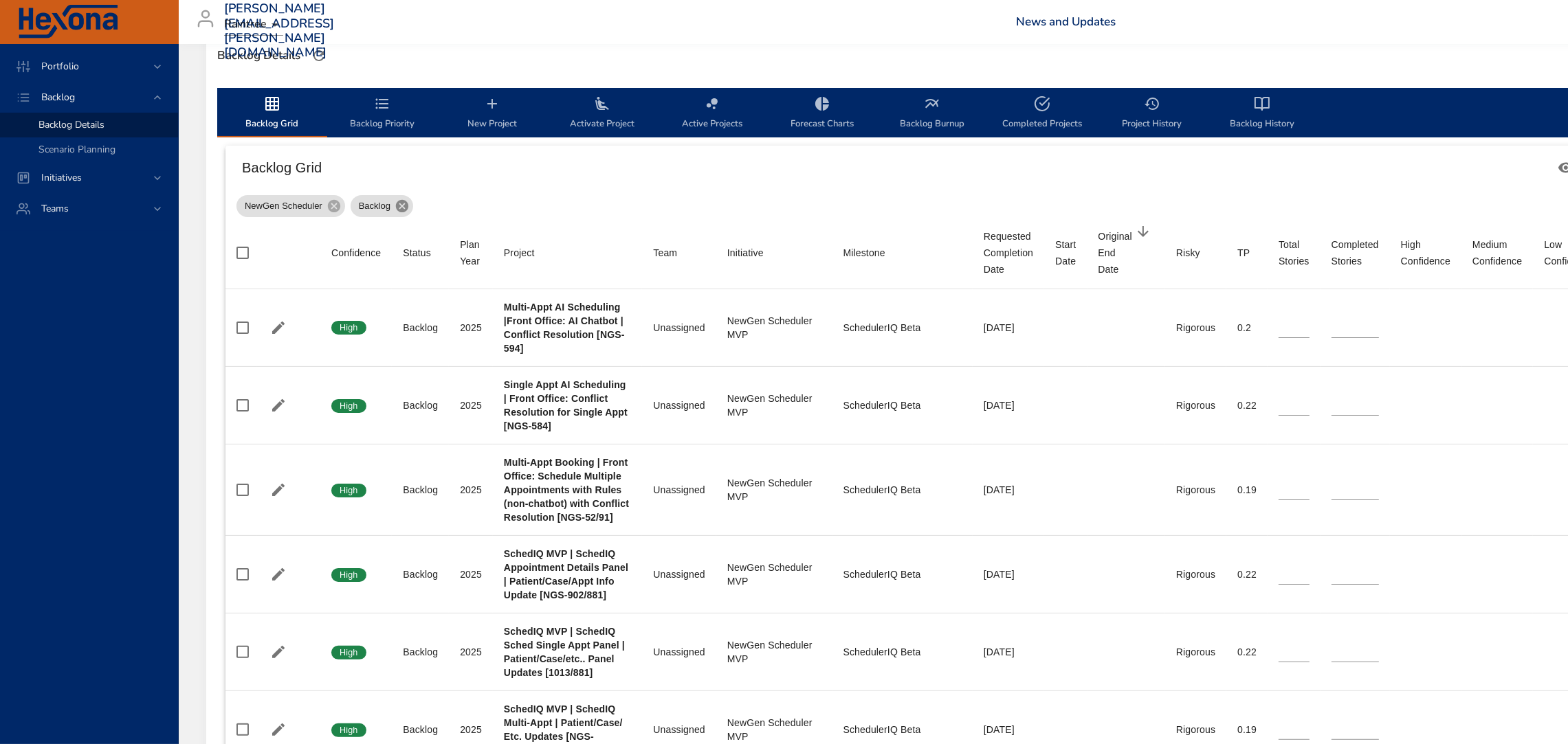
type input "*"
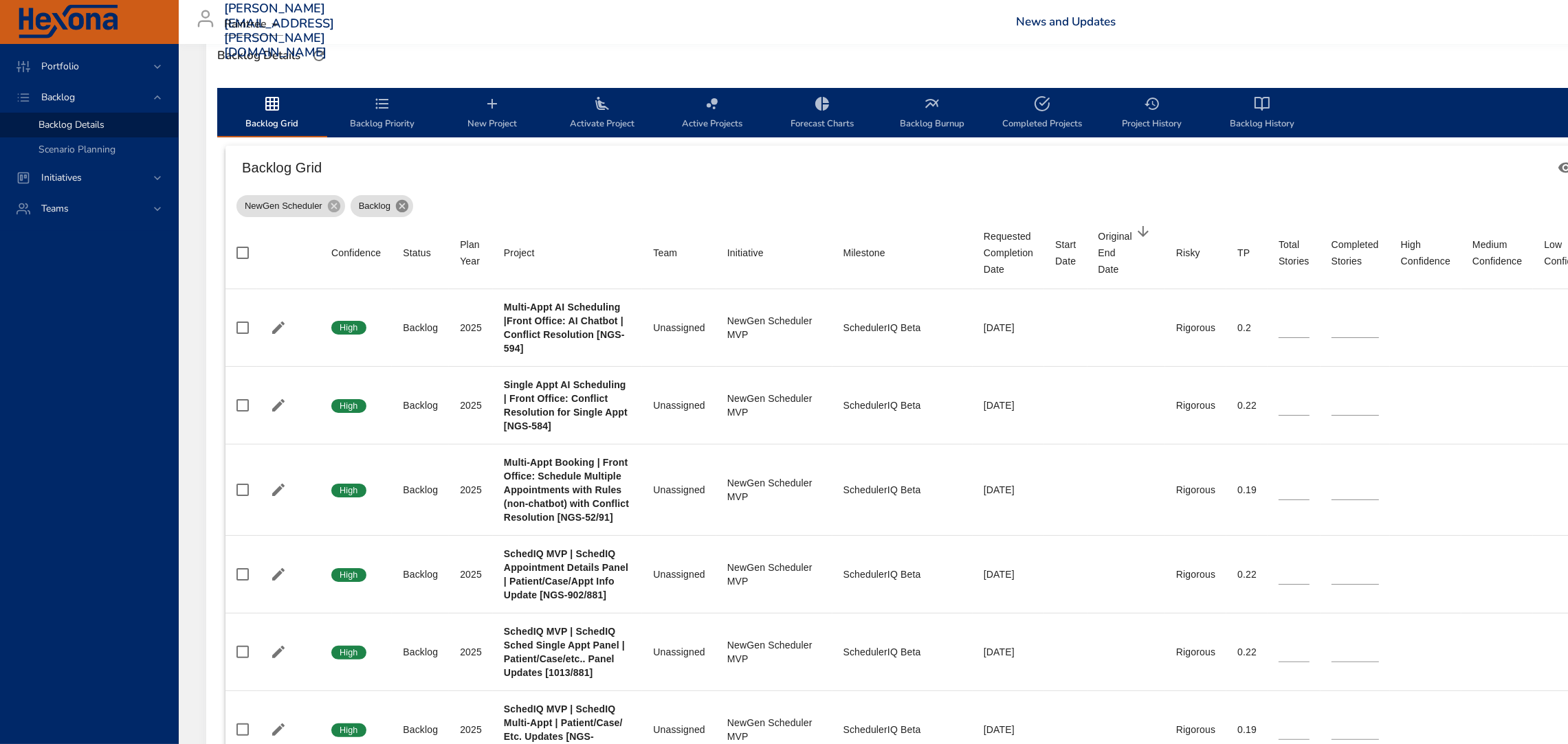
type input "*"
type input "**"
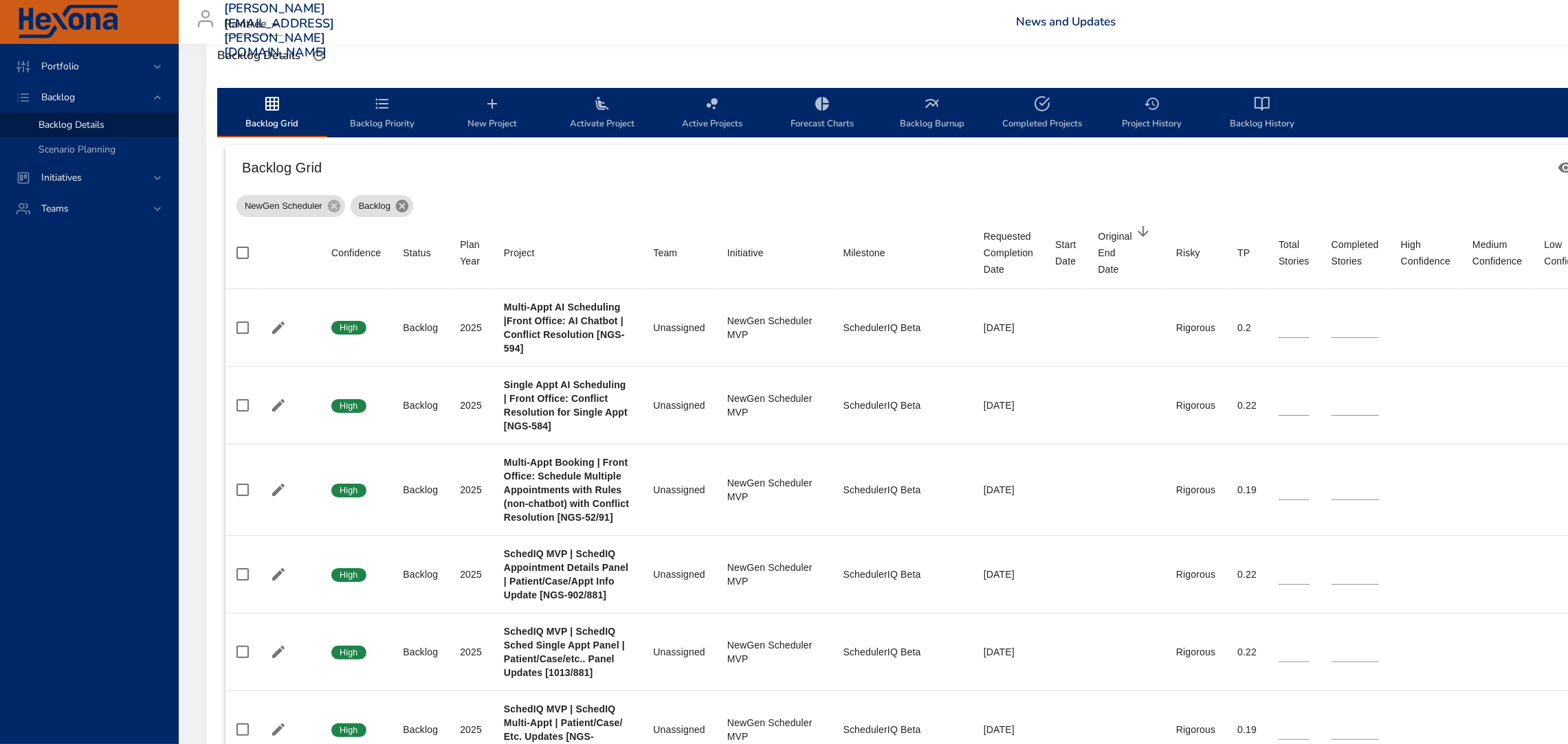
type input "**"
type input "*"
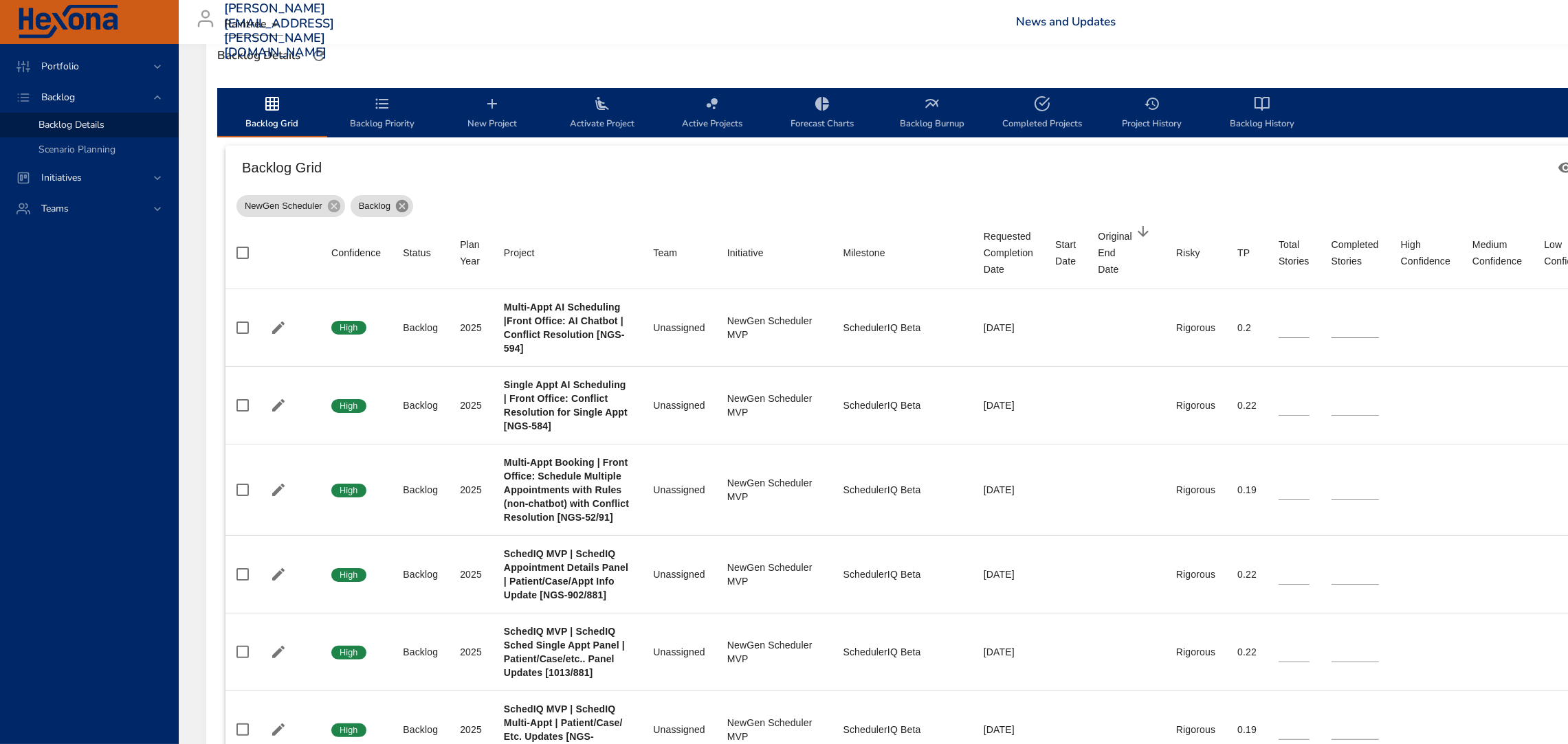
type input "*"
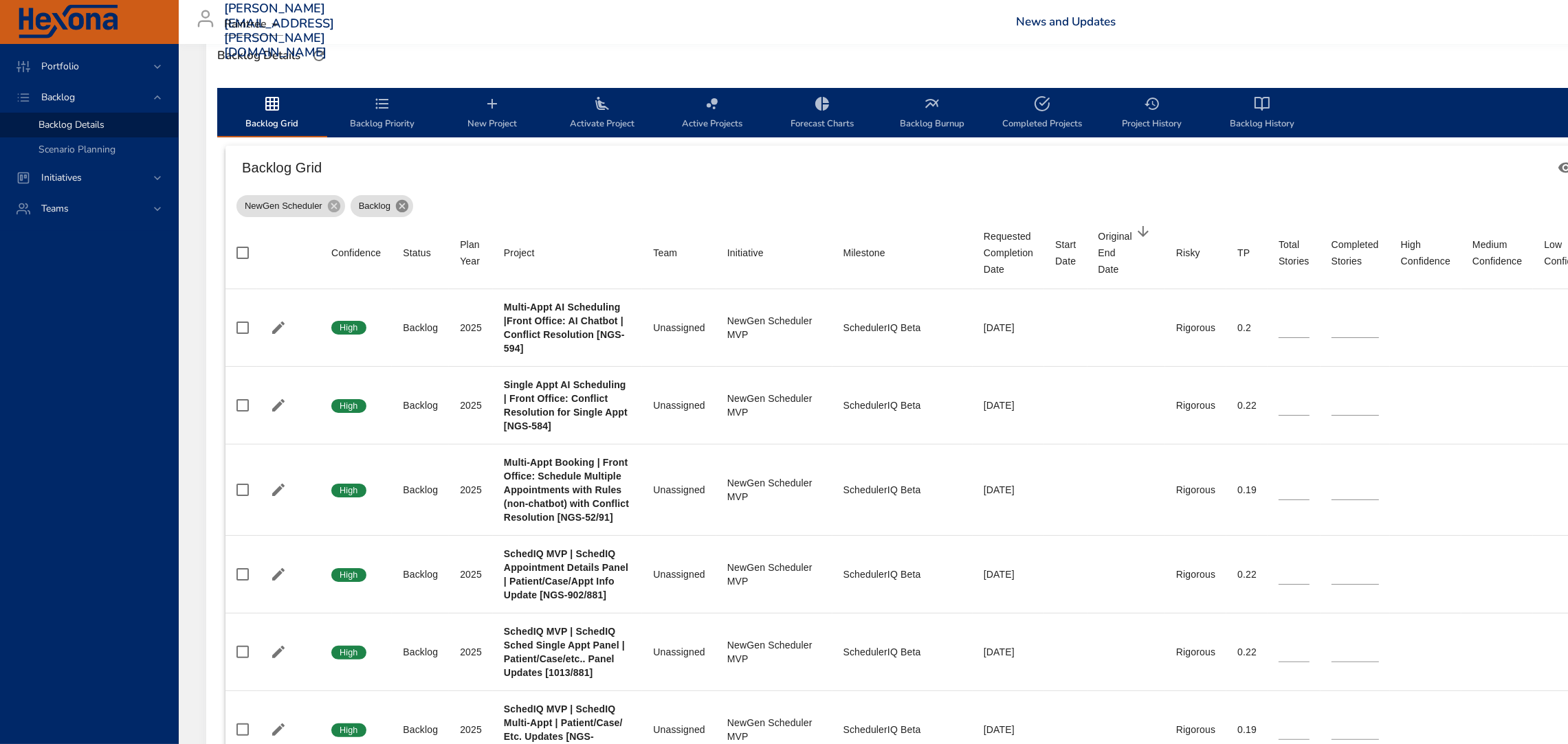
type input "*"
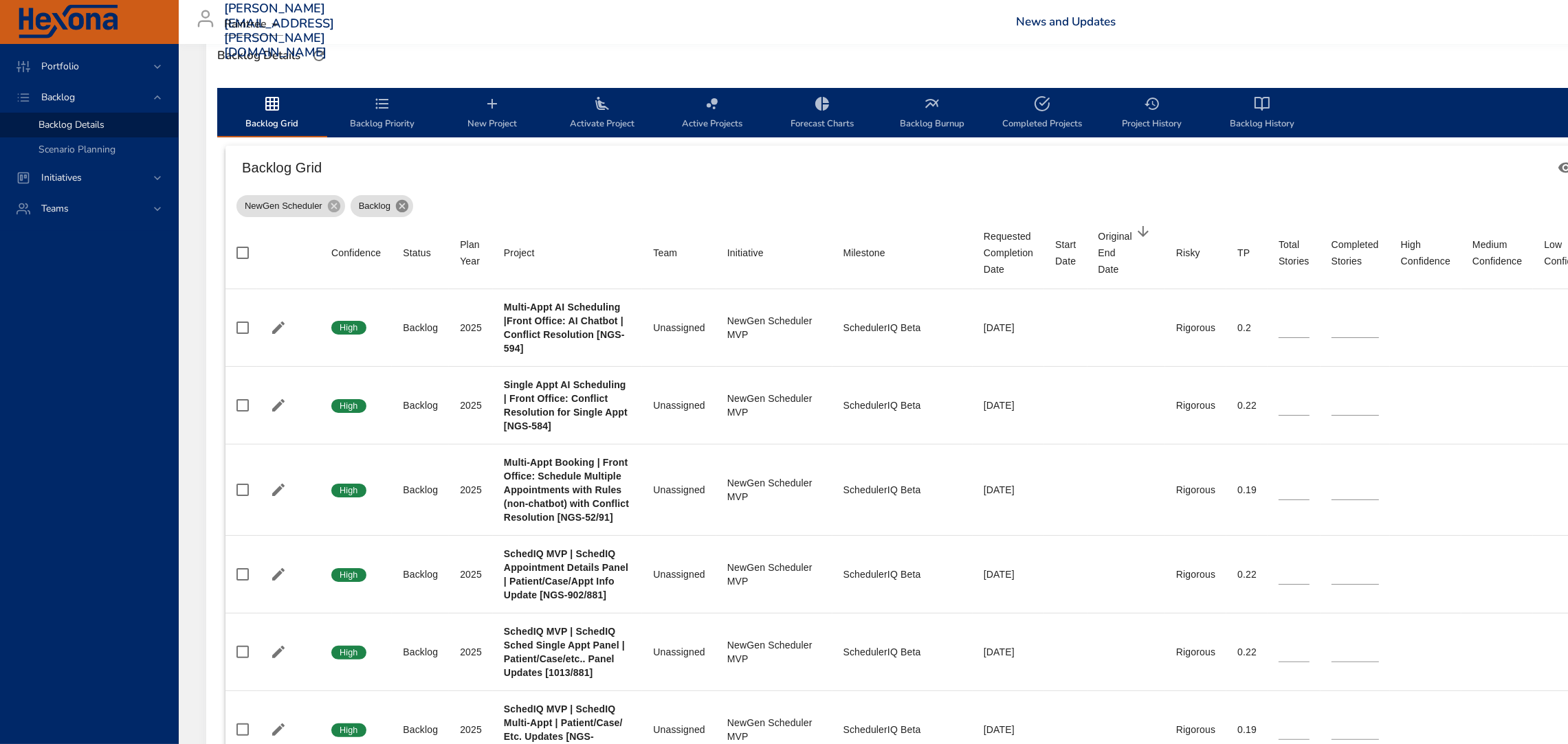
type input "*"
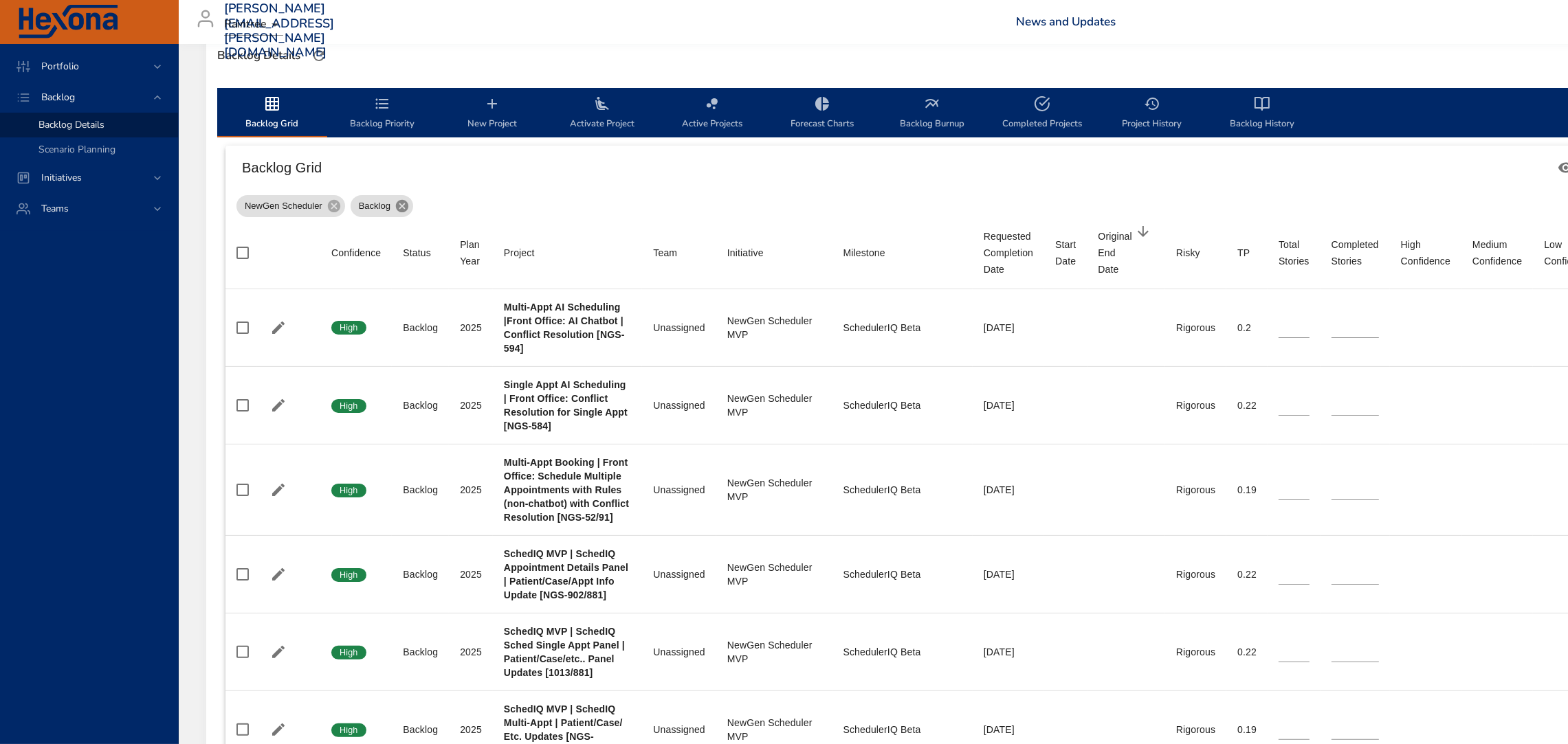
type input "*"
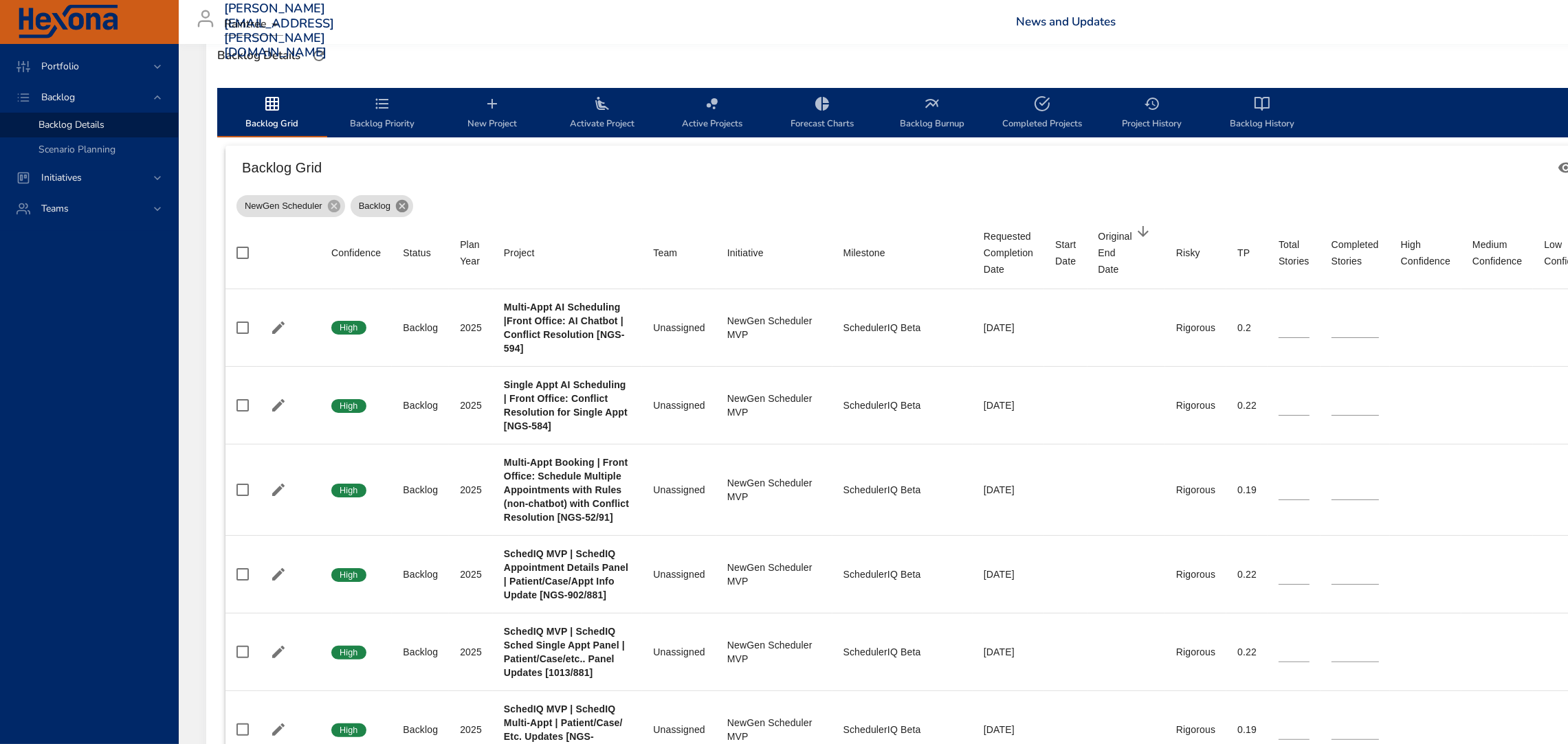
type input "*"
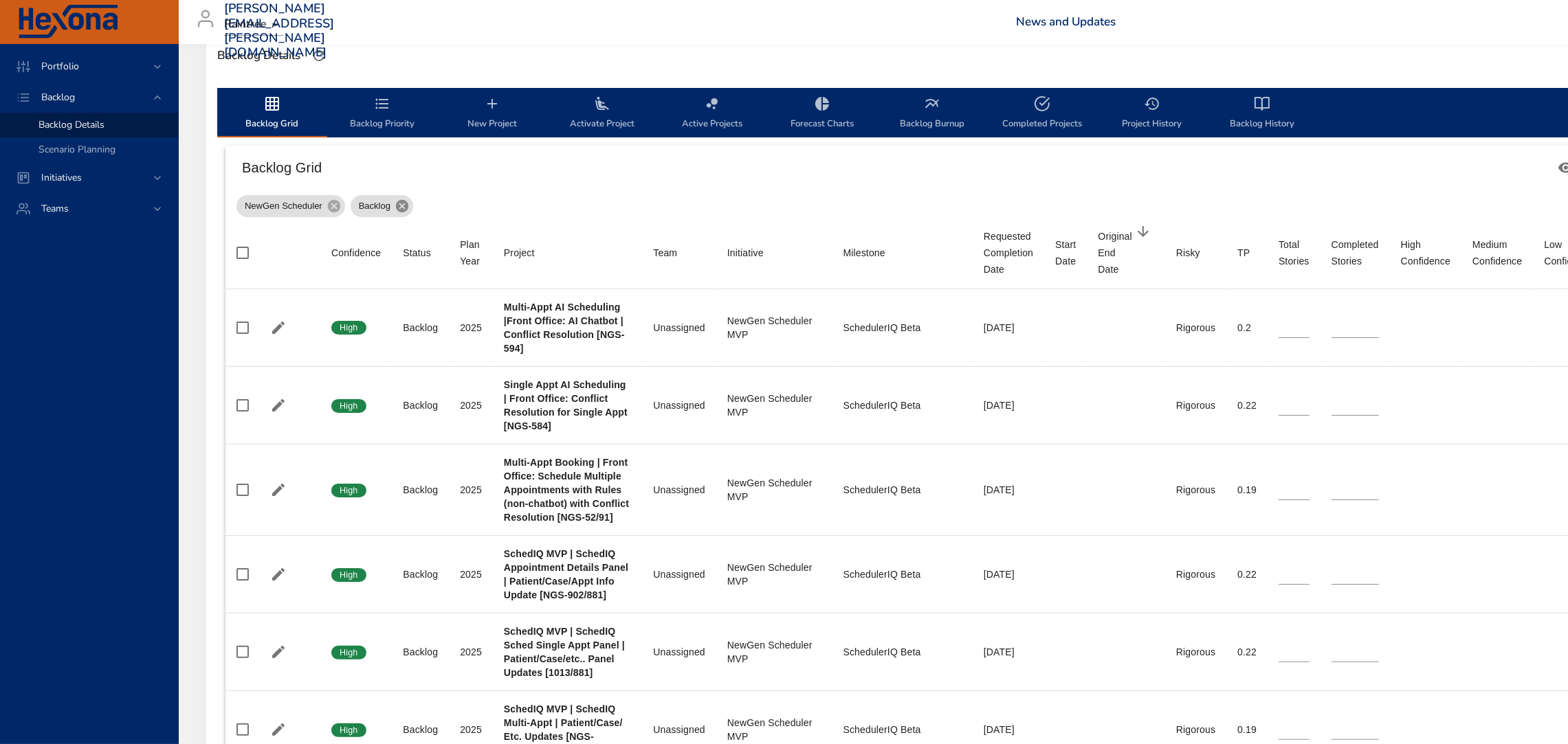
type input "*"
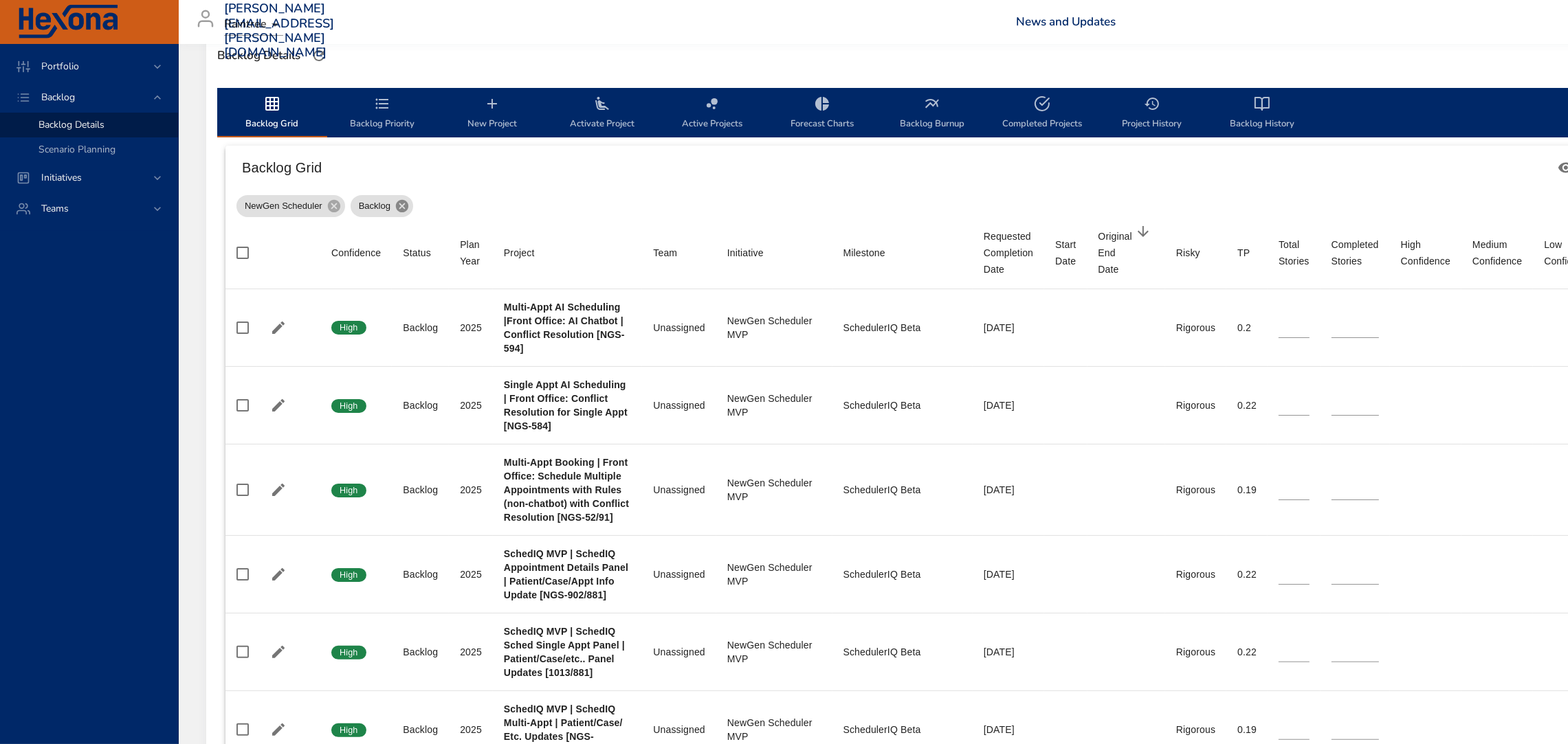
type input "*"
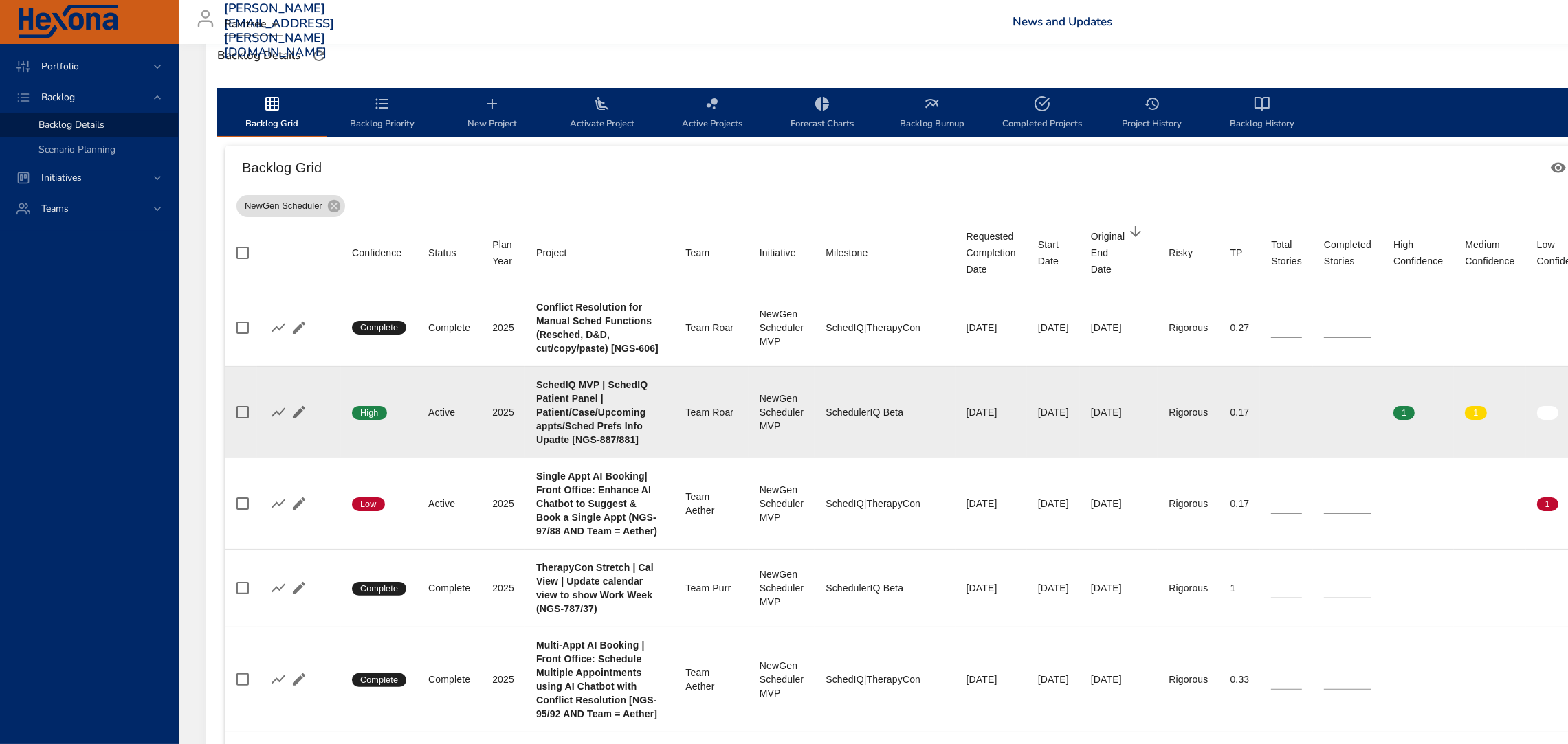
scroll to position [388, 315]
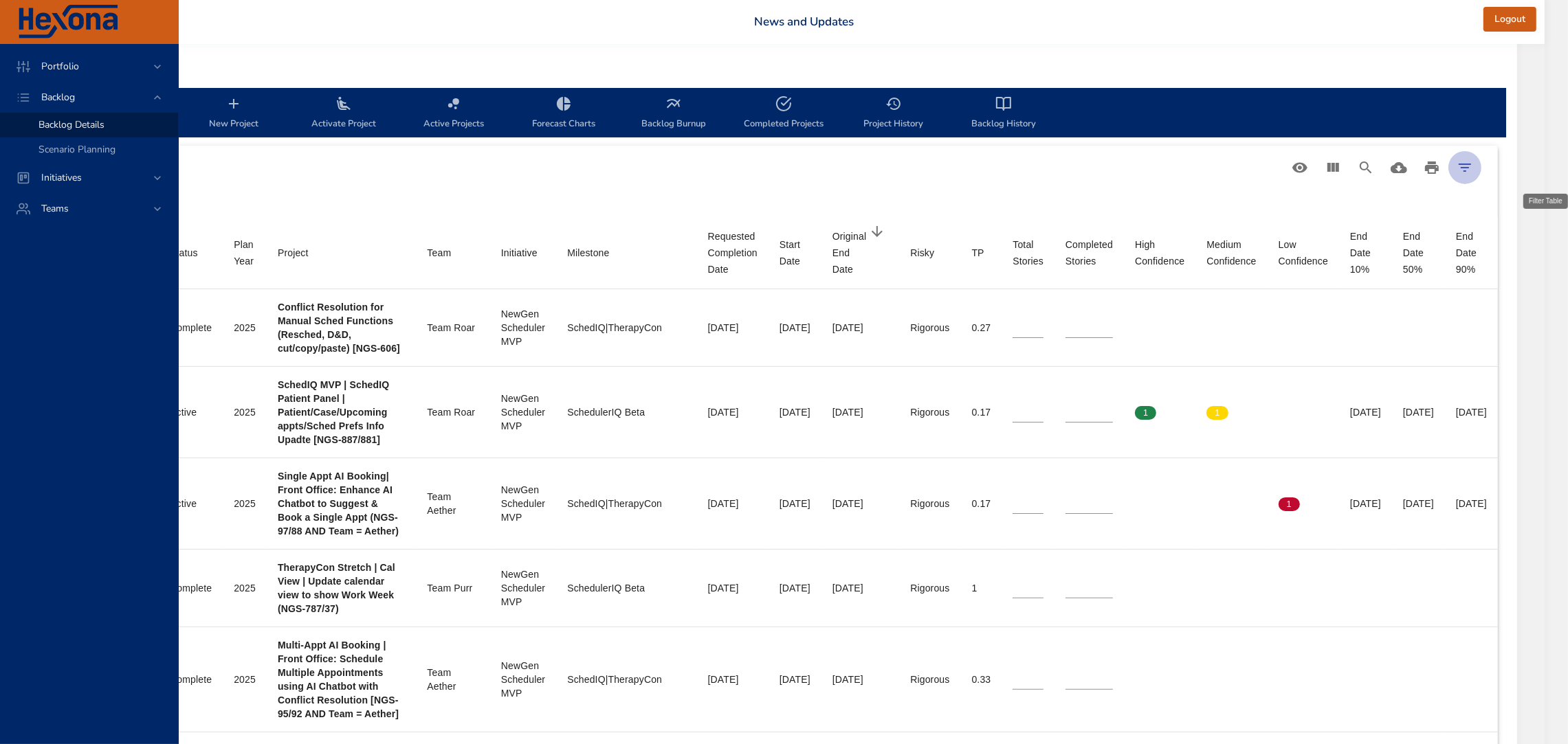
click at [1482, 166] on button "Filter Table" at bounding box center [1465, 168] width 33 height 33
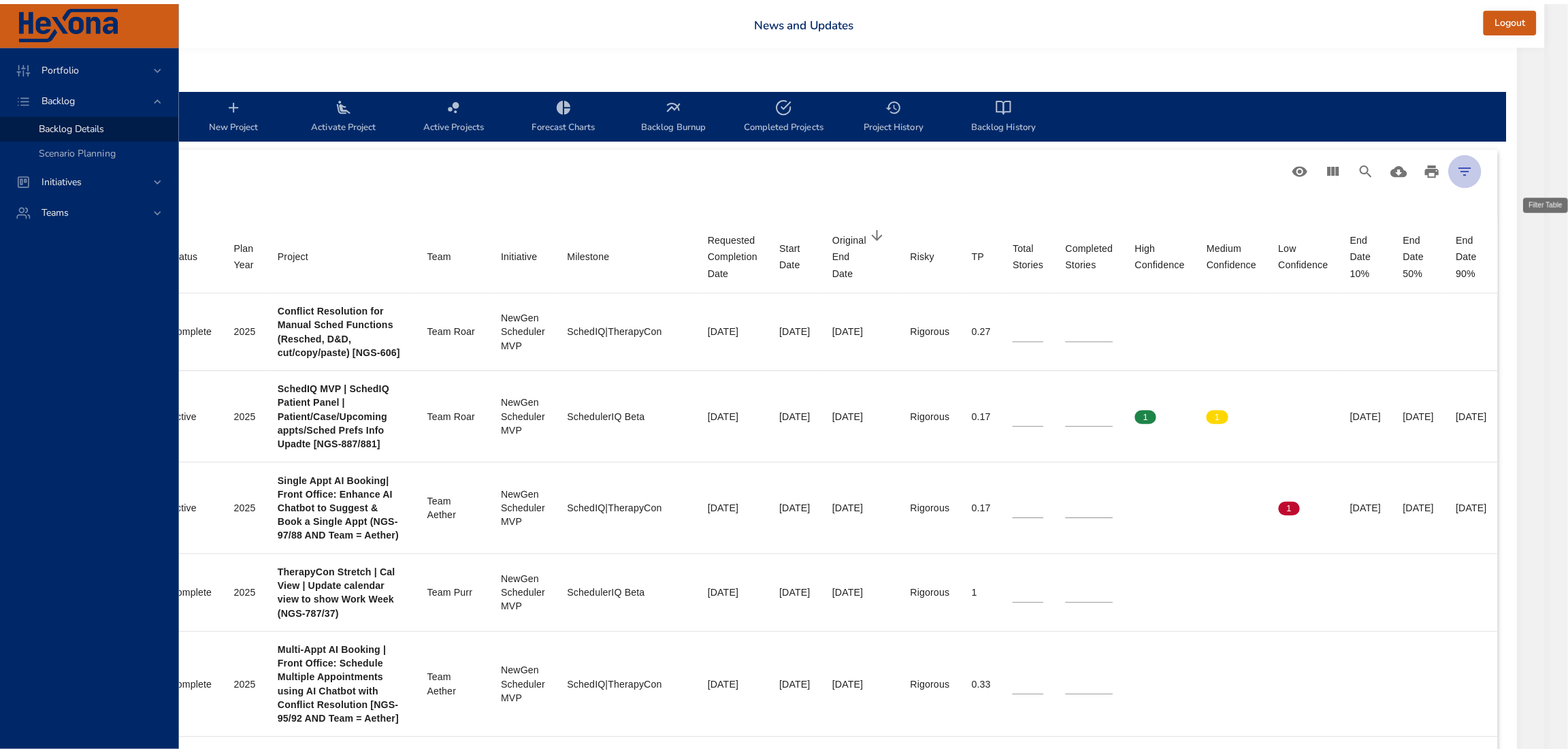
scroll to position [384, 296]
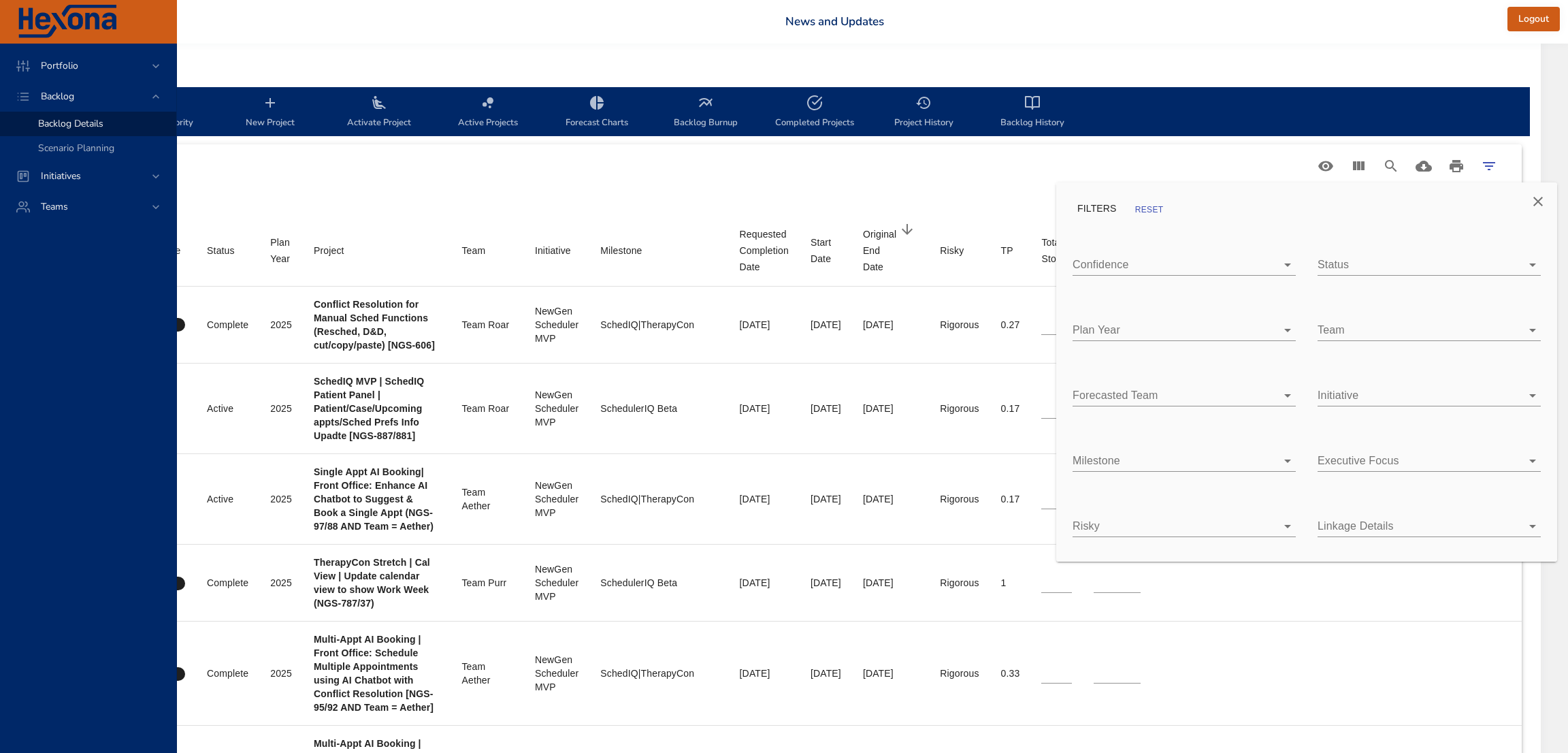
type input "*"
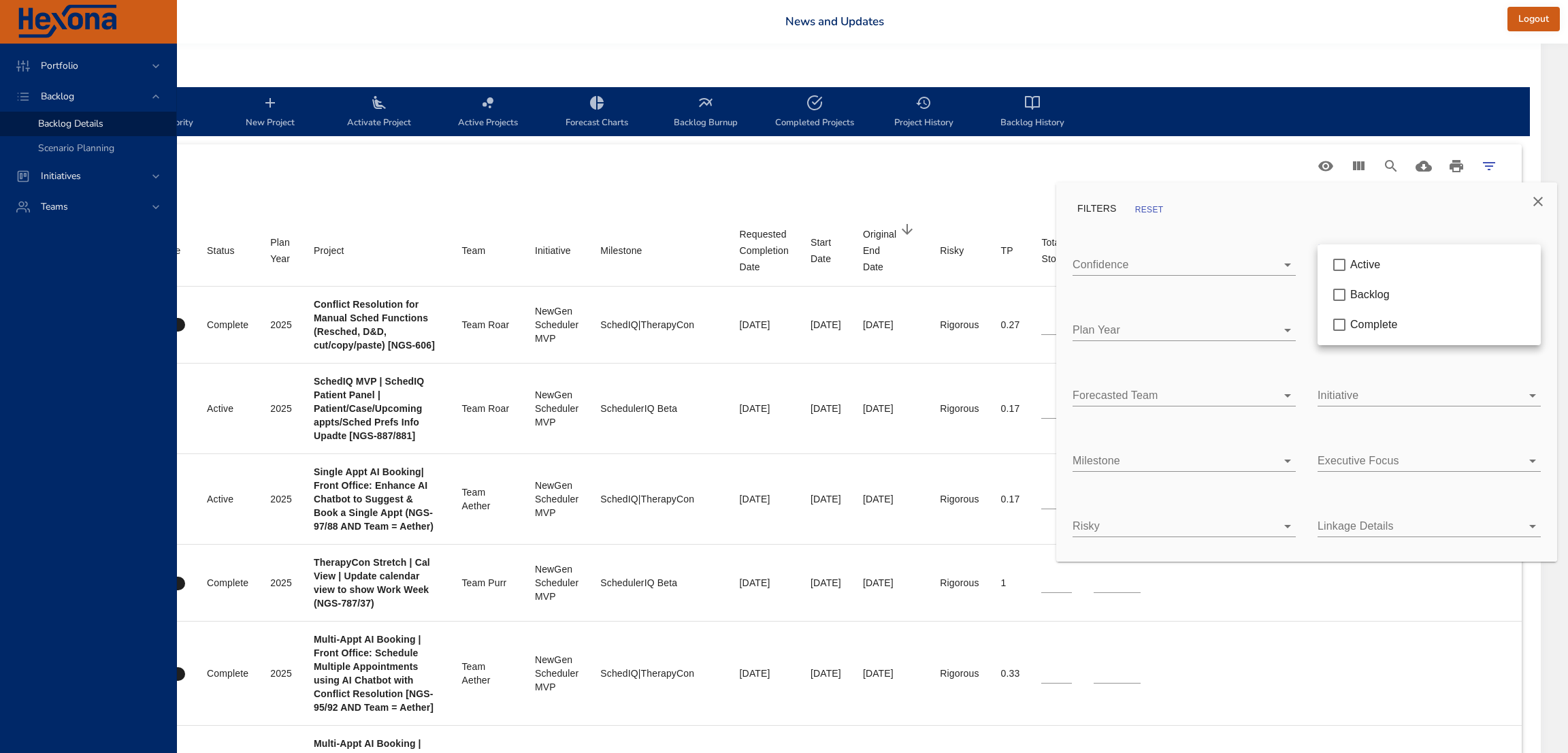
type input "*"
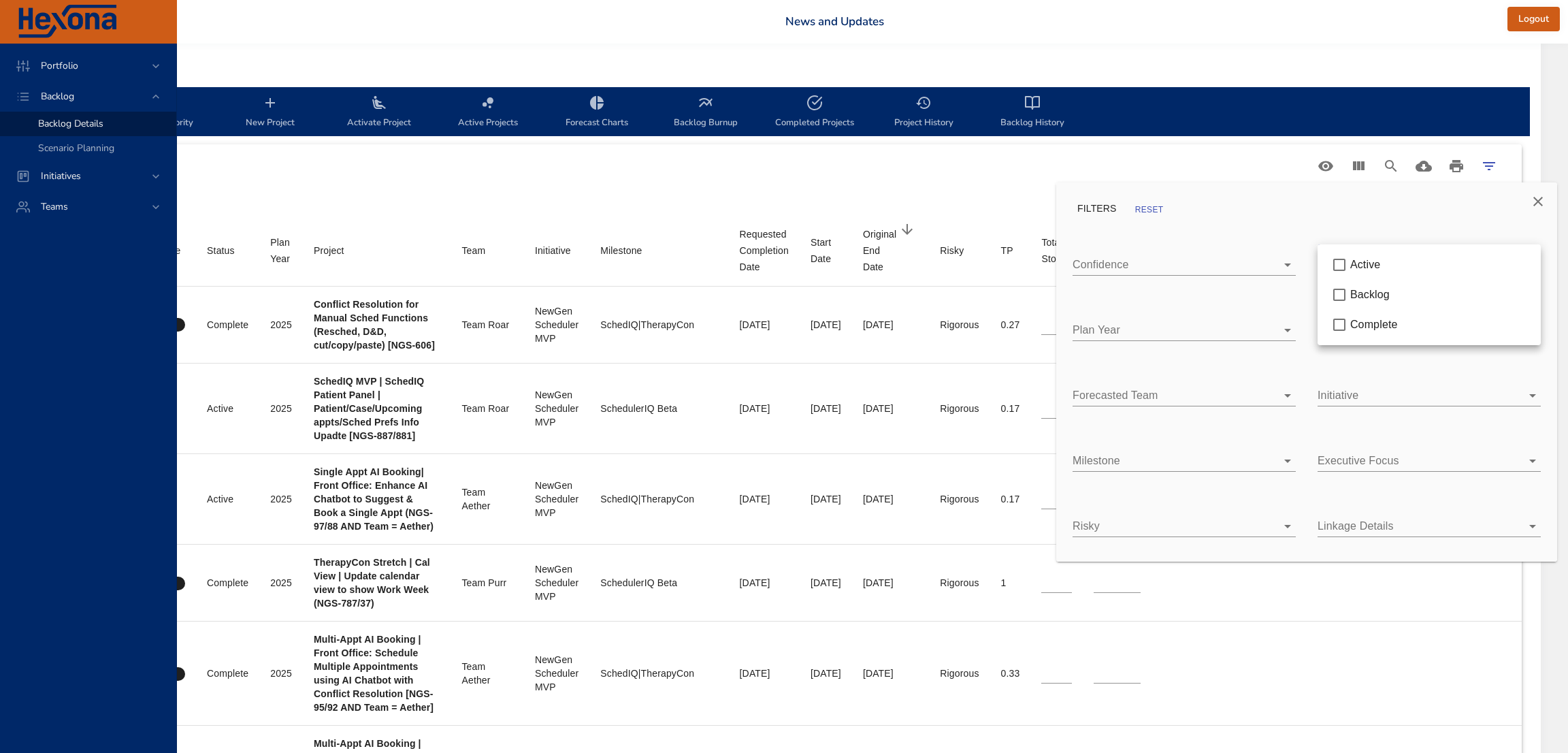
type input "*"
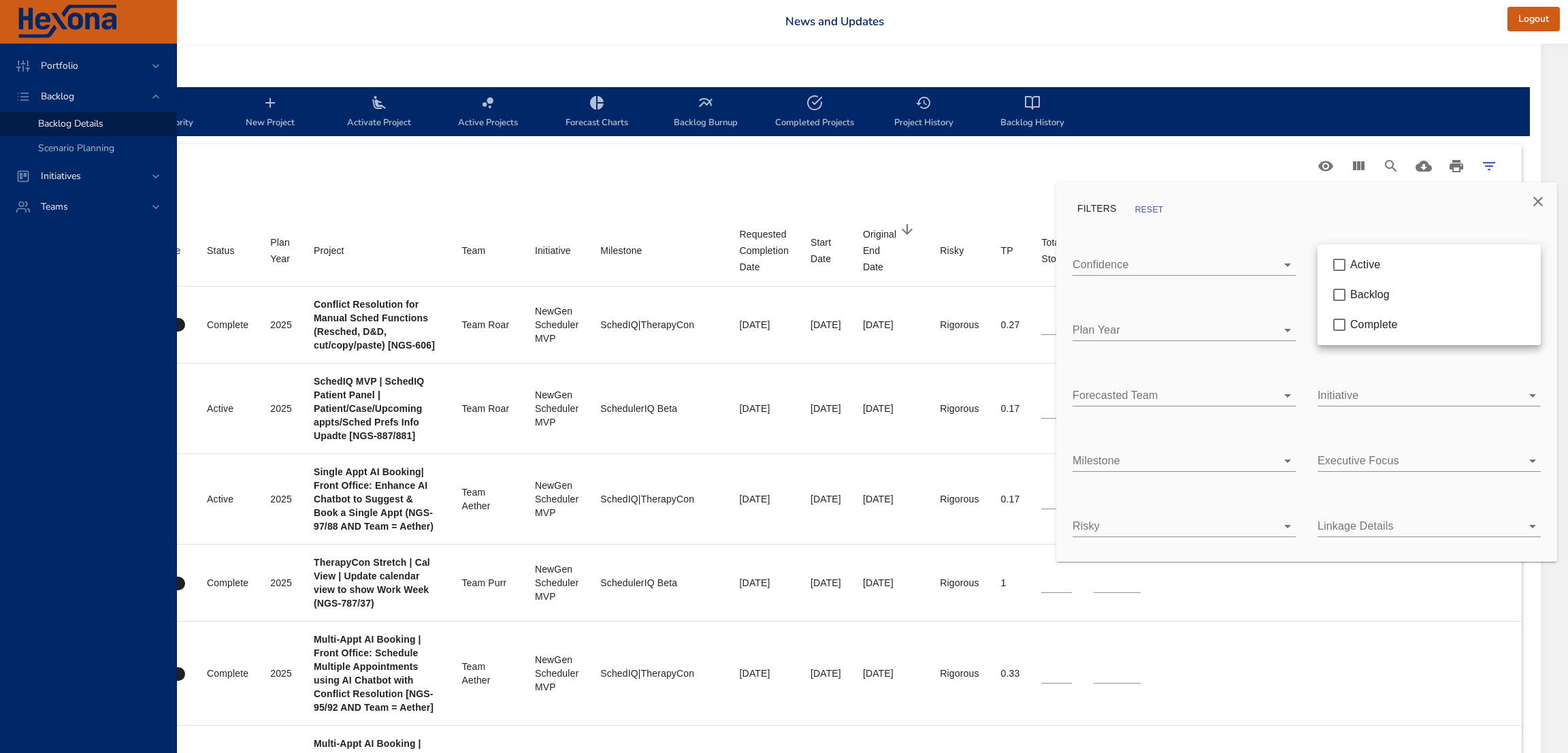
type input "*"
type input "**"
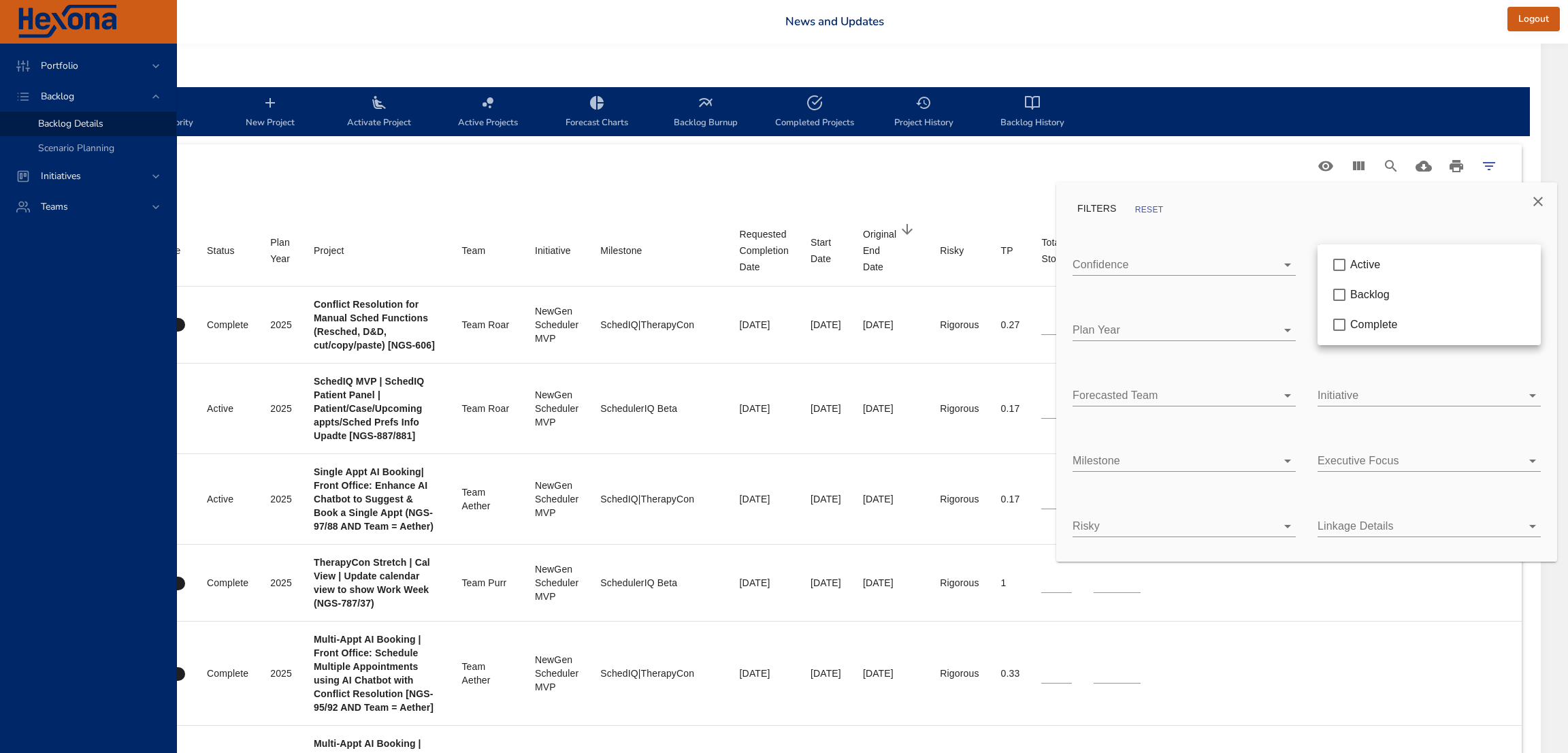
type input "*"
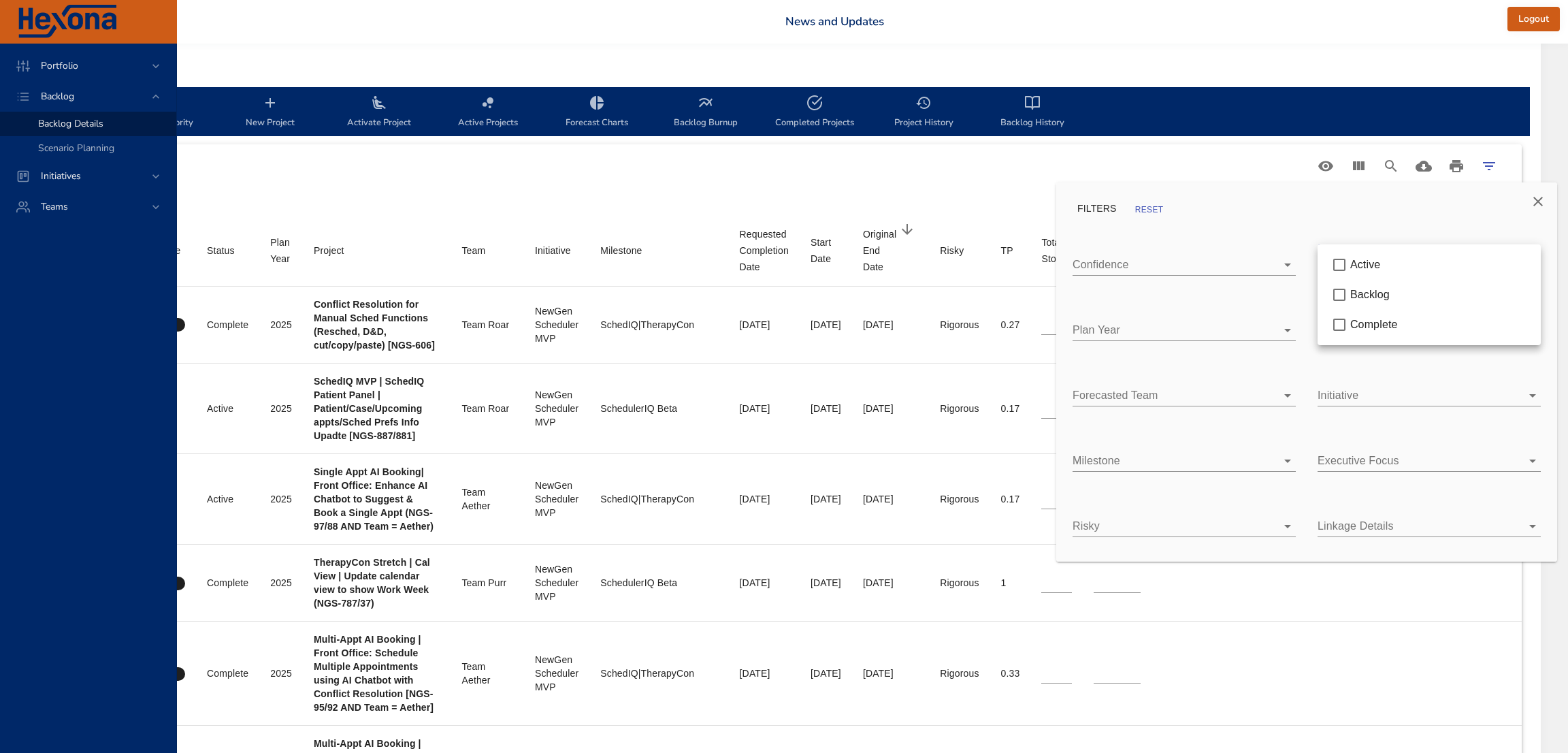
type input "*"
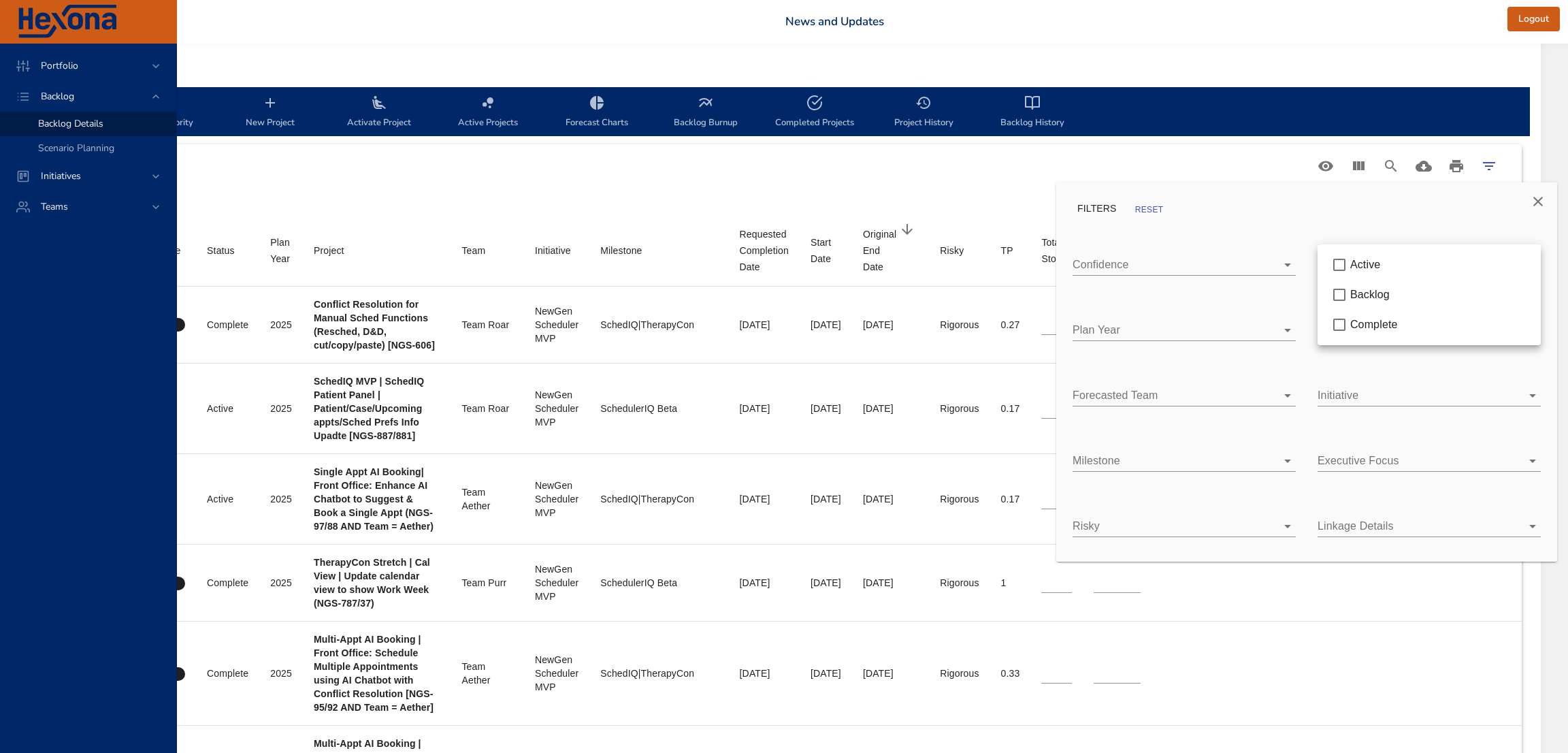
type input "*"
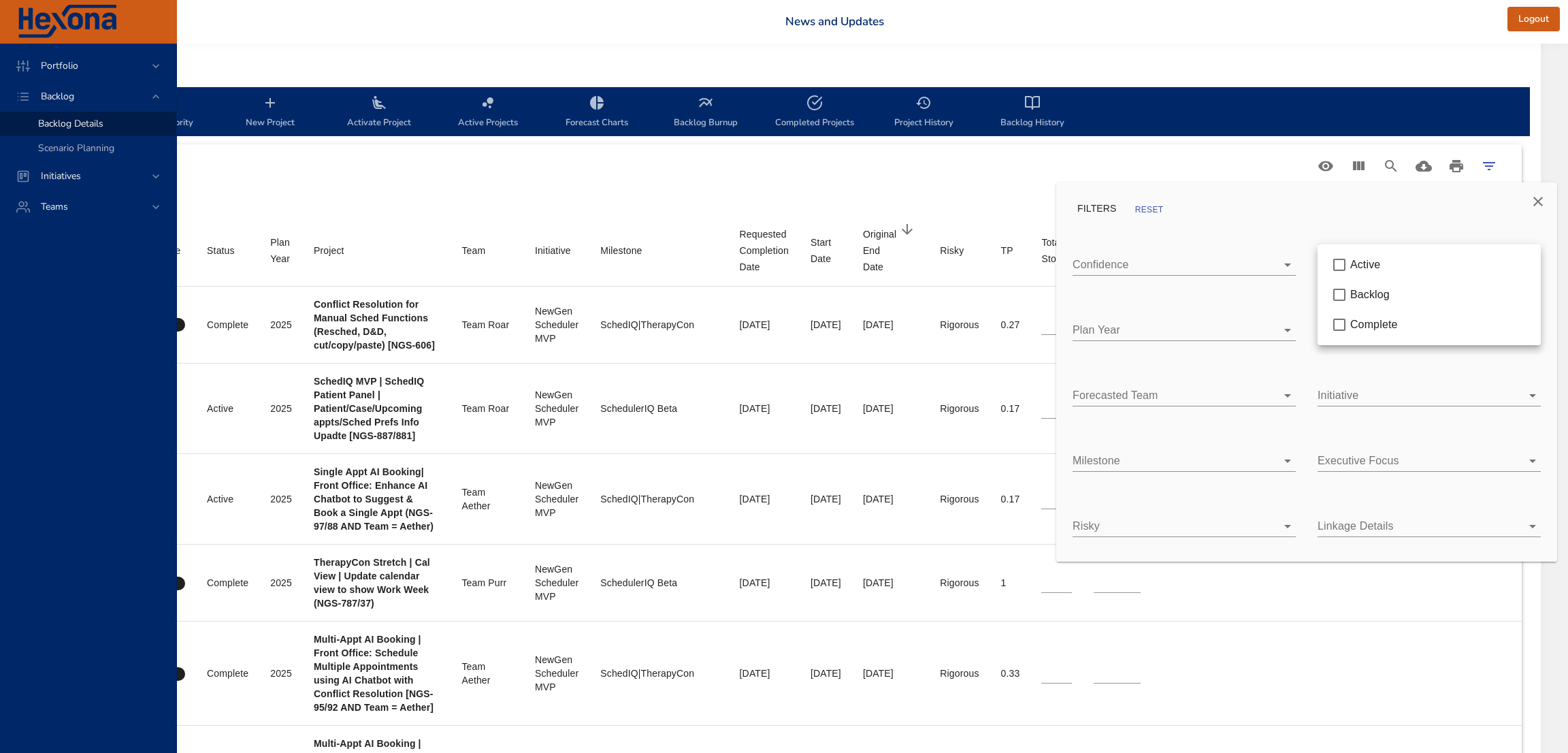
type input "*"
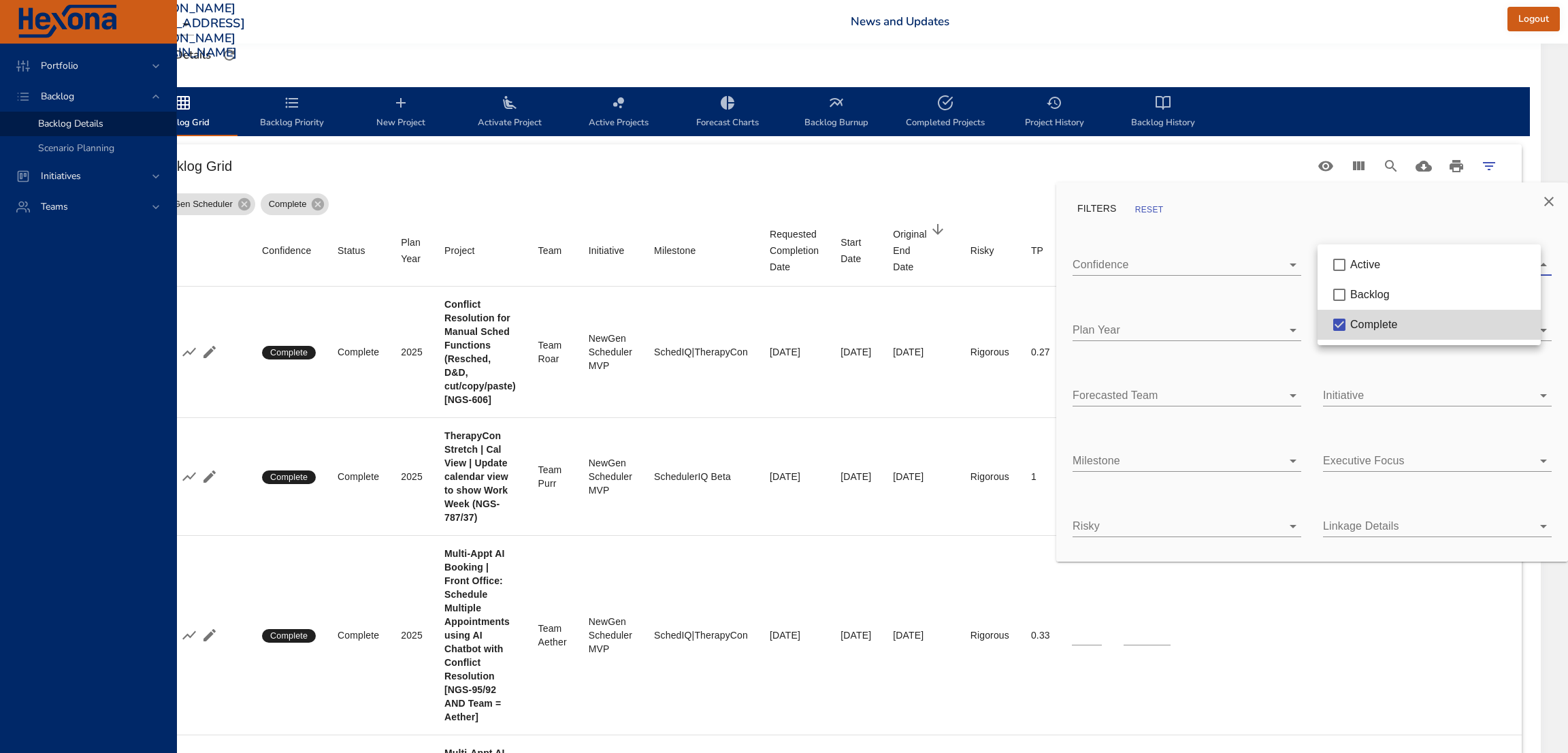
scroll to position [384, 100]
click at [1362, 226] on div at bounding box center [784, 376] width 1568 height 753
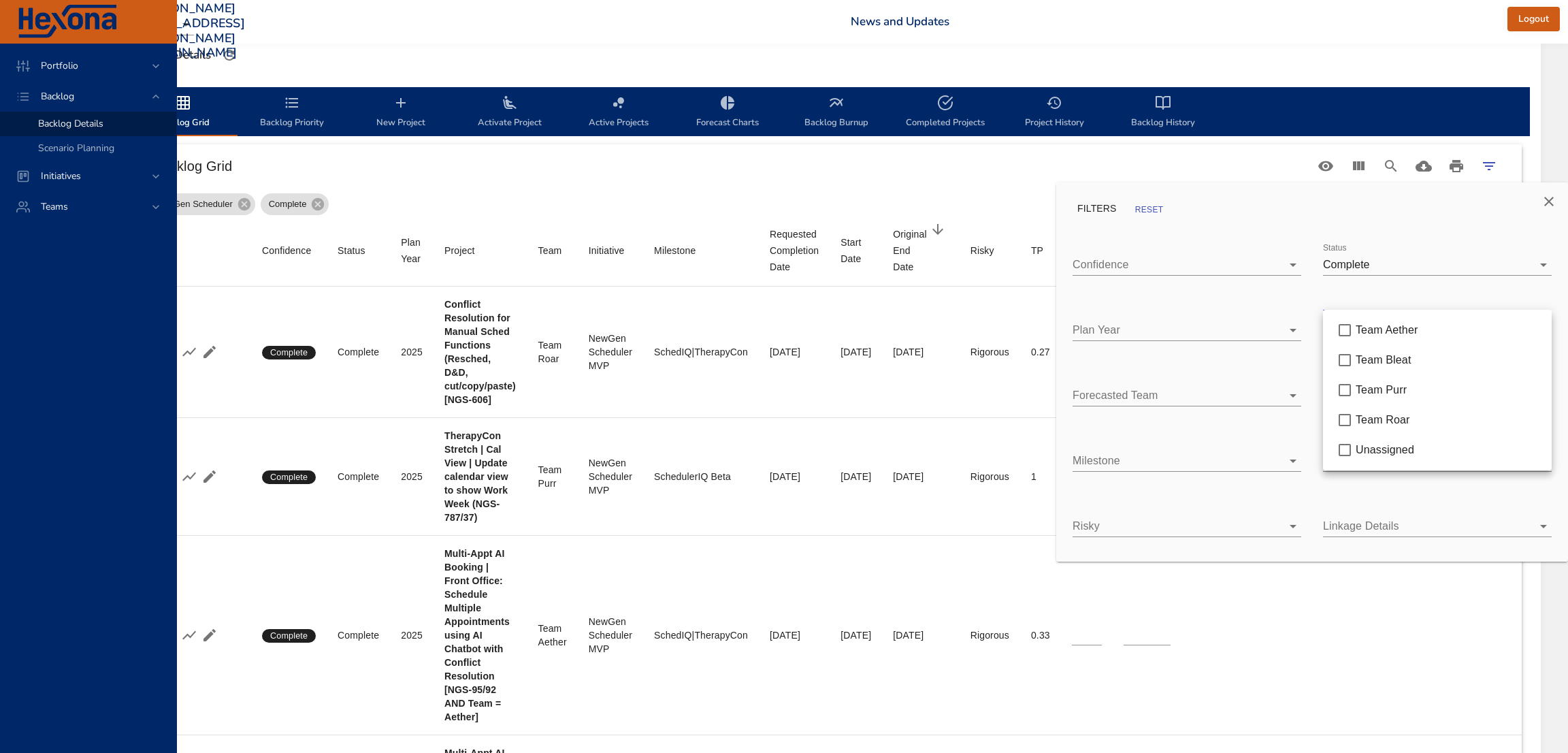
type input "*"
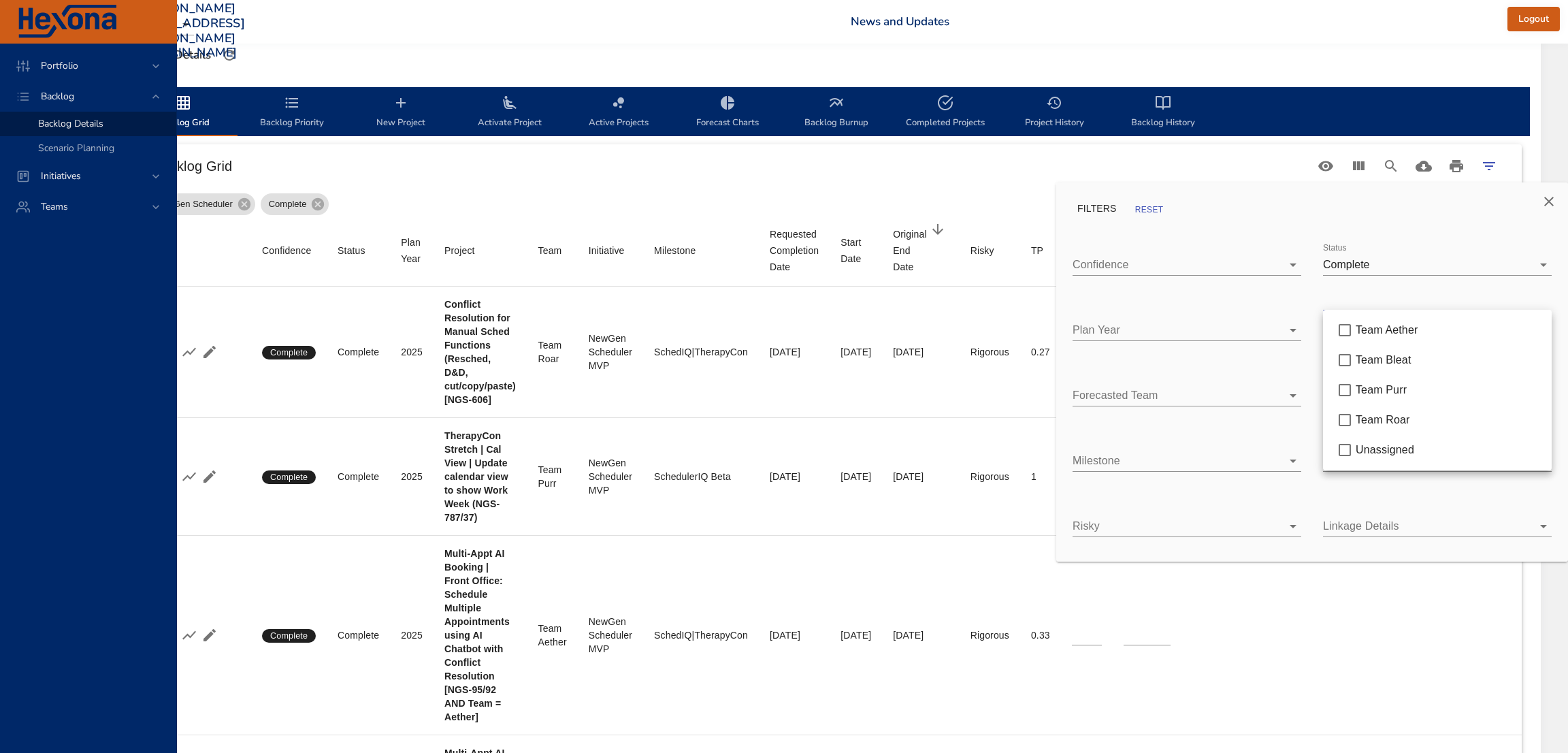
type input "*"
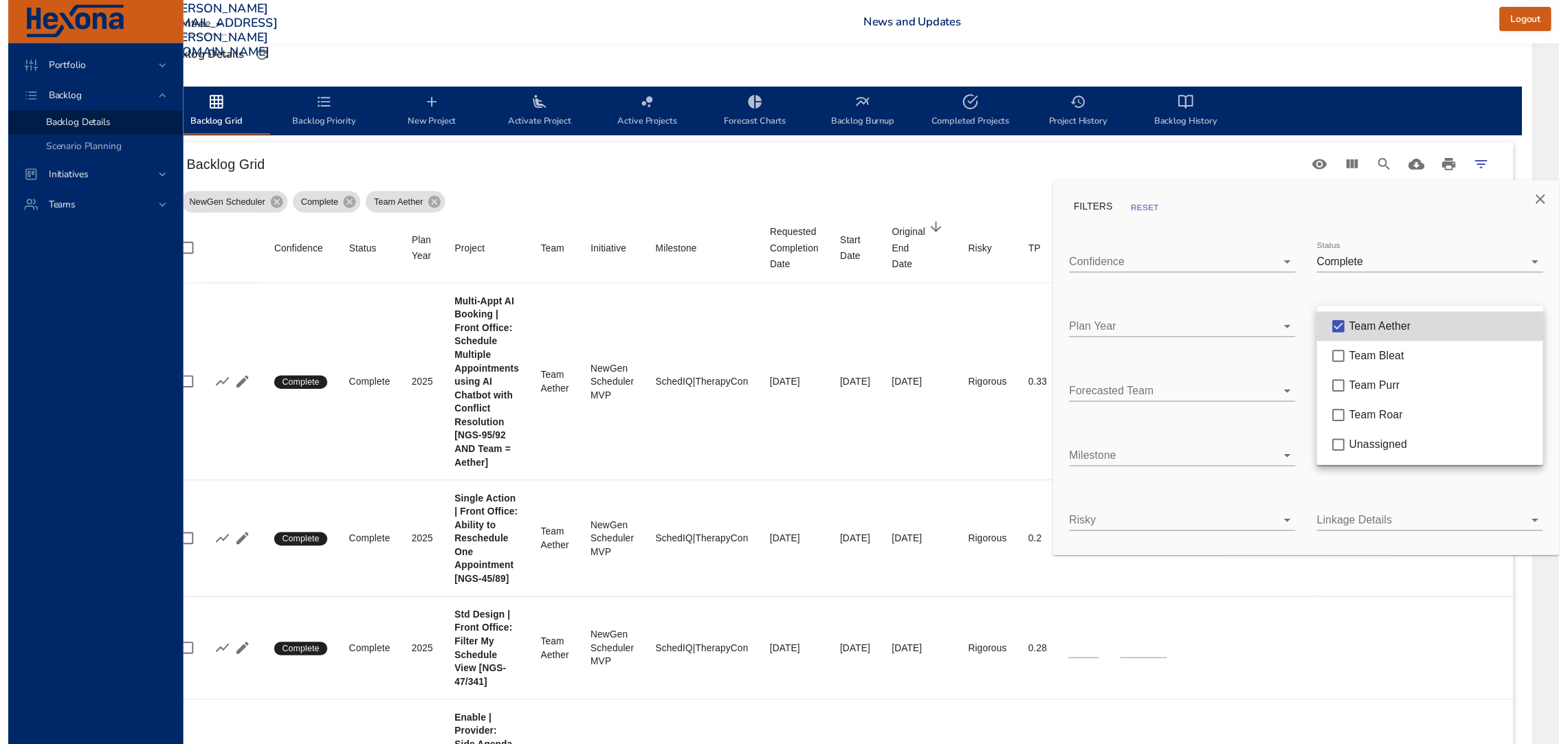
scroll to position [388, 73]
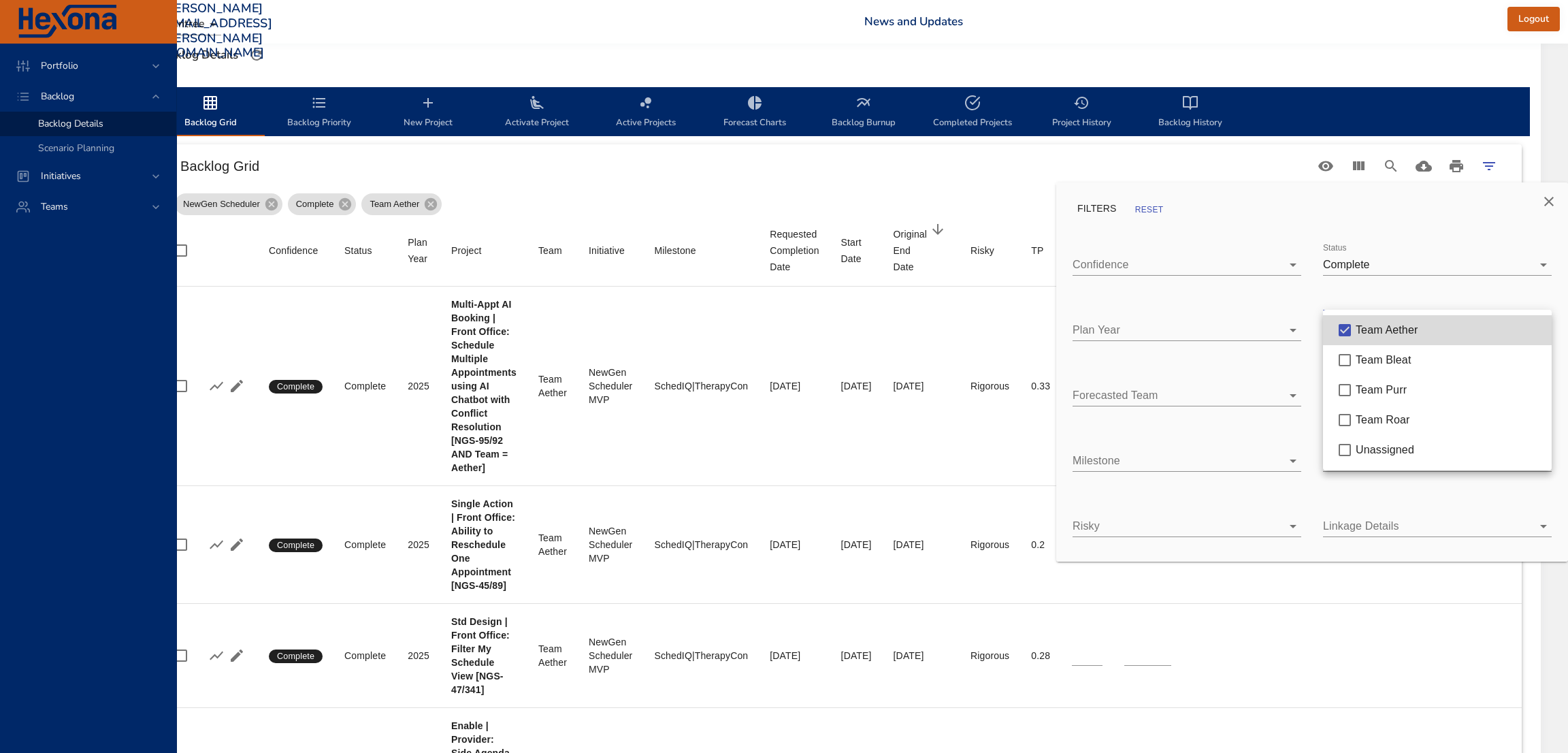
click at [1442, 208] on div at bounding box center [784, 376] width 1568 height 753
click at [1552, 200] on icon "Close" at bounding box center [1548, 201] width 16 height 16
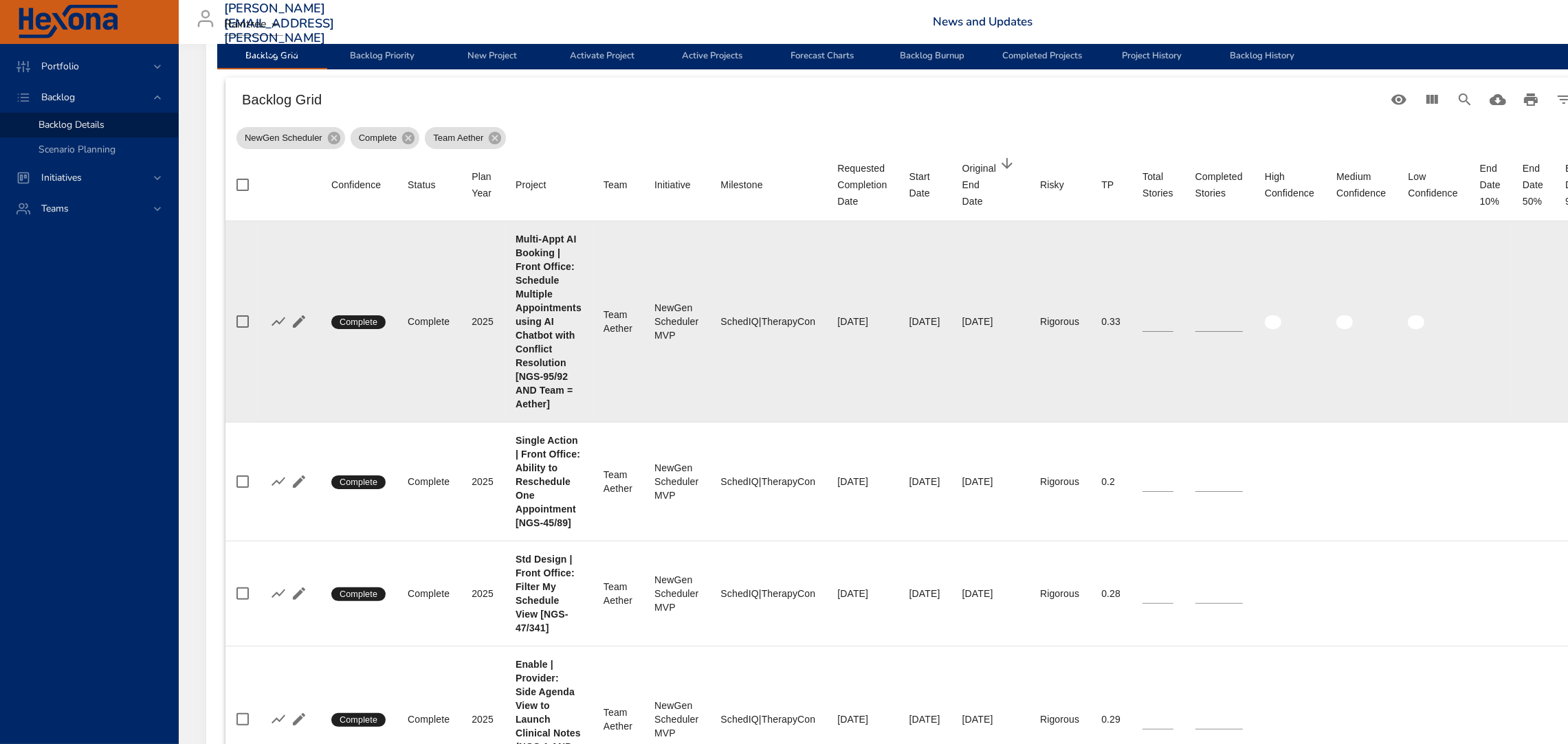
scroll to position [454, 0]
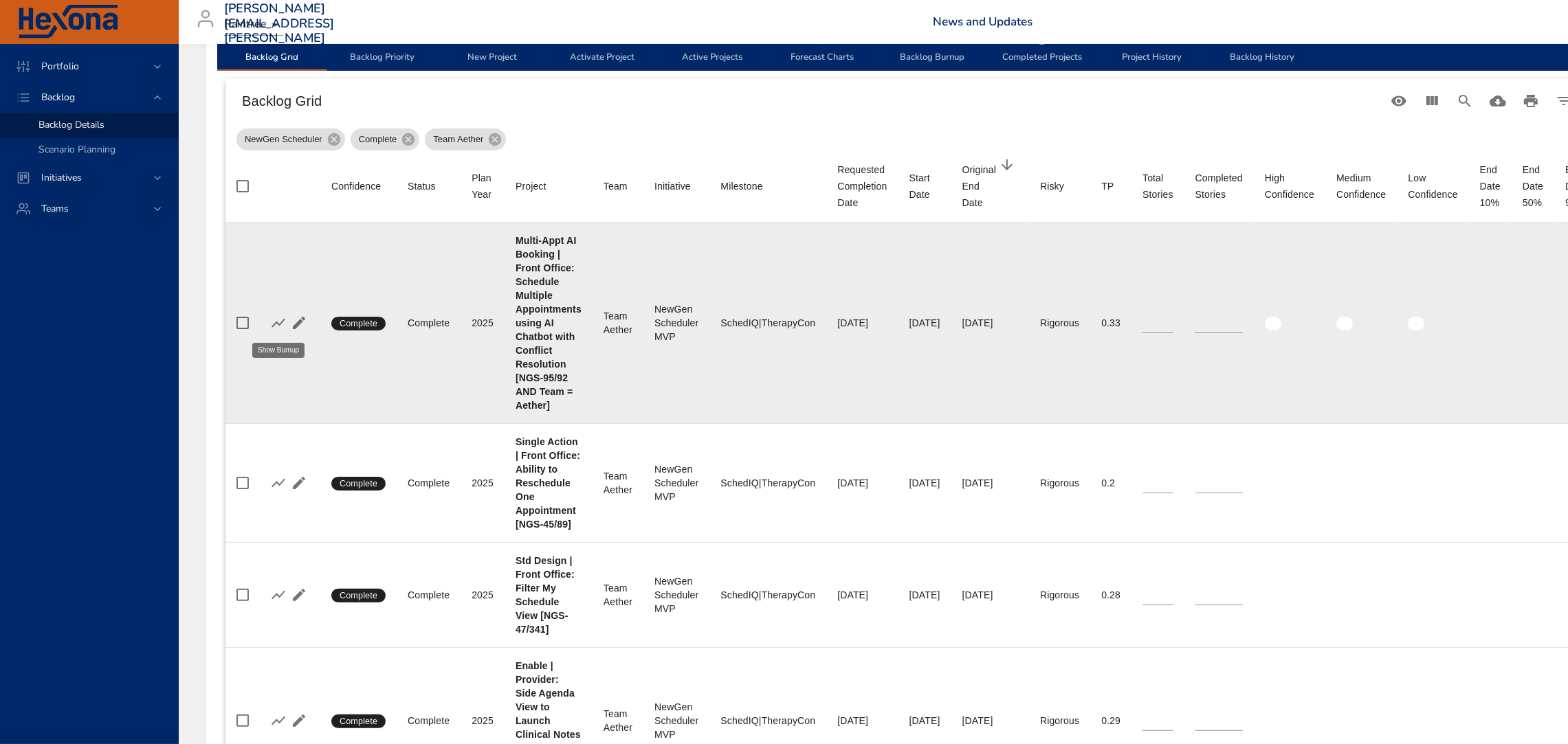
click at [278, 321] on icon "button" at bounding box center [278, 323] width 17 height 17
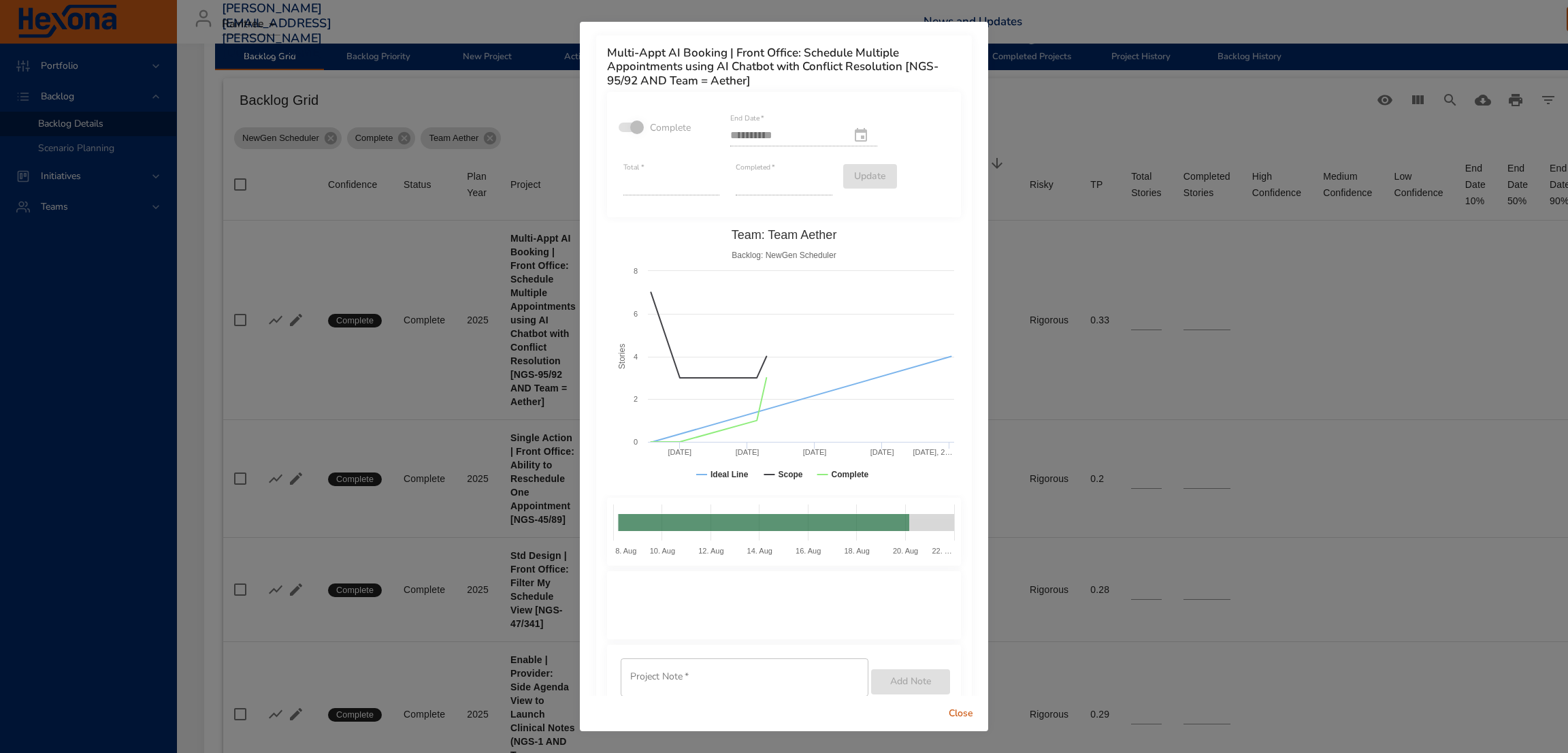
click at [957, 712] on span "Close" at bounding box center [961, 713] width 33 height 17
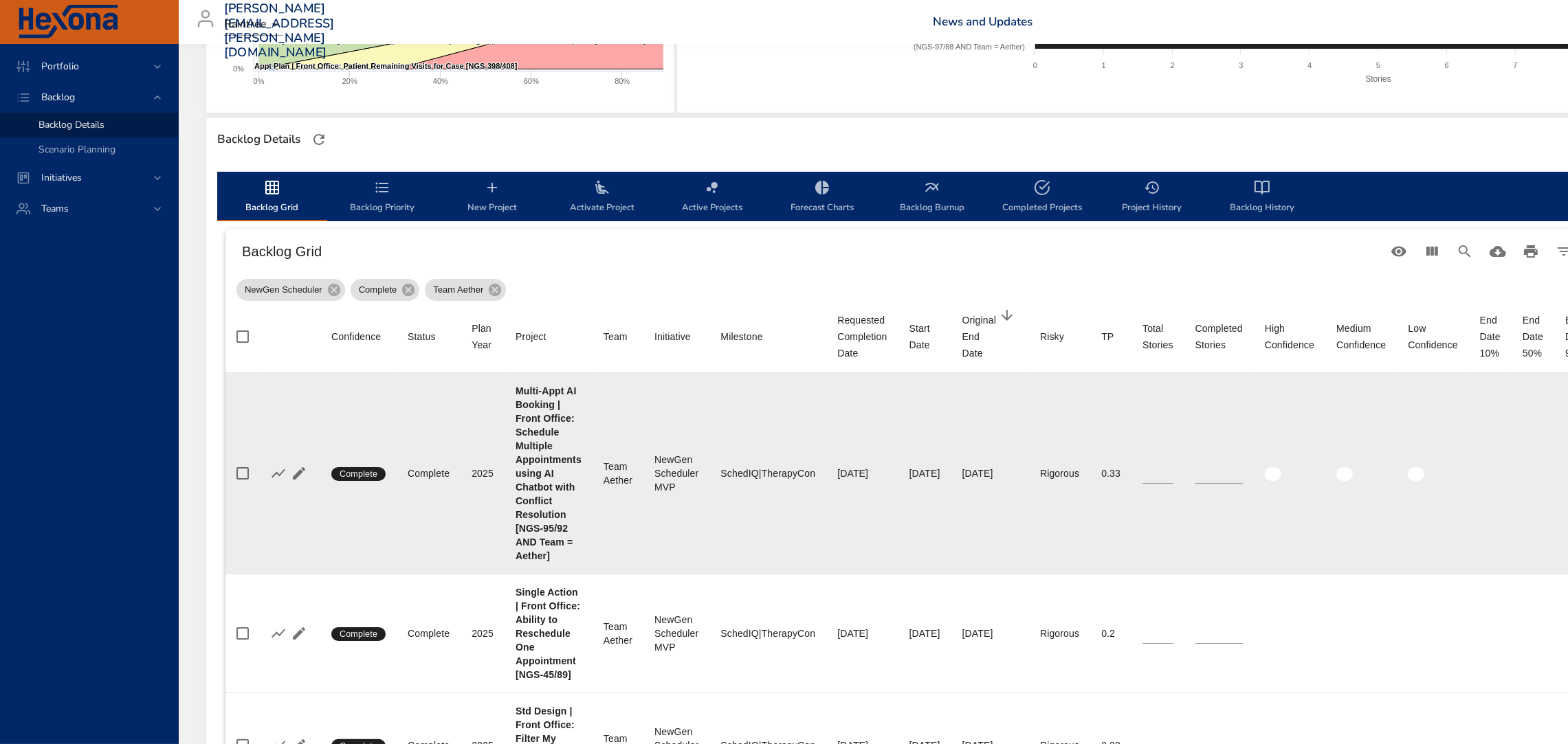
scroll to position [304, 89]
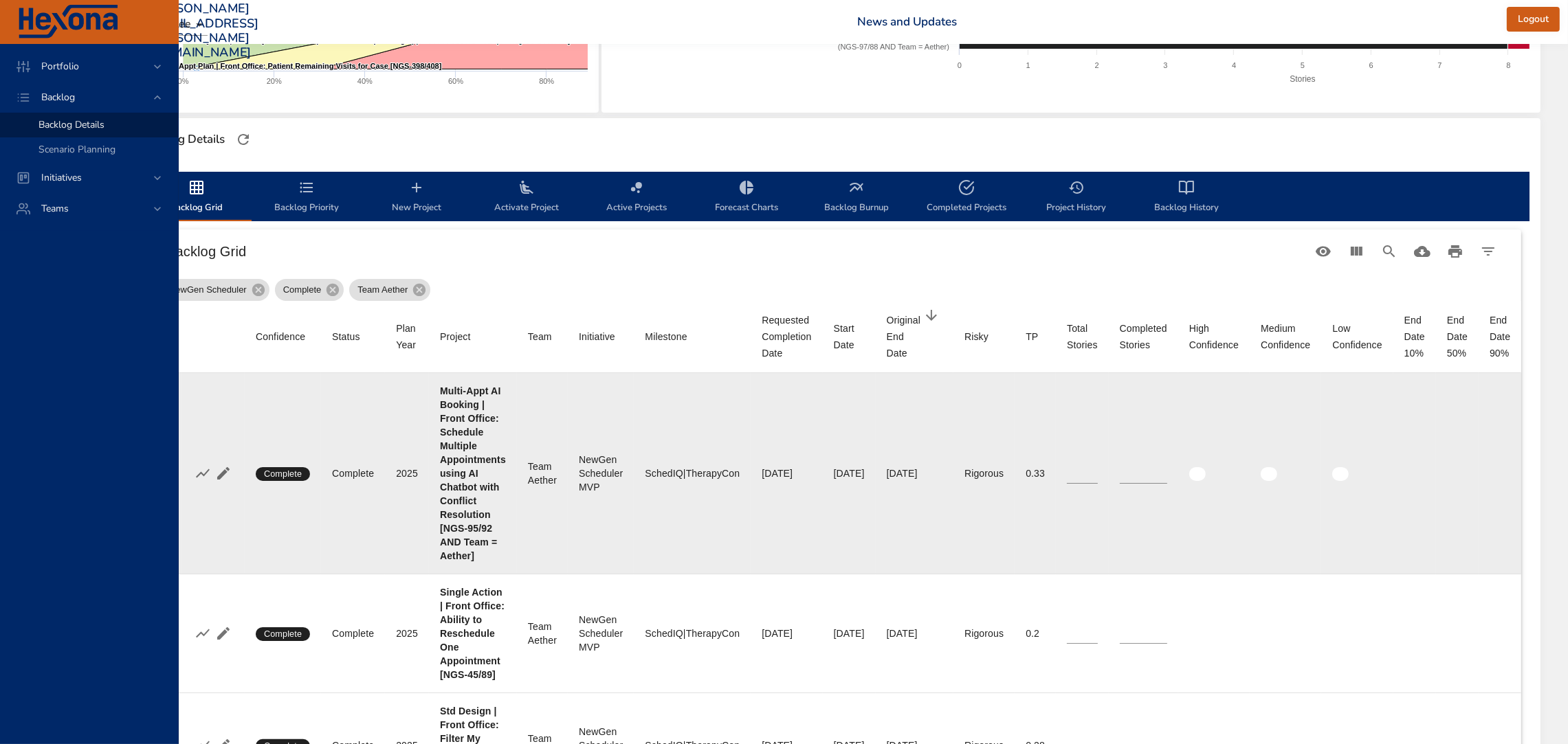
drag, startPoint x: 815, startPoint y: 472, endPoint x: 943, endPoint y: 470, distance: 128.0
click at [943, 470] on tr "Confidence Complete Status Complete Plan Year [DATE] Project Multi-Appt AI Book…" at bounding box center [836, 473] width 1371 height 202
click at [1011, 520] on td "Risky Rigorous" at bounding box center [984, 473] width 61 height 202
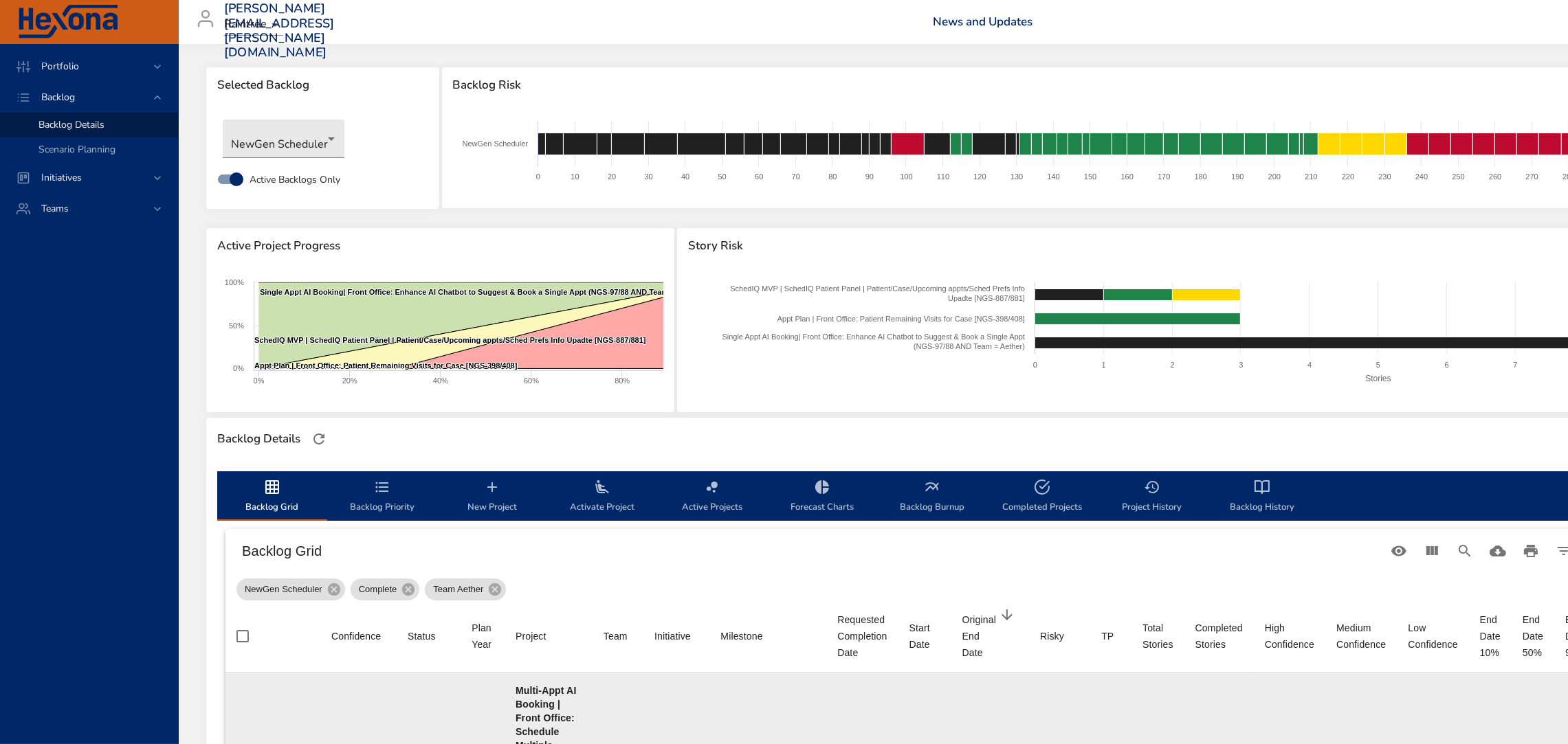
scroll to position [0, 0]
